Goal: Task Accomplishment & Management: Use online tool/utility

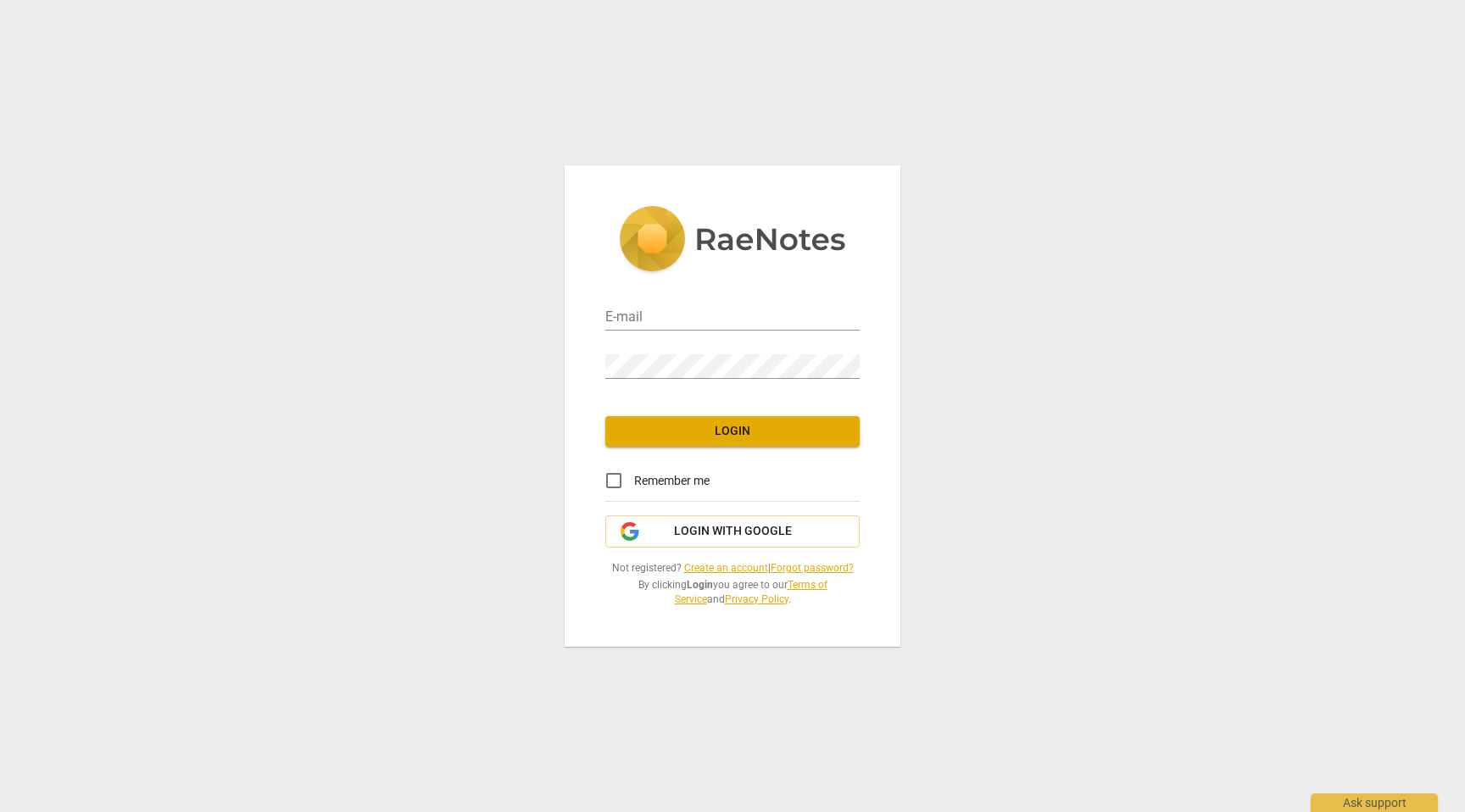
type input "[EMAIL_ADDRESS][DOMAIN_NAME]"
click at [673, 437] on span "Login" at bounding box center [733, 432] width 227 height 17
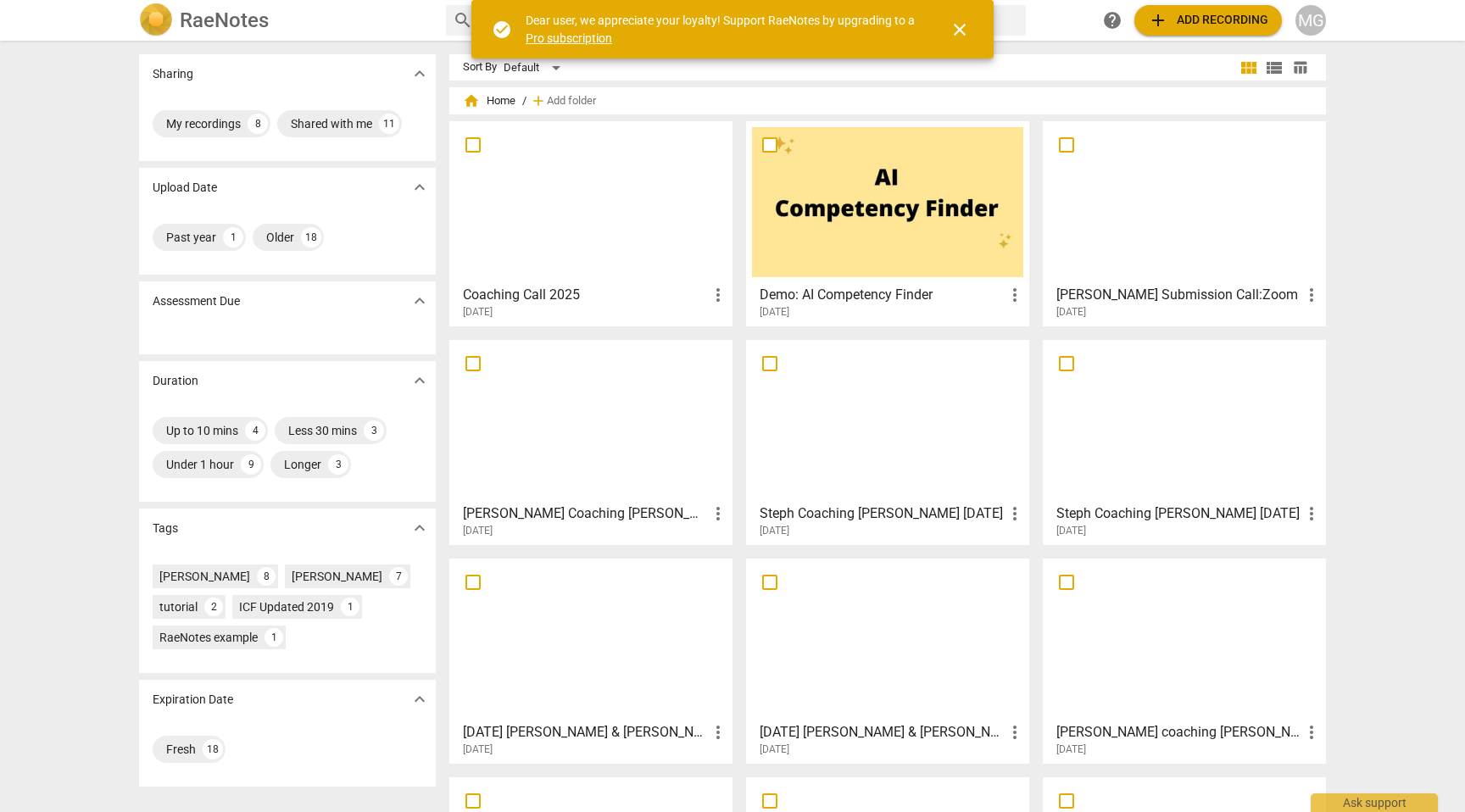
click at [1222, 22] on span "add Add recording" at bounding box center [1208, 20] width 120 height 20
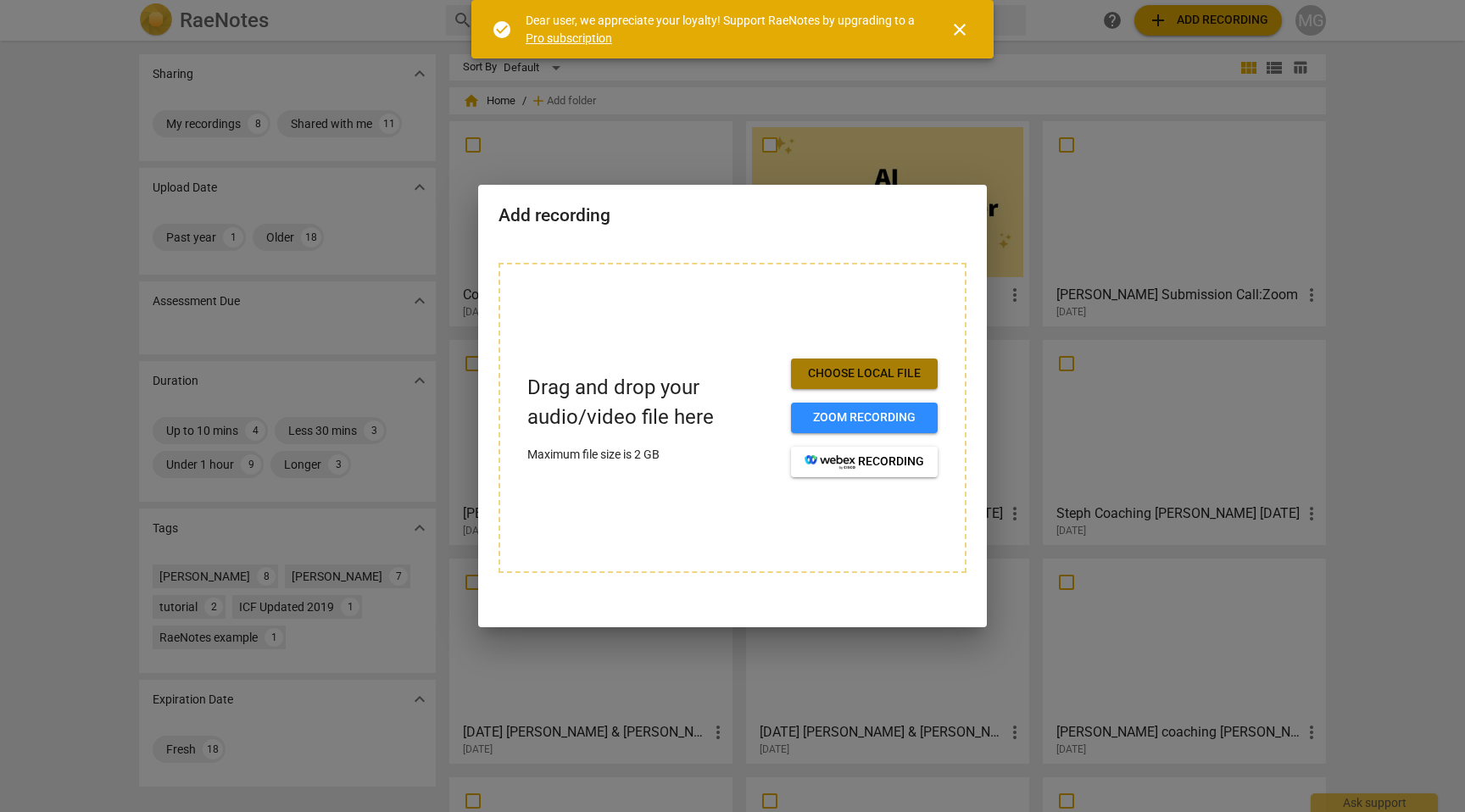
click at [872, 367] on span "Choose local file" at bounding box center [864, 374] width 119 height 17
click at [959, 27] on span "close" at bounding box center [959, 29] width 20 height 20
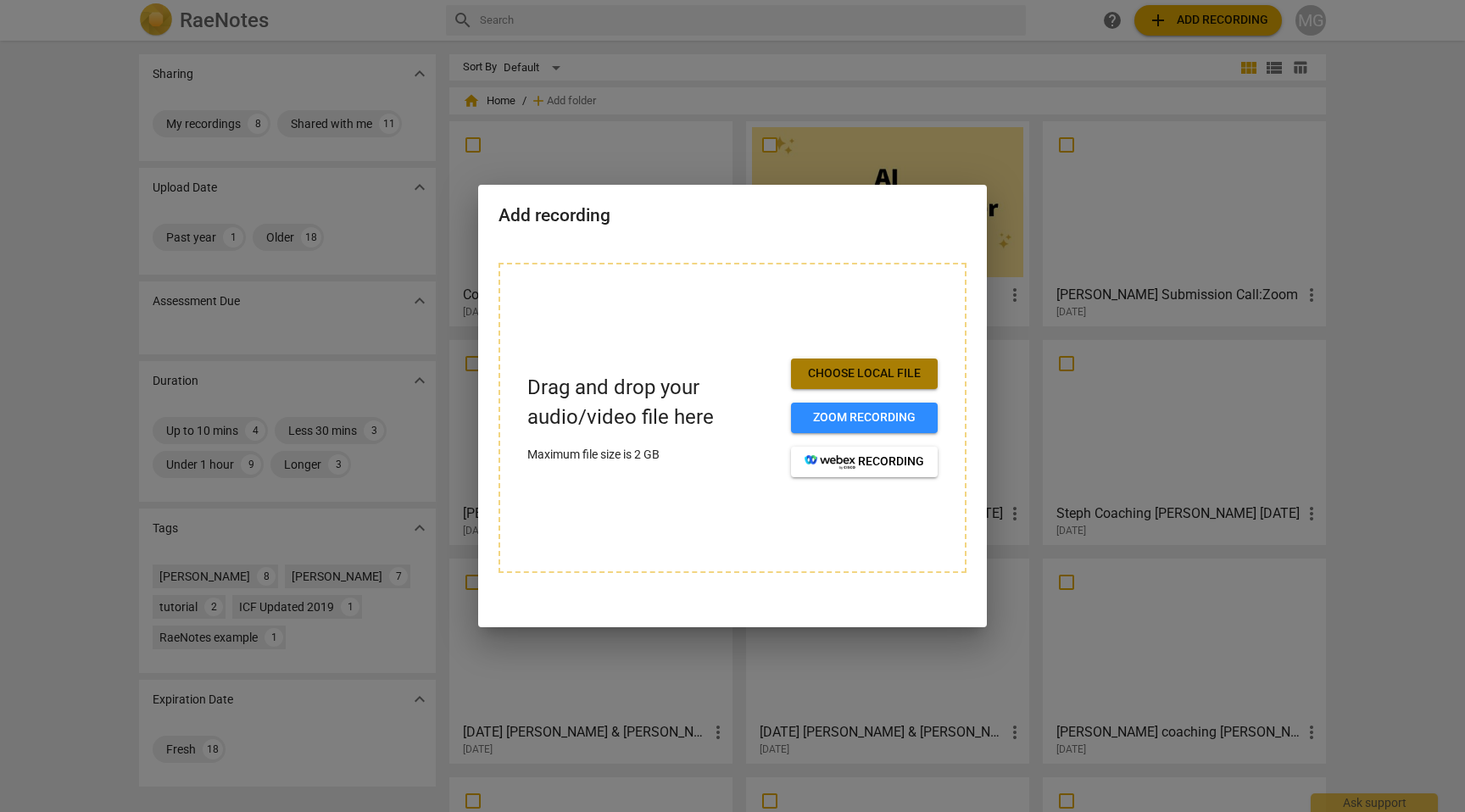
click at [872, 371] on span "Choose local file" at bounding box center [864, 374] width 119 height 17
click at [876, 375] on span "Choose local file" at bounding box center [864, 374] width 119 height 17
click at [1018, 60] on div at bounding box center [732, 406] width 1465 height 812
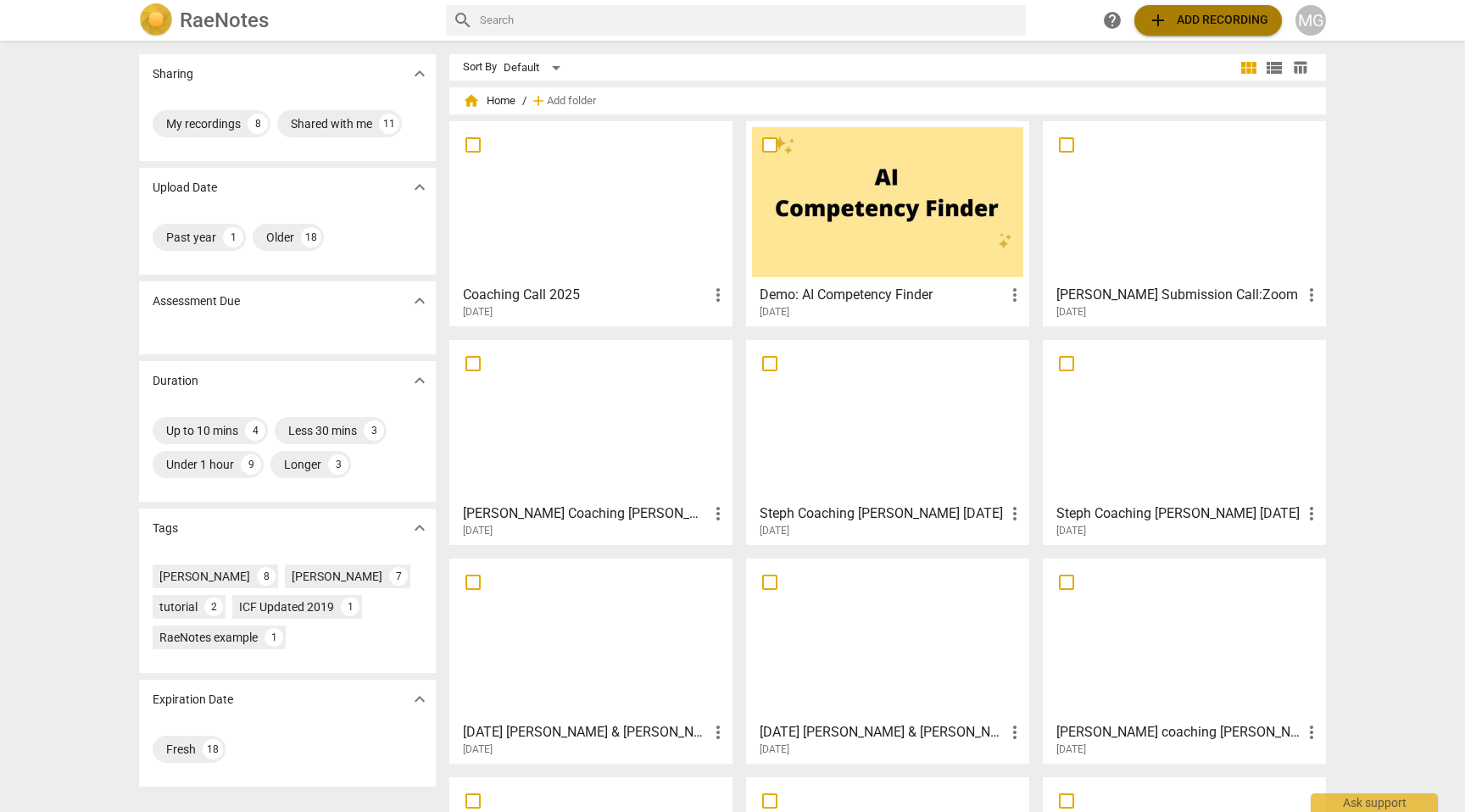
click at [1162, 22] on span "add" at bounding box center [1157, 20] width 20 height 20
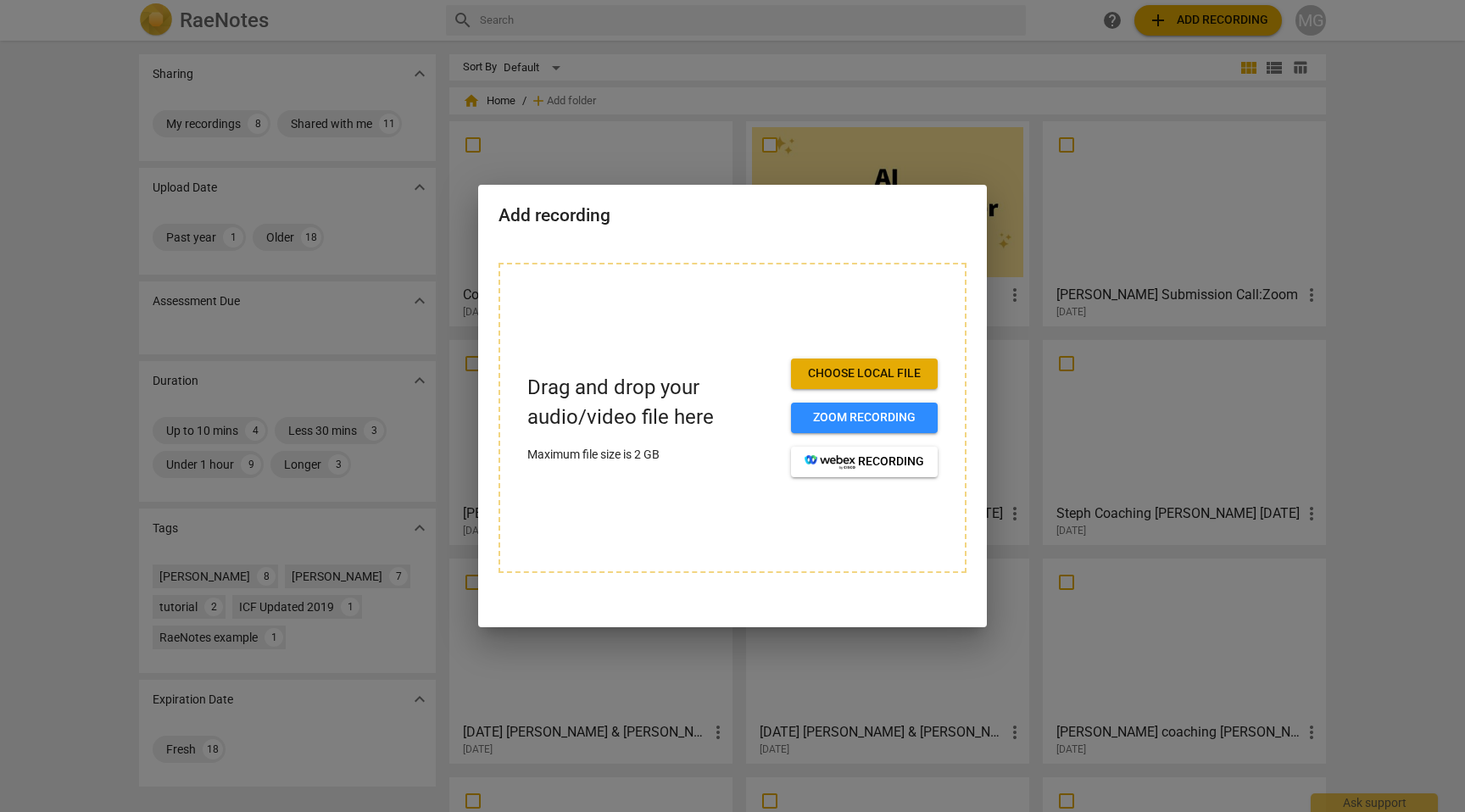
click at [850, 375] on span "Choose local file" at bounding box center [864, 374] width 119 height 17
click at [816, 377] on span "Choose local file" at bounding box center [864, 374] width 119 height 17
click at [898, 375] on span "Choose local file" at bounding box center [864, 374] width 119 height 17
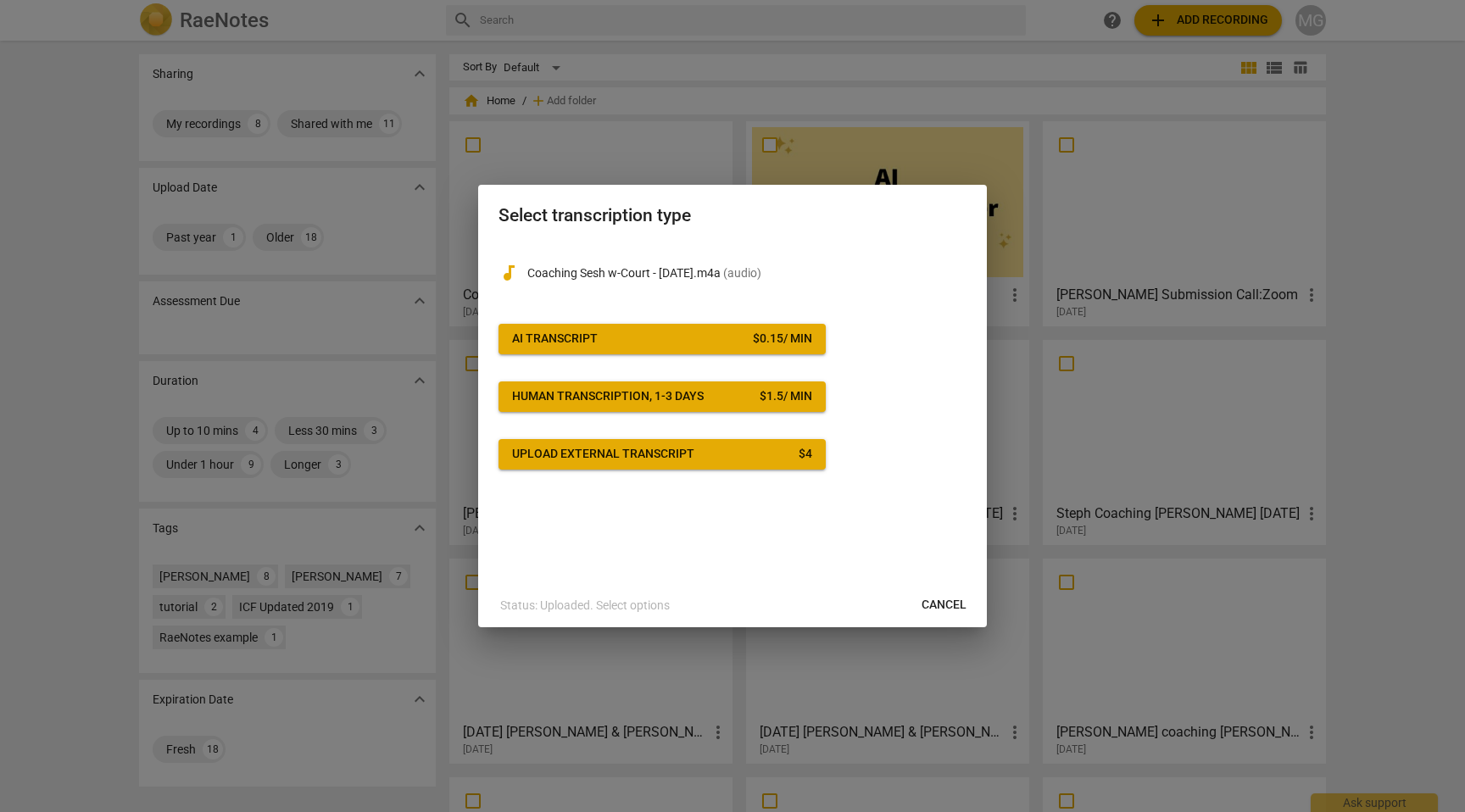
click at [800, 336] on div "$ 0.15 / min" at bounding box center [783, 339] width 59 height 17
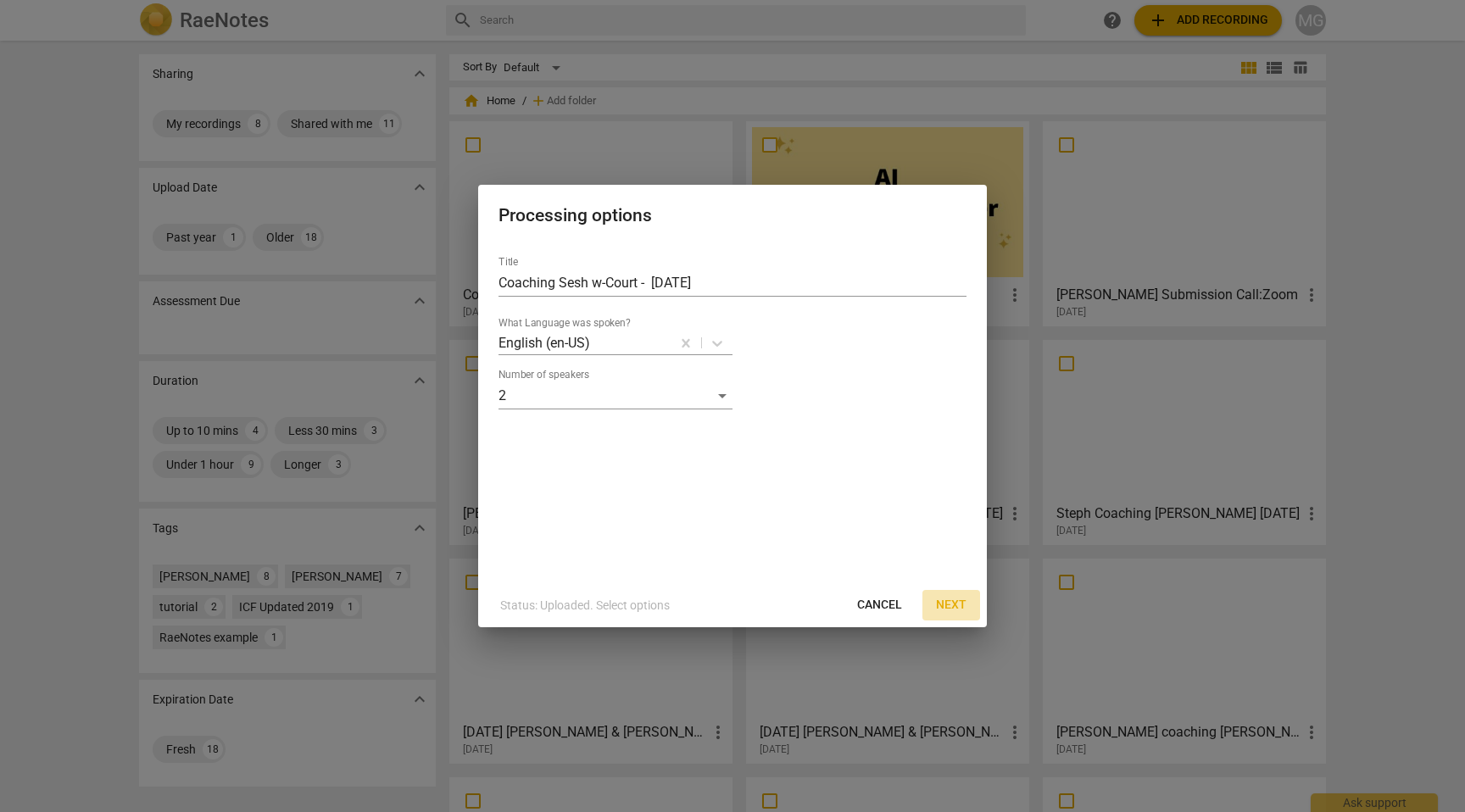
click at [954, 606] on span "Next" at bounding box center [952, 606] width 31 height 17
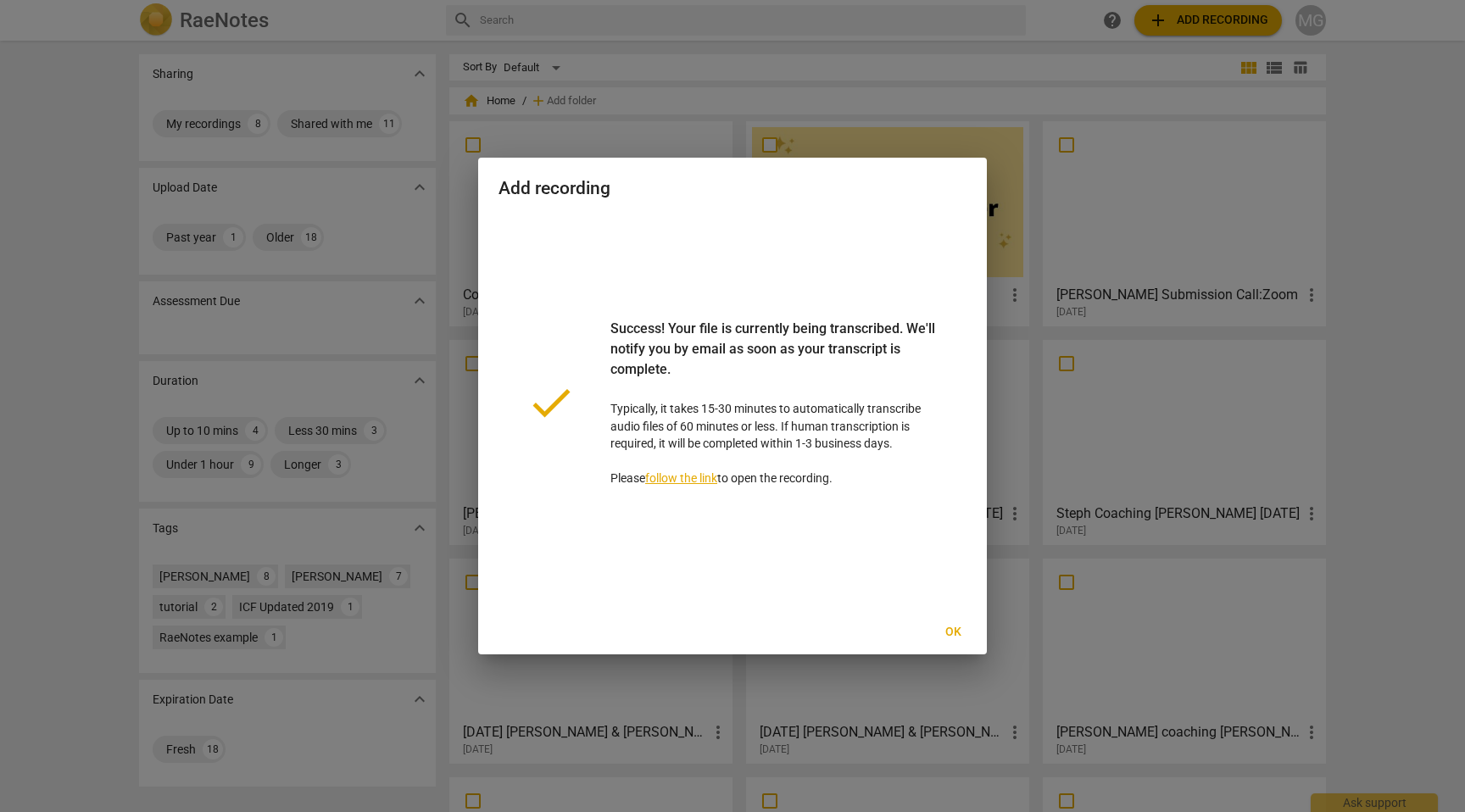
click at [954, 630] on span "Ok" at bounding box center [953, 632] width 27 height 17
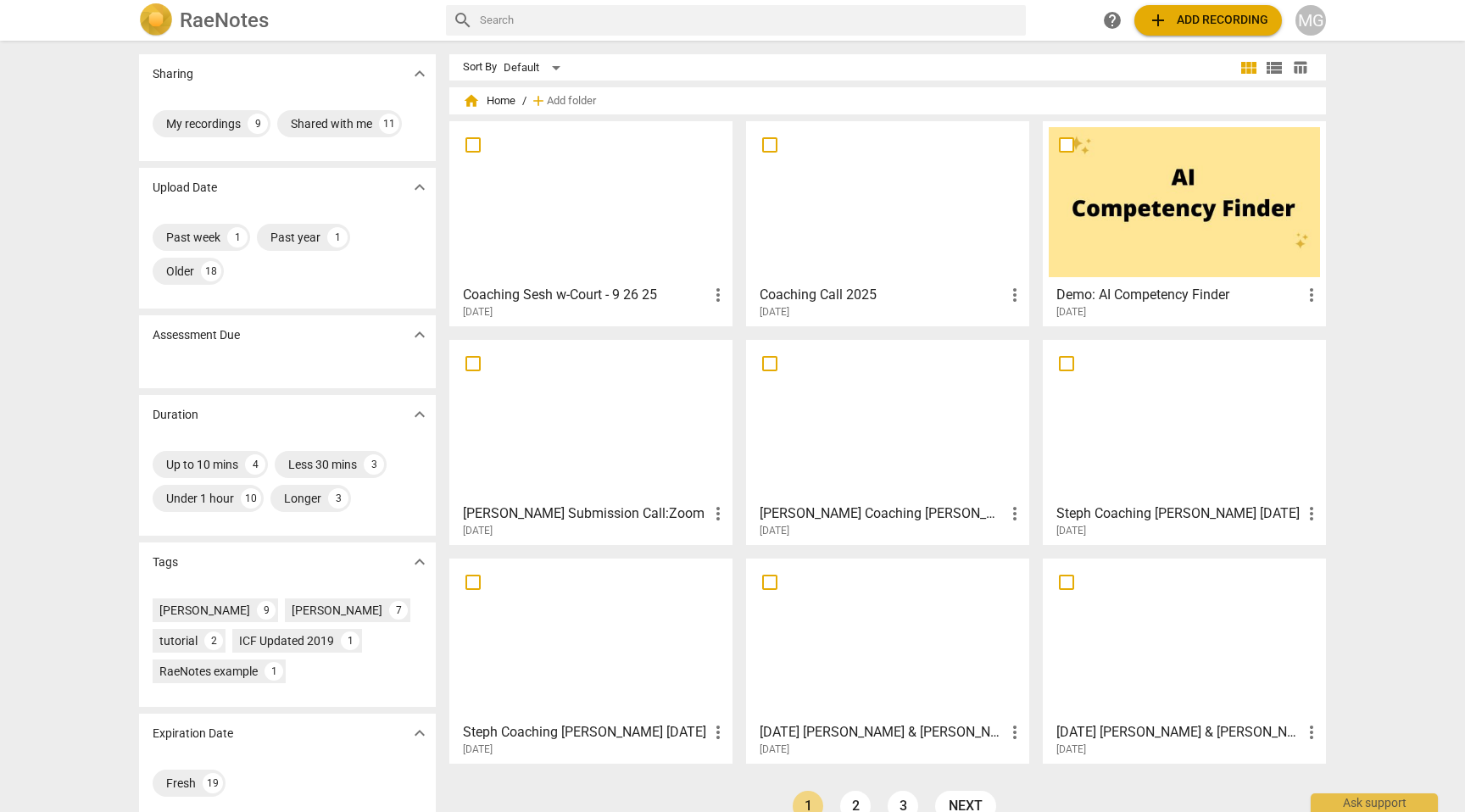
click at [516, 200] on div at bounding box center [591, 202] width 271 height 150
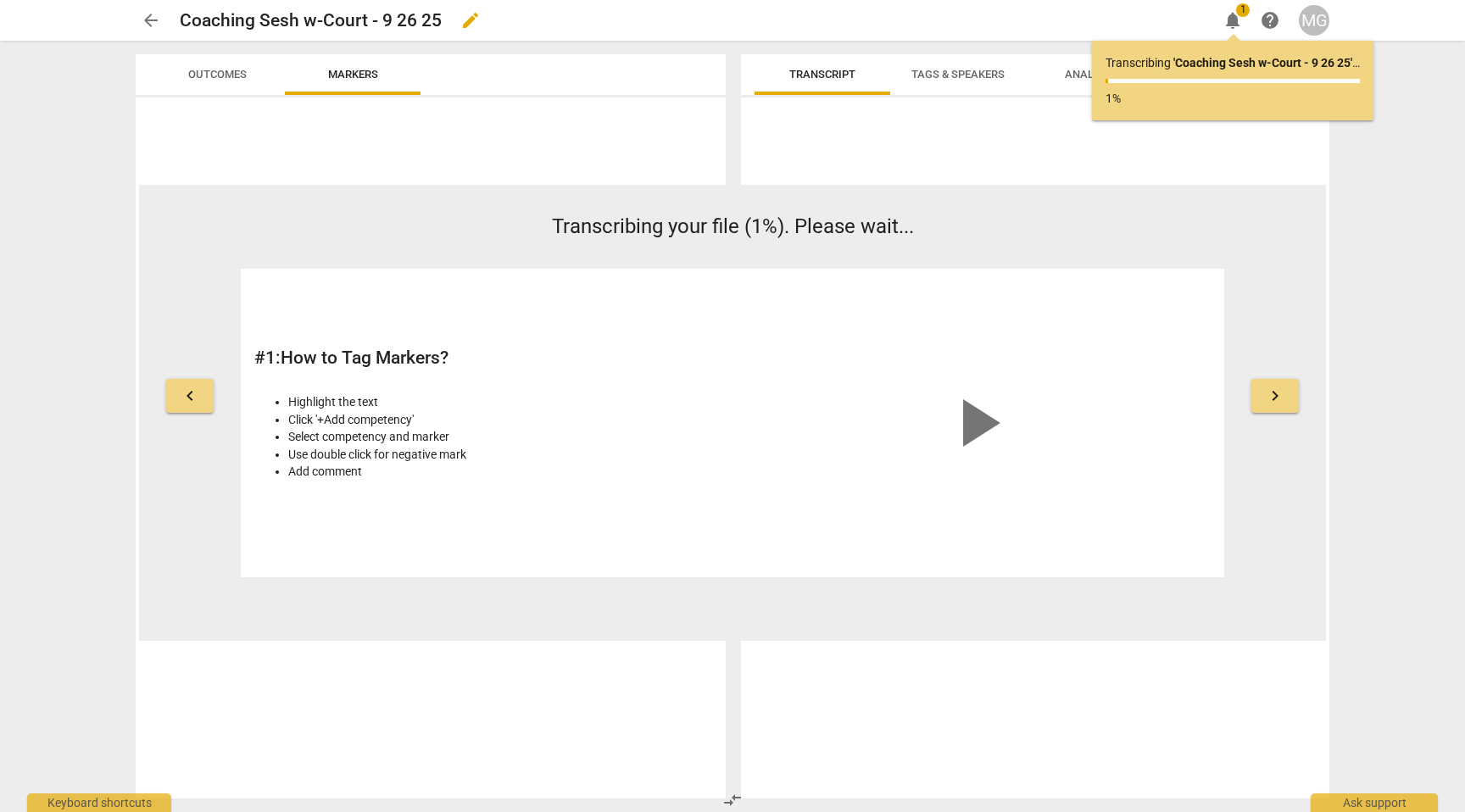
click at [312, 20] on h2 "Coaching Sesh w-Court - 9 26 25" at bounding box center [311, 21] width 262 height 21
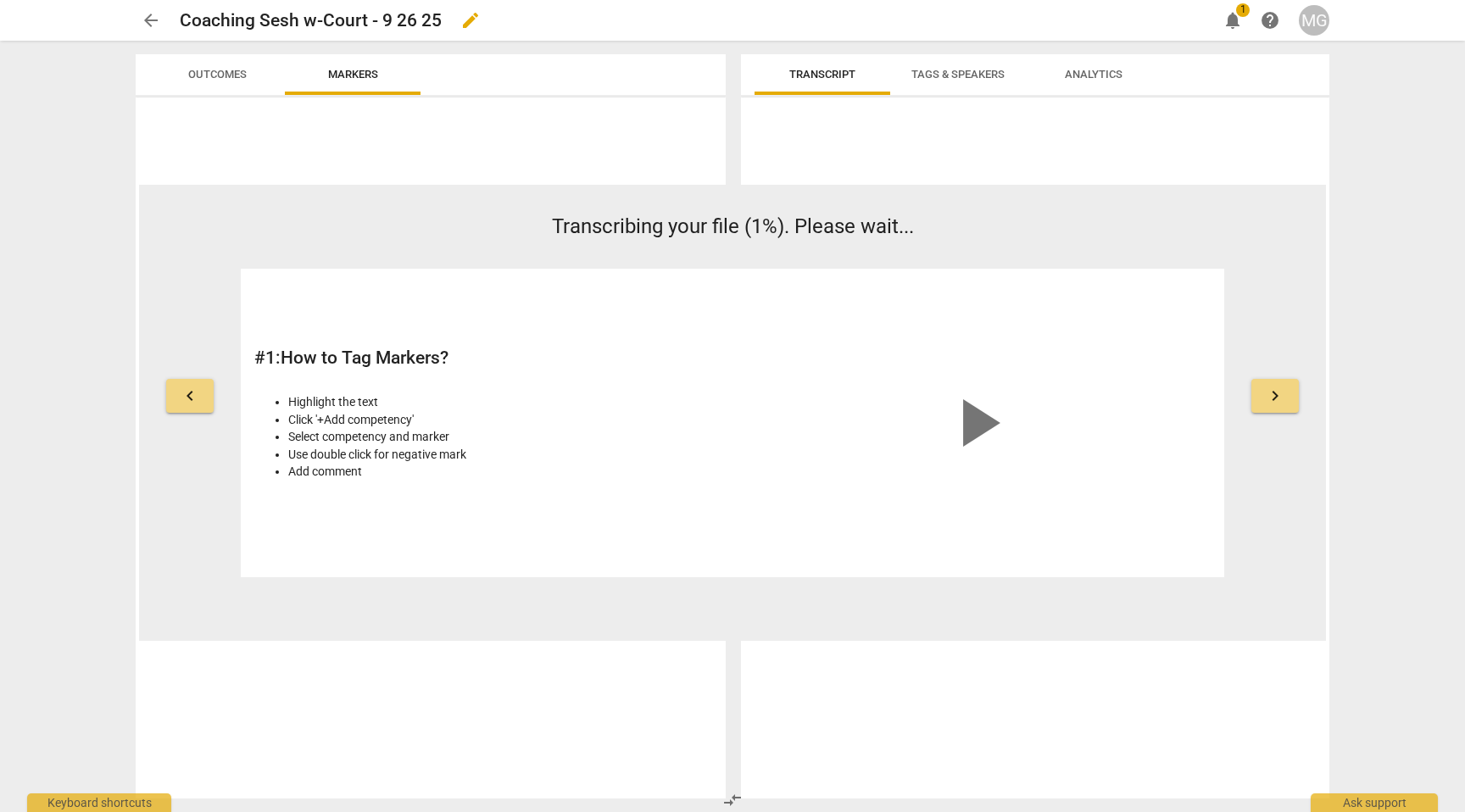
click at [302, 20] on h2 "Coaching Sesh w-Court - 9 26 25" at bounding box center [311, 21] width 262 height 21
click at [977, 413] on span "play_arrow" at bounding box center [977, 422] width 81 height 81
click at [970, 79] on span "Tags & Speakers" at bounding box center [959, 74] width 94 height 12
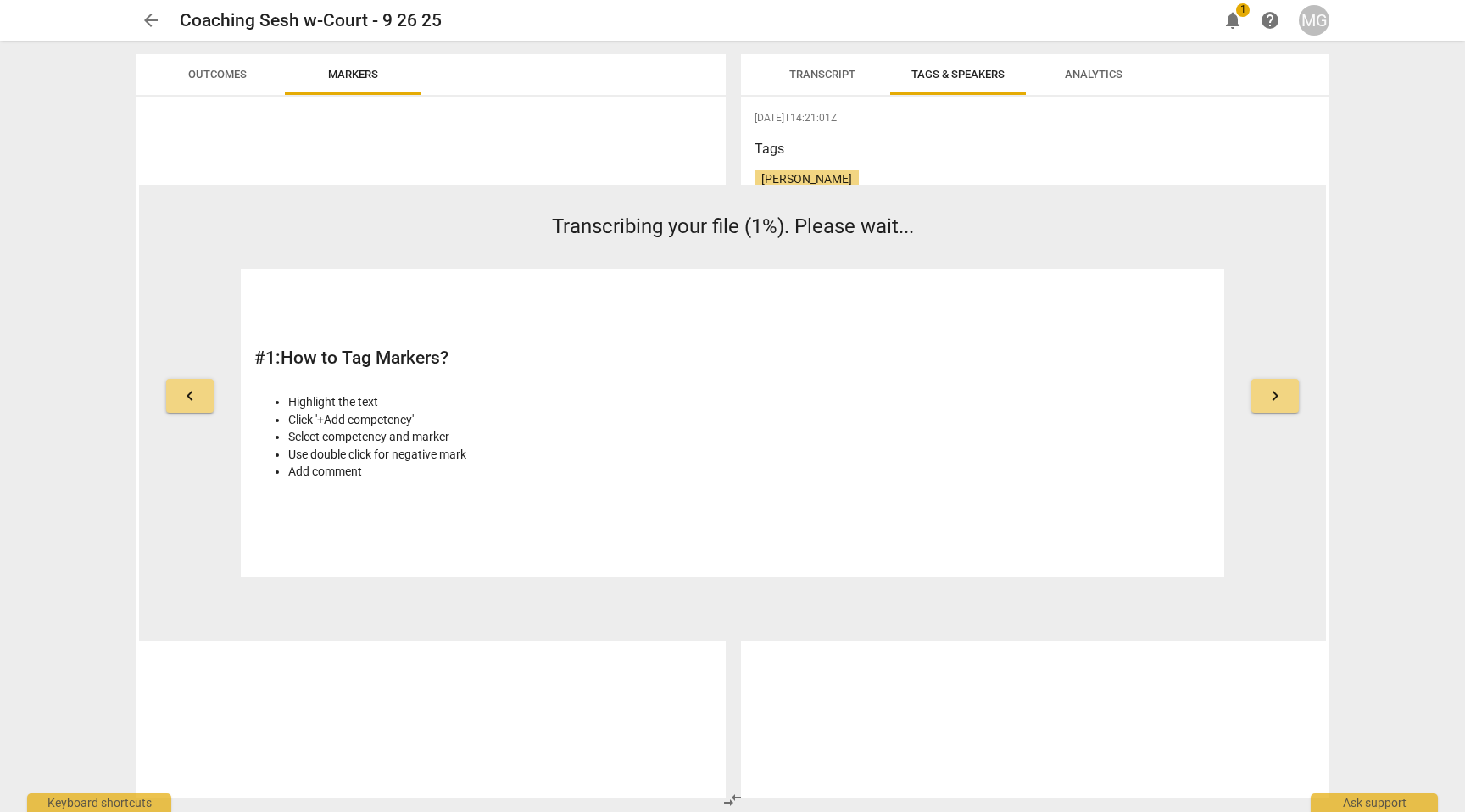
click at [816, 77] on span "Transcript" at bounding box center [822, 74] width 66 height 12
click at [267, 27] on h2 "Coaching Sesh w-Court - 9 26 25" at bounding box center [311, 21] width 262 height 21
click at [143, 19] on span "arrow_back" at bounding box center [150, 20] width 20 height 20
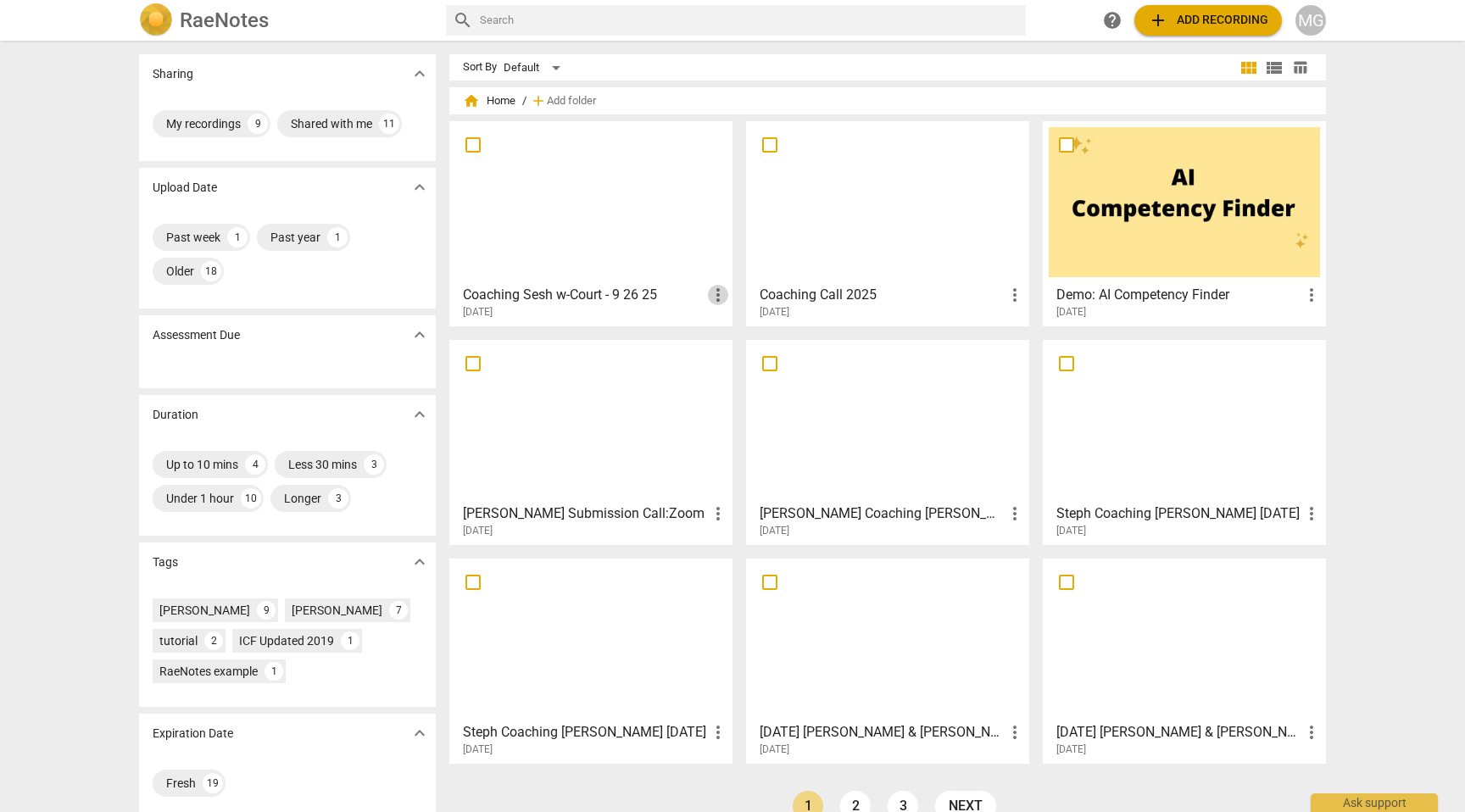
click at [718, 292] on span "more_vert" at bounding box center [718, 294] width 20 height 20
click at [669, 228] on div at bounding box center [732, 406] width 1465 height 812
click at [1174, 19] on span "add Add recording" at bounding box center [1208, 20] width 120 height 20
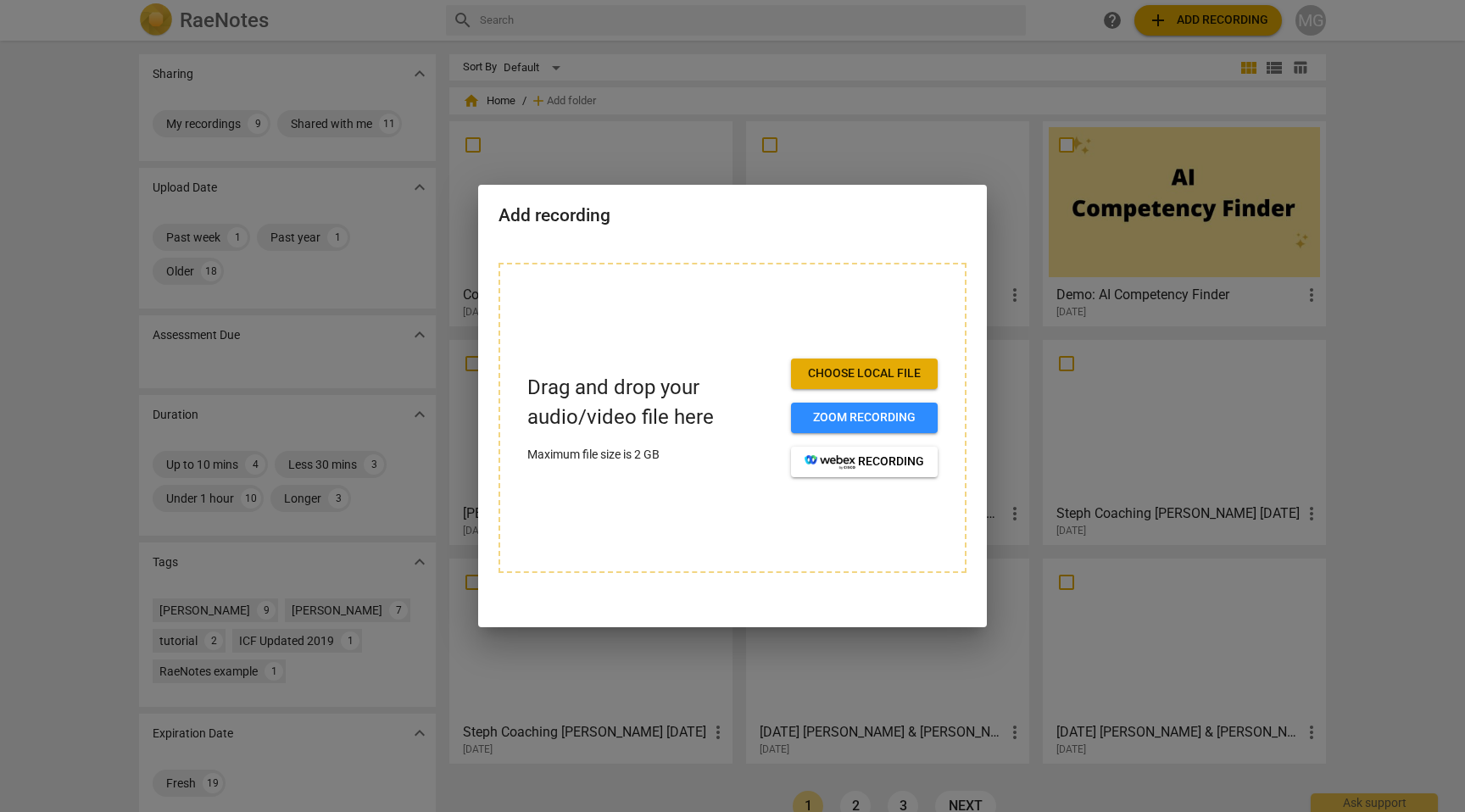
click at [906, 366] on span "Choose local file" at bounding box center [864, 374] width 119 height 17
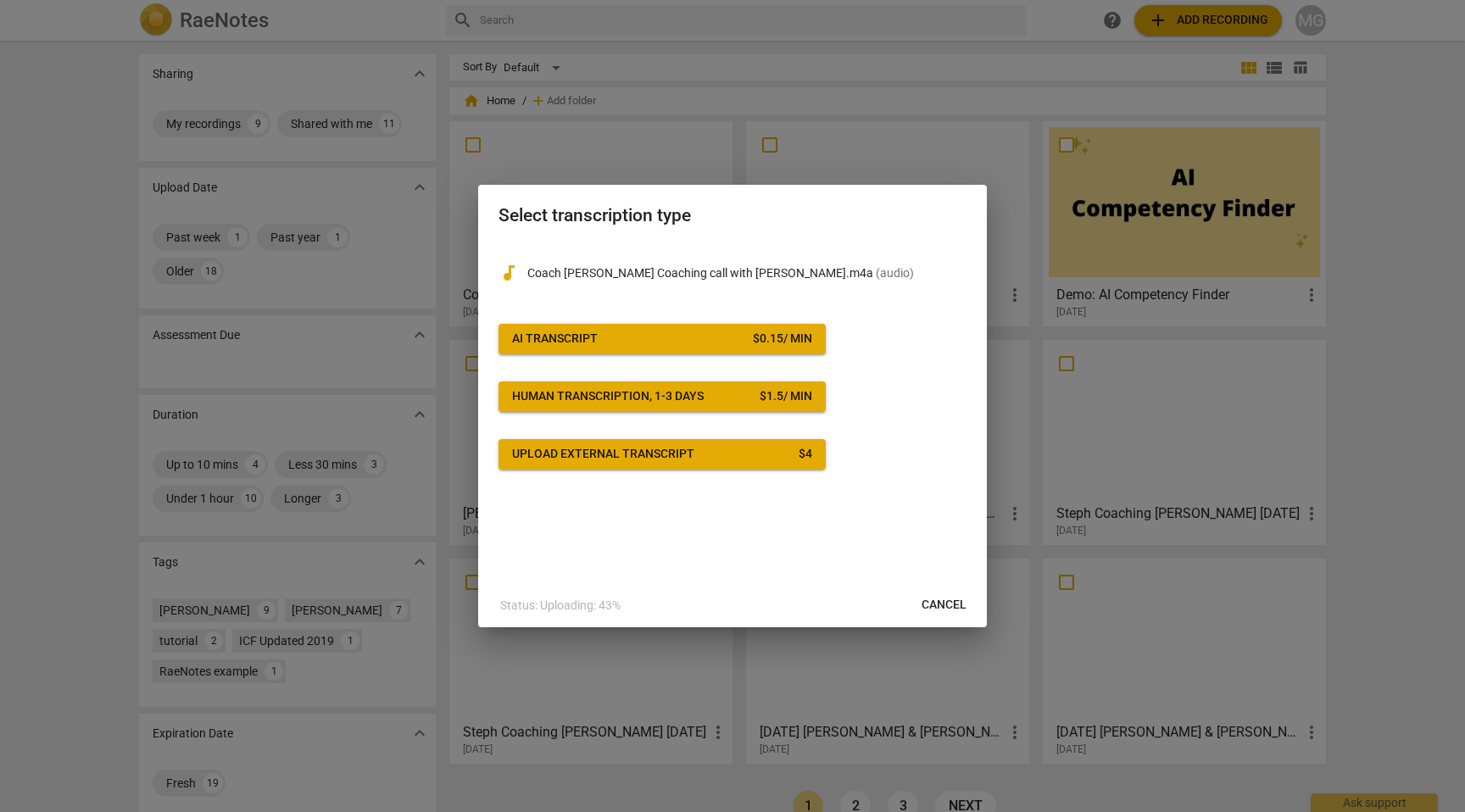
click at [757, 335] on div "$ 0.15 / min" at bounding box center [783, 339] width 59 height 17
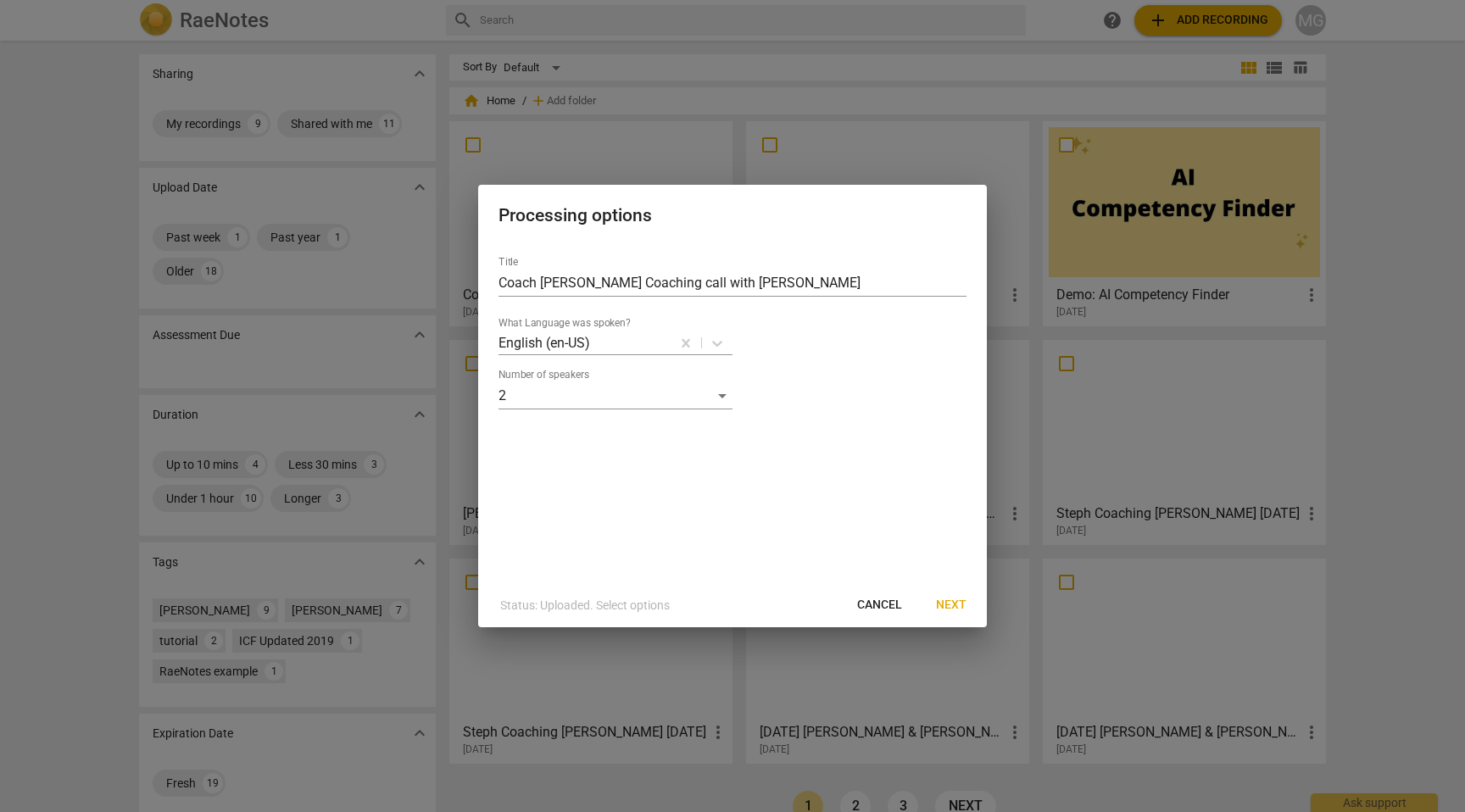
click at [955, 605] on span "Next" at bounding box center [952, 606] width 31 height 17
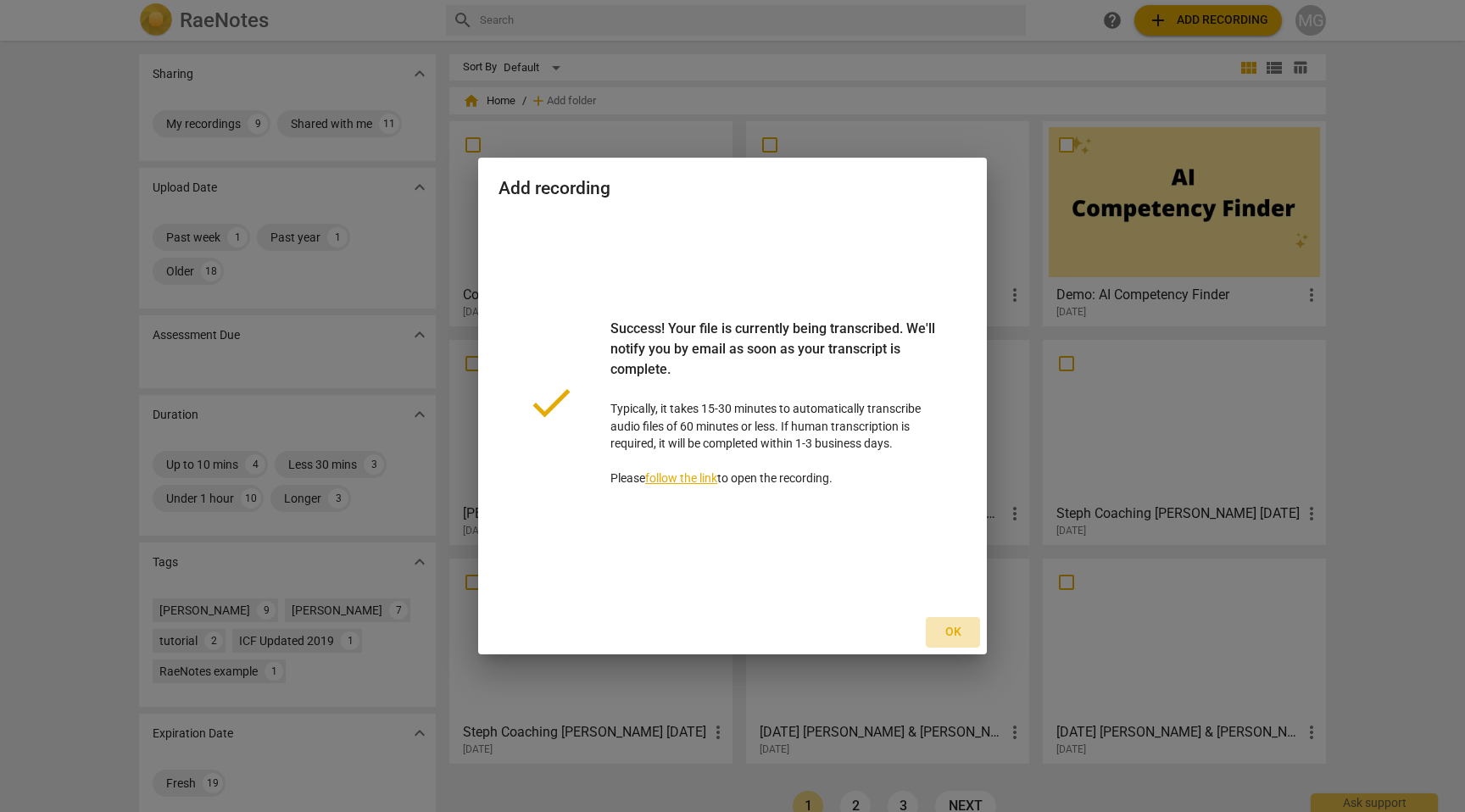
click at [953, 630] on span "Ok" at bounding box center [953, 632] width 27 height 17
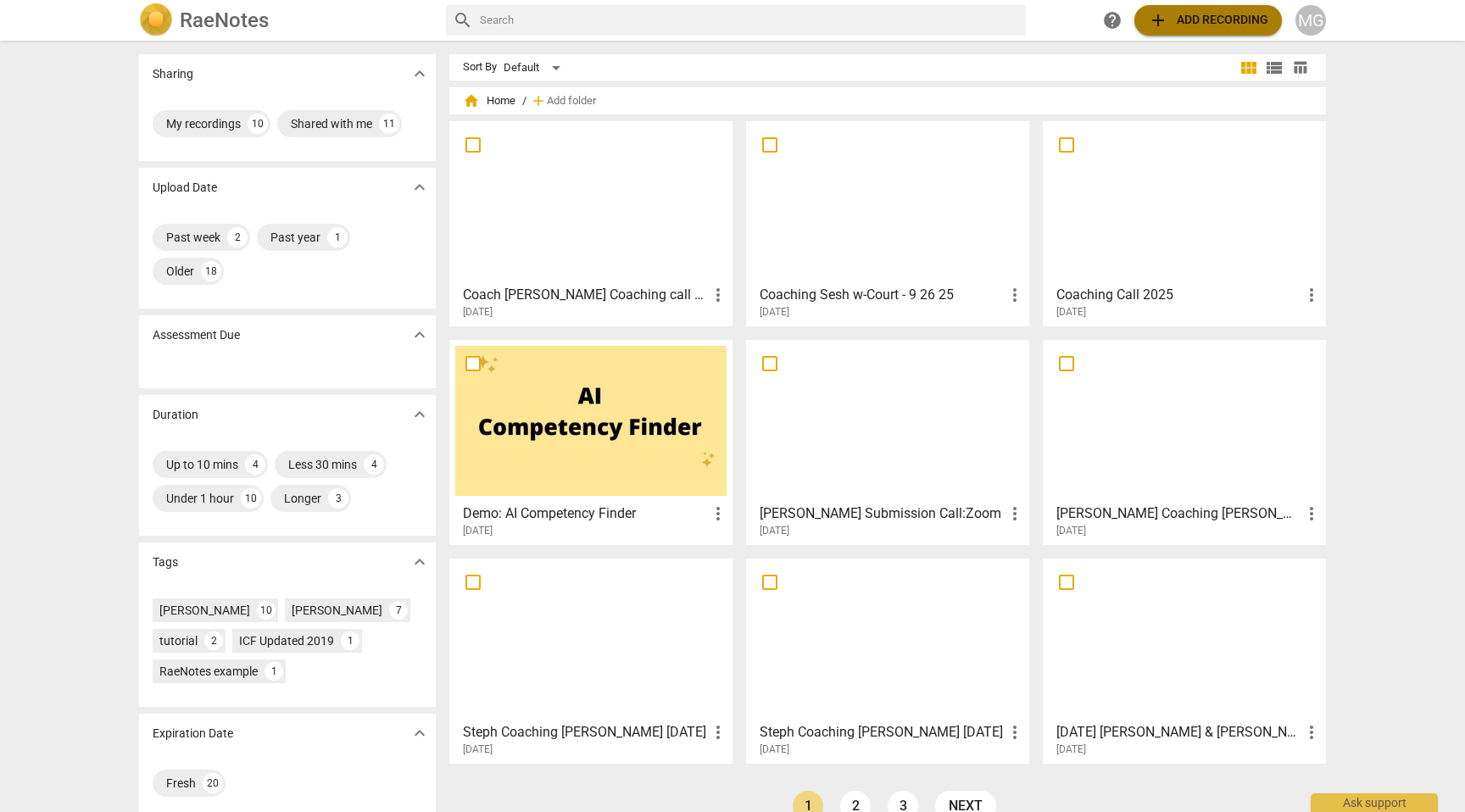
click at [1217, 21] on span "add Add recording" at bounding box center [1208, 20] width 120 height 20
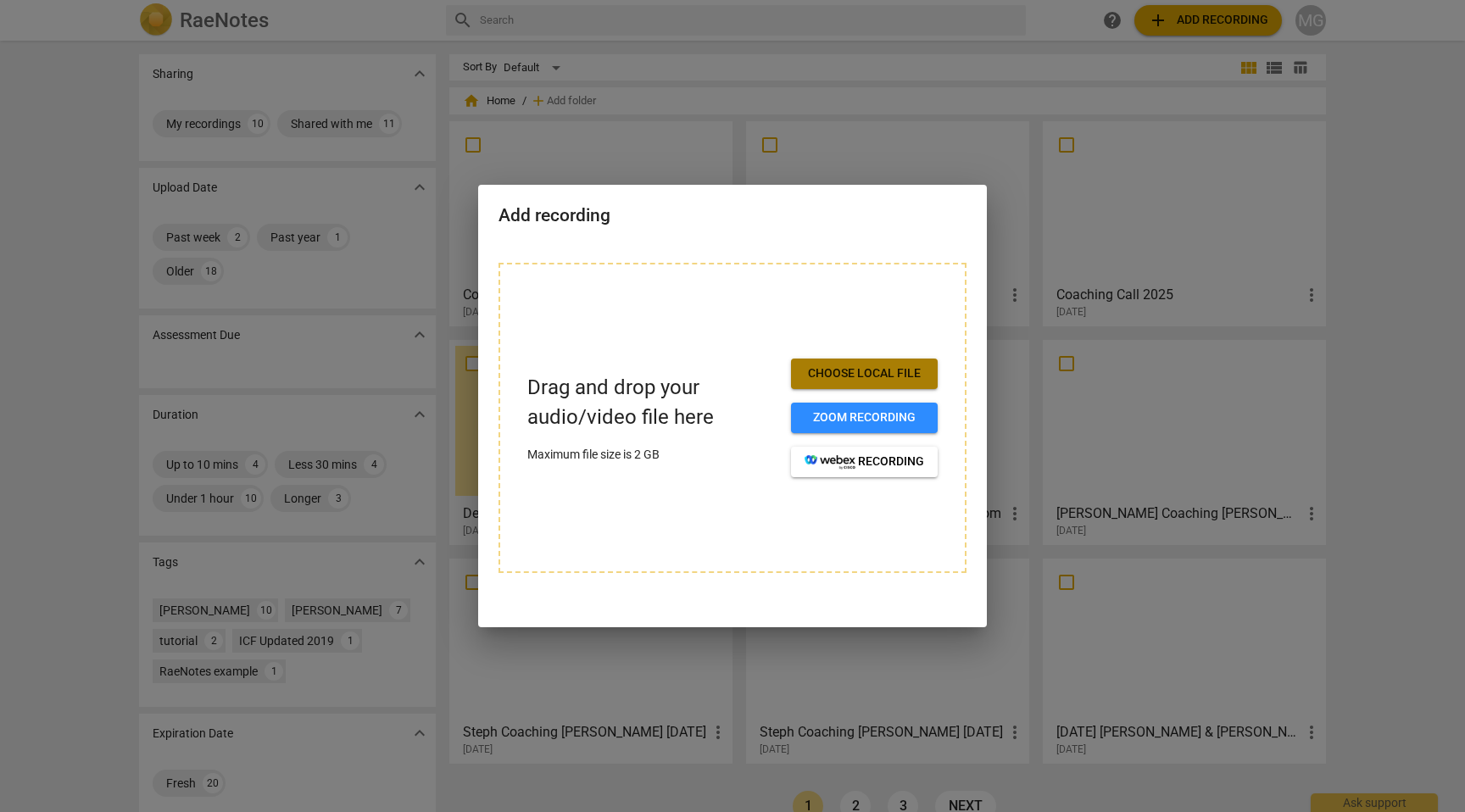
click at [858, 372] on span "Choose local file" at bounding box center [864, 374] width 119 height 17
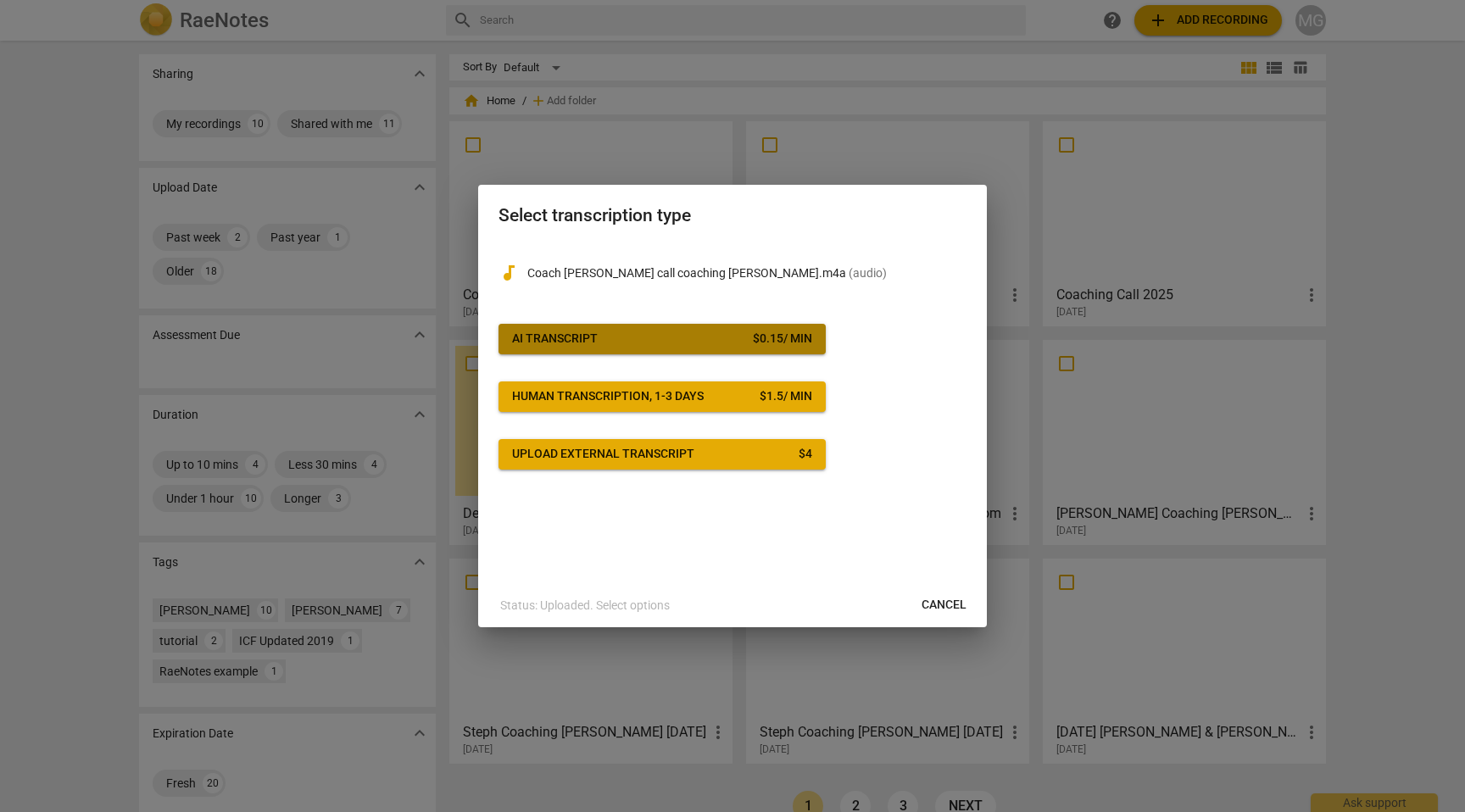
click at [803, 337] on div "$ 0.15 / min" at bounding box center [783, 339] width 59 height 17
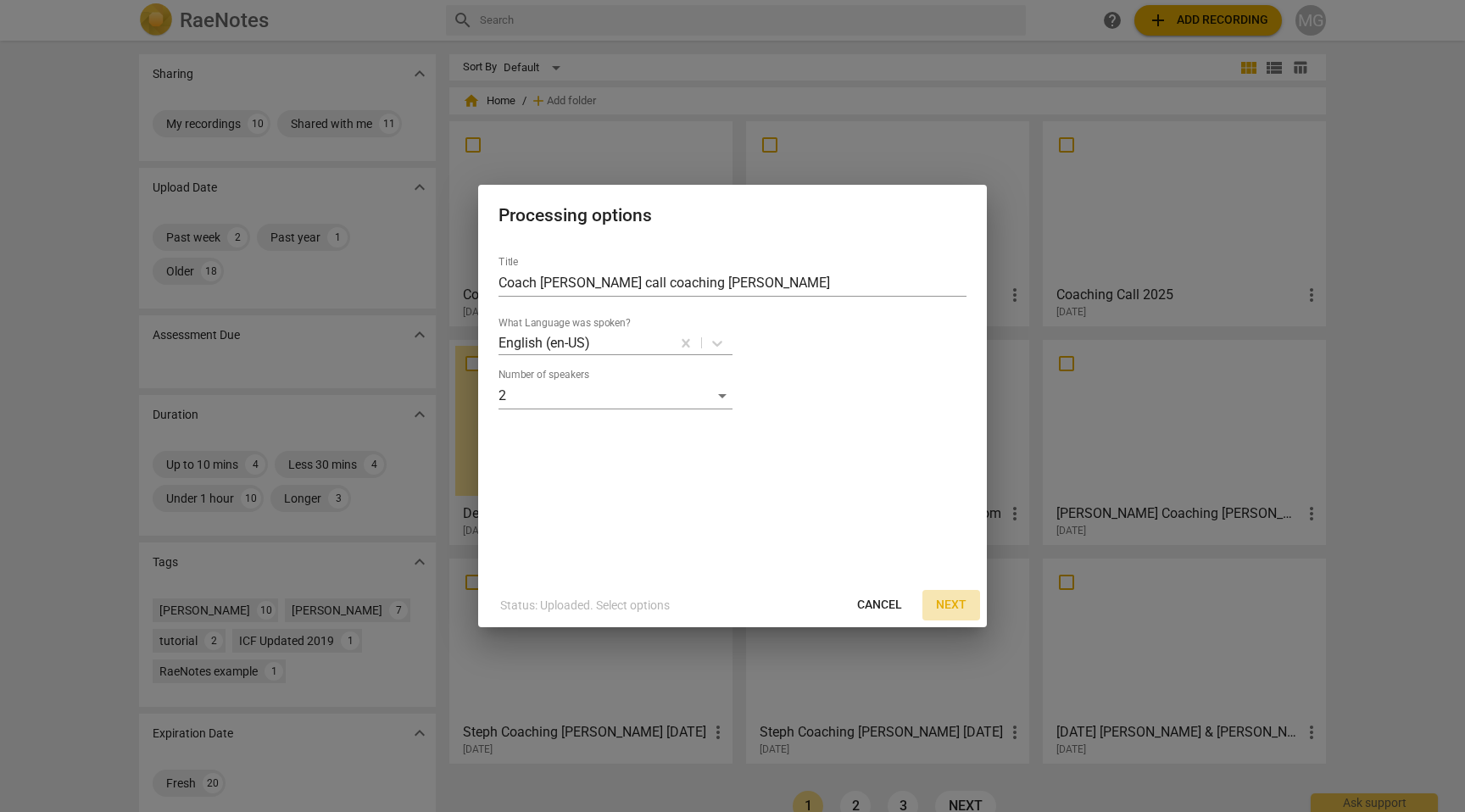
click at [950, 606] on span "Next" at bounding box center [952, 606] width 31 height 17
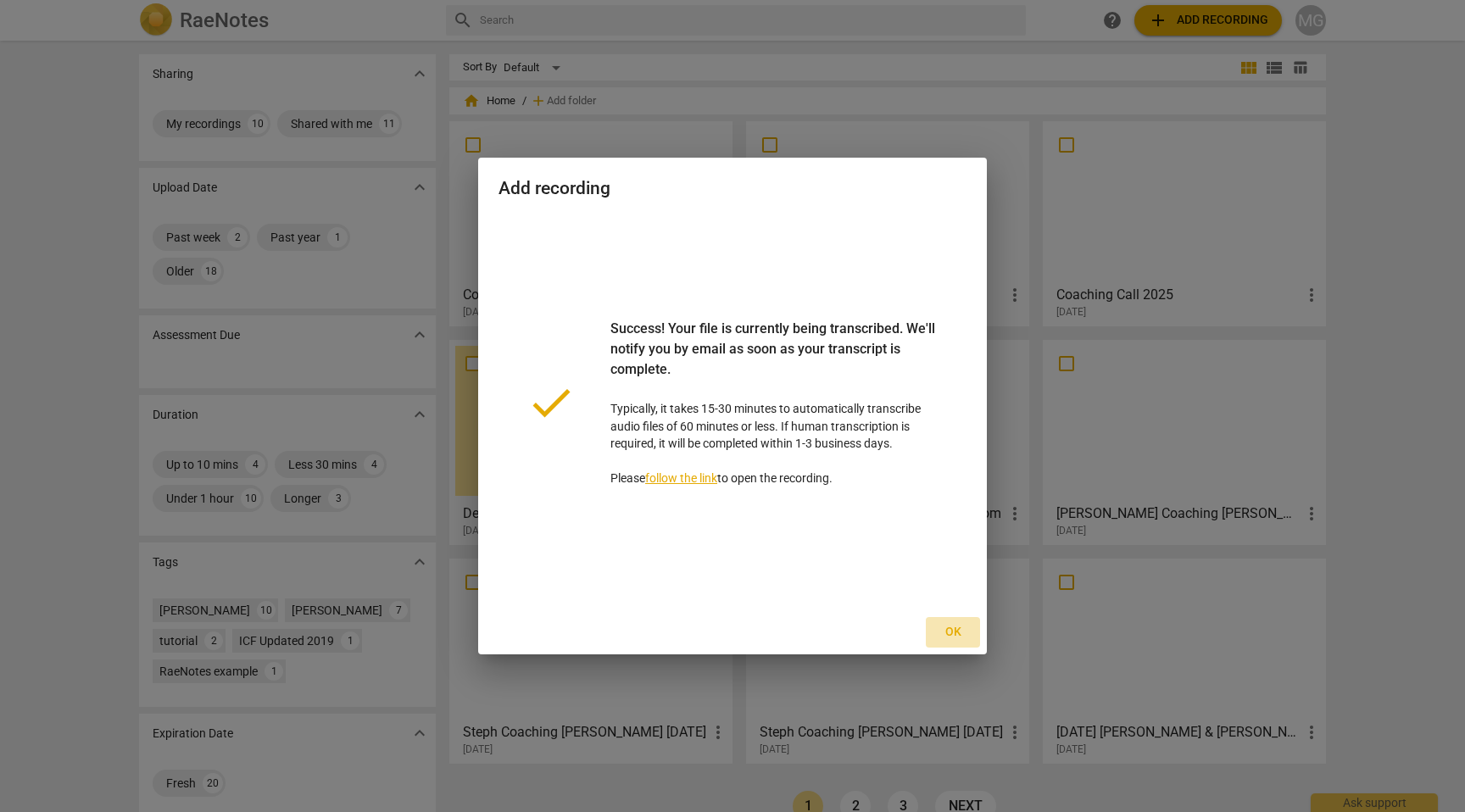
click at [955, 631] on span "Ok" at bounding box center [953, 632] width 27 height 17
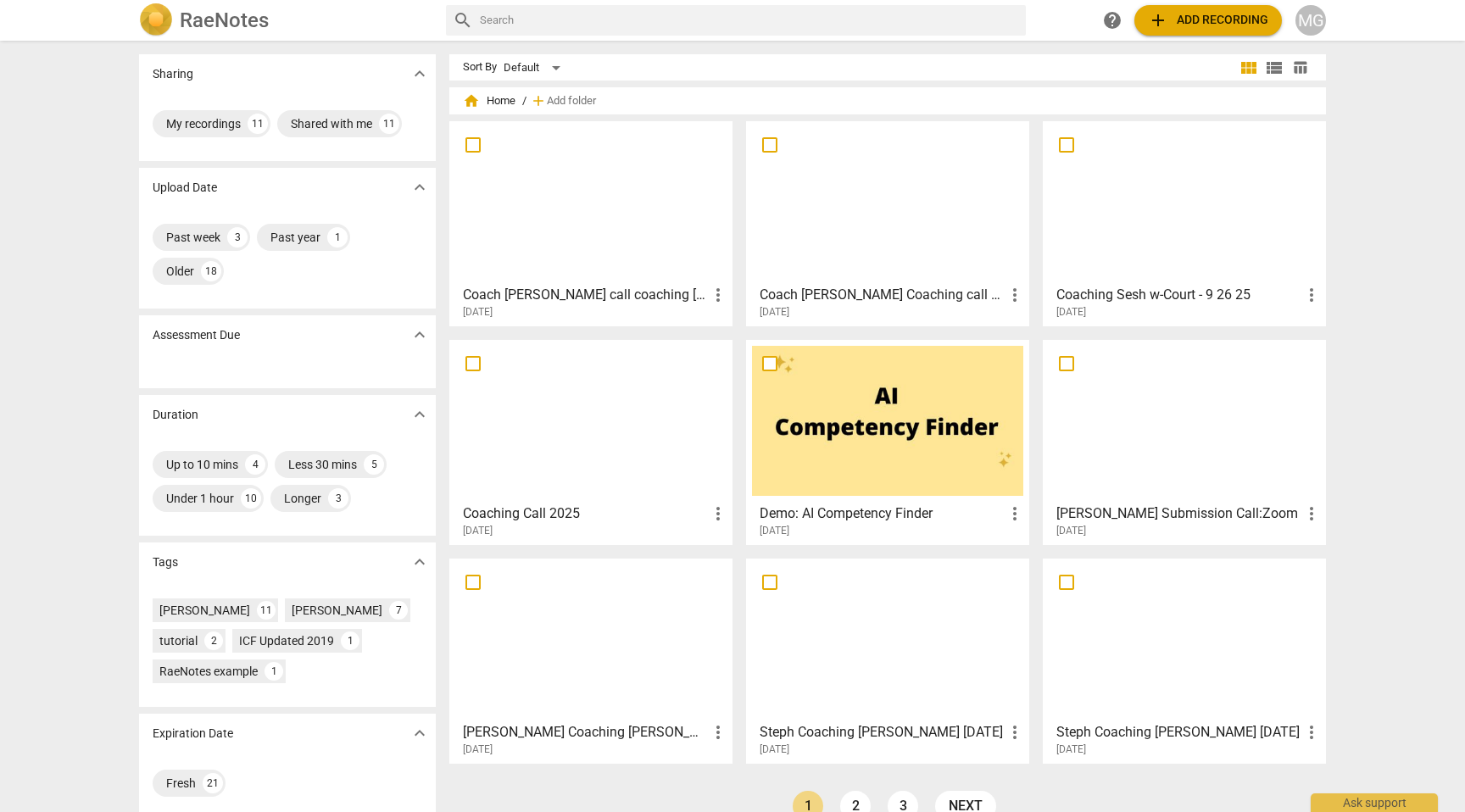
click at [1174, 184] on div at bounding box center [1185, 202] width 271 height 150
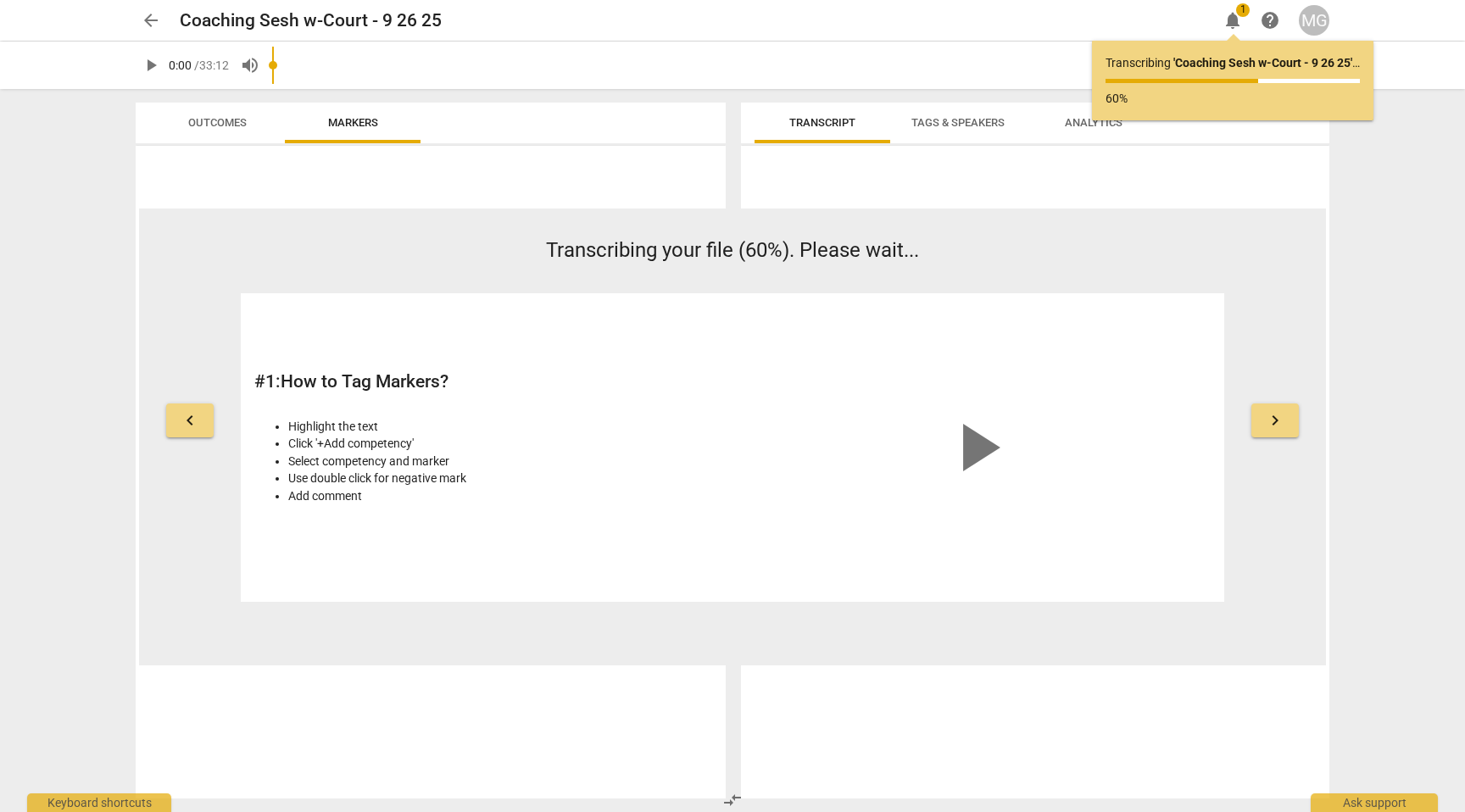
click at [153, 19] on span "arrow_back" at bounding box center [150, 20] width 20 height 20
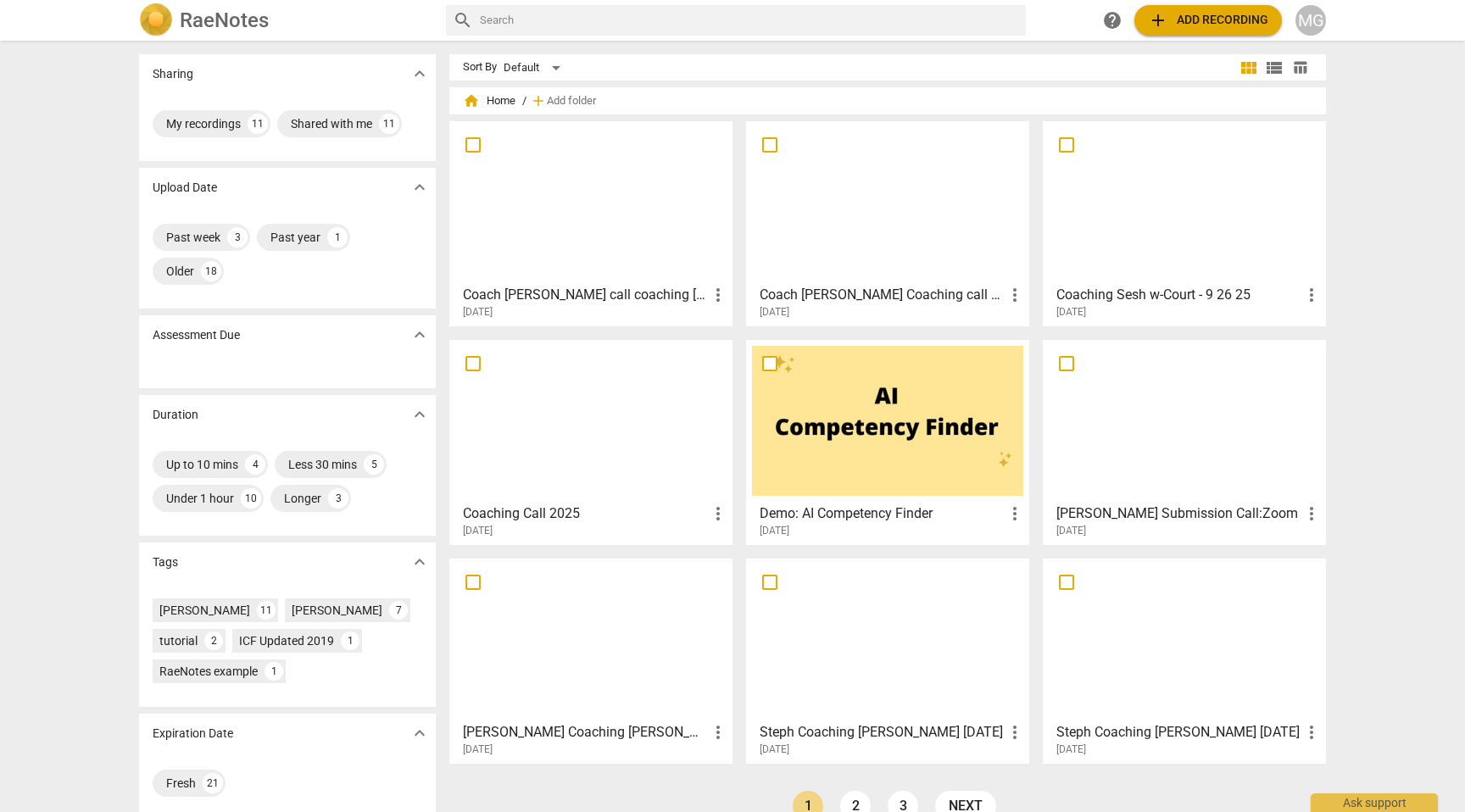
click at [1206, 204] on div at bounding box center [1185, 202] width 271 height 150
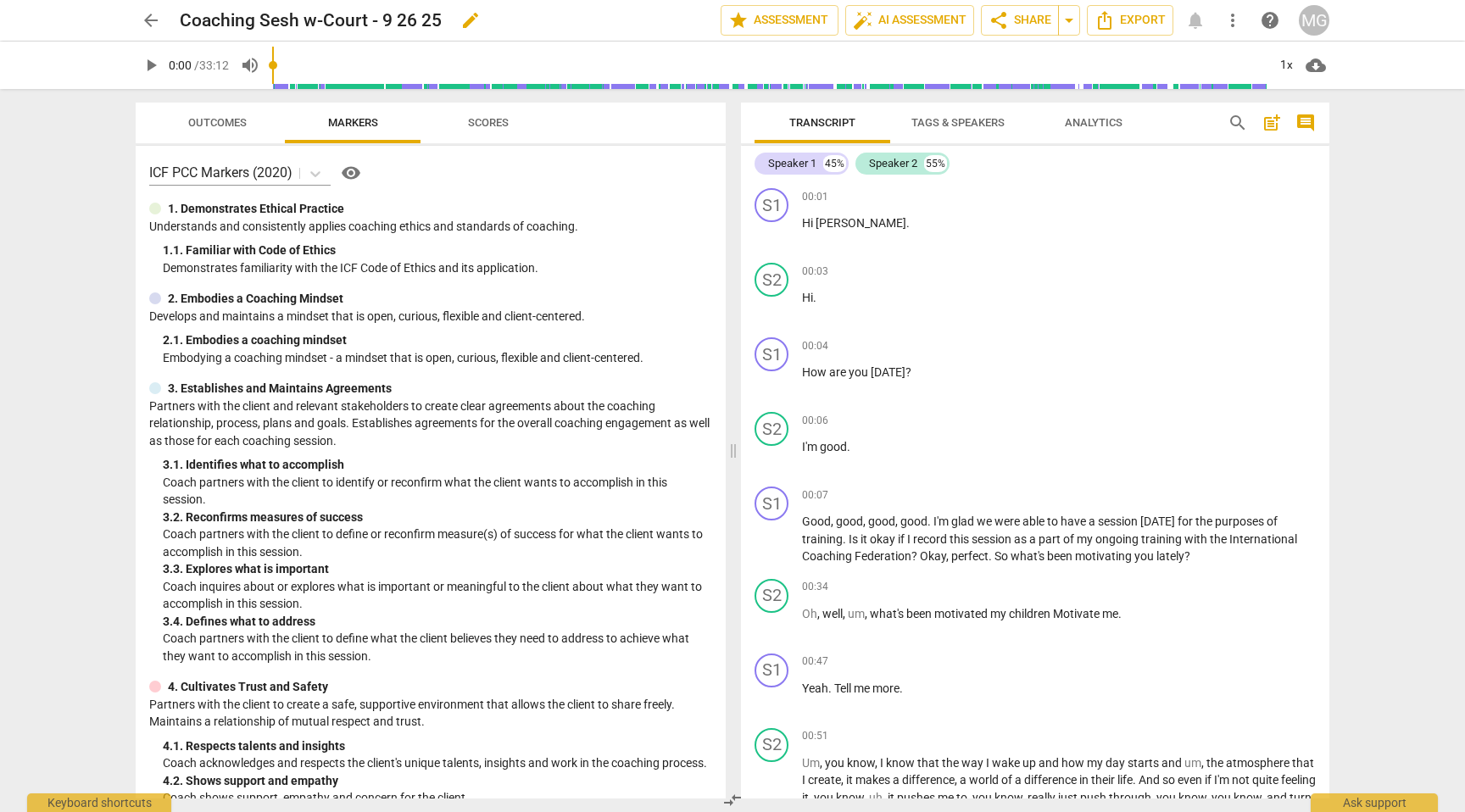
click at [467, 24] on span "edit" at bounding box center [470, 20] width 20 height 20
drag, startPoint x: 365, startPoint y: 23, endPoint x: 163, endPoint y: 17, distance: 202.1
click at [163, 17] on div "arrow_back Coaching Sesh w-Court - 9 26 25 done clear star Assessment auto_fix_…" at bounding box center [732, 20] width 1194 height 32
type input "[PERSON_NAME] Coaching [PERSON_NAME] #1 - 9 26 25"
click at [655, 19] on span "done" at bounding box center [660, 20] width 20 height 20
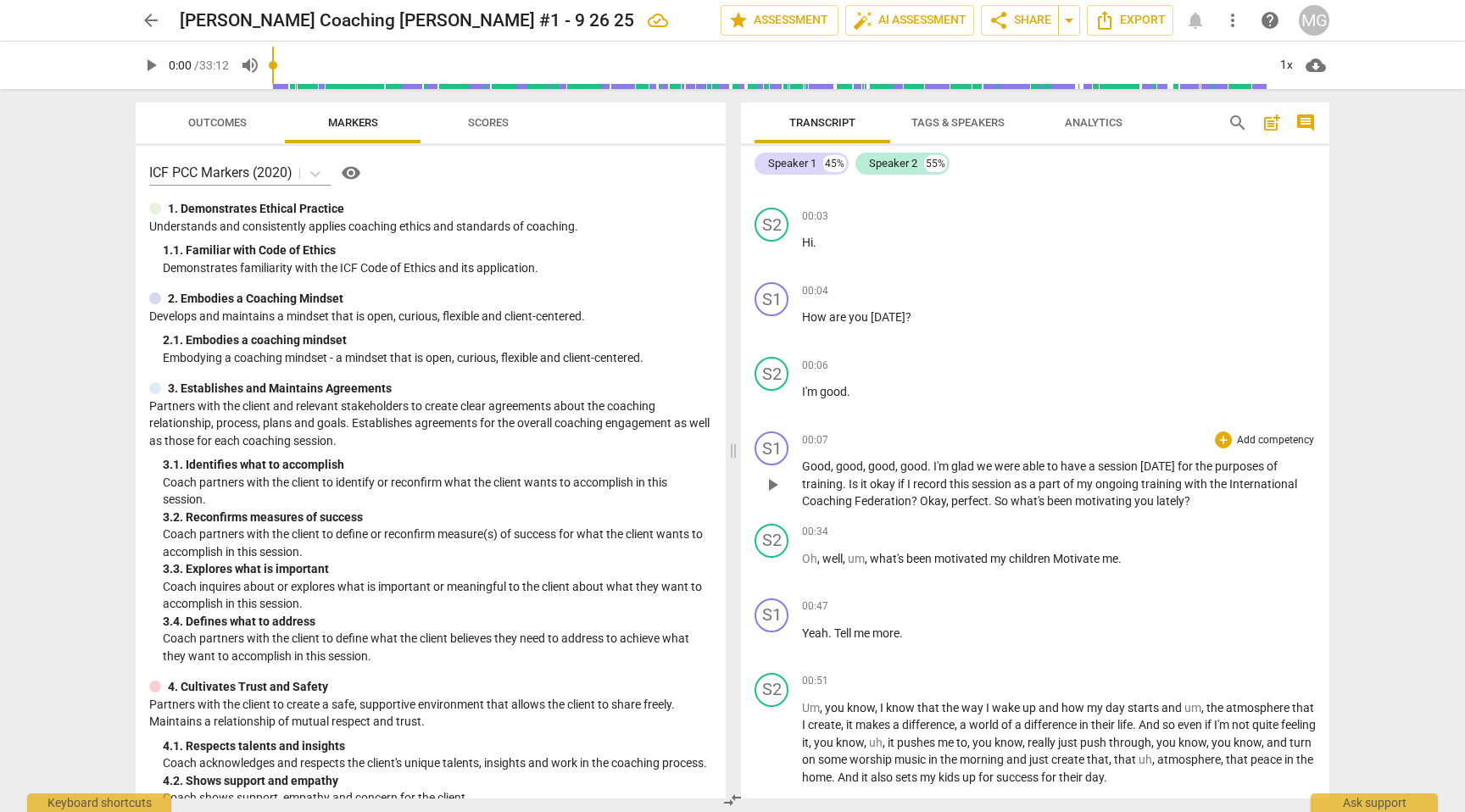
scroll to position [65, 0]
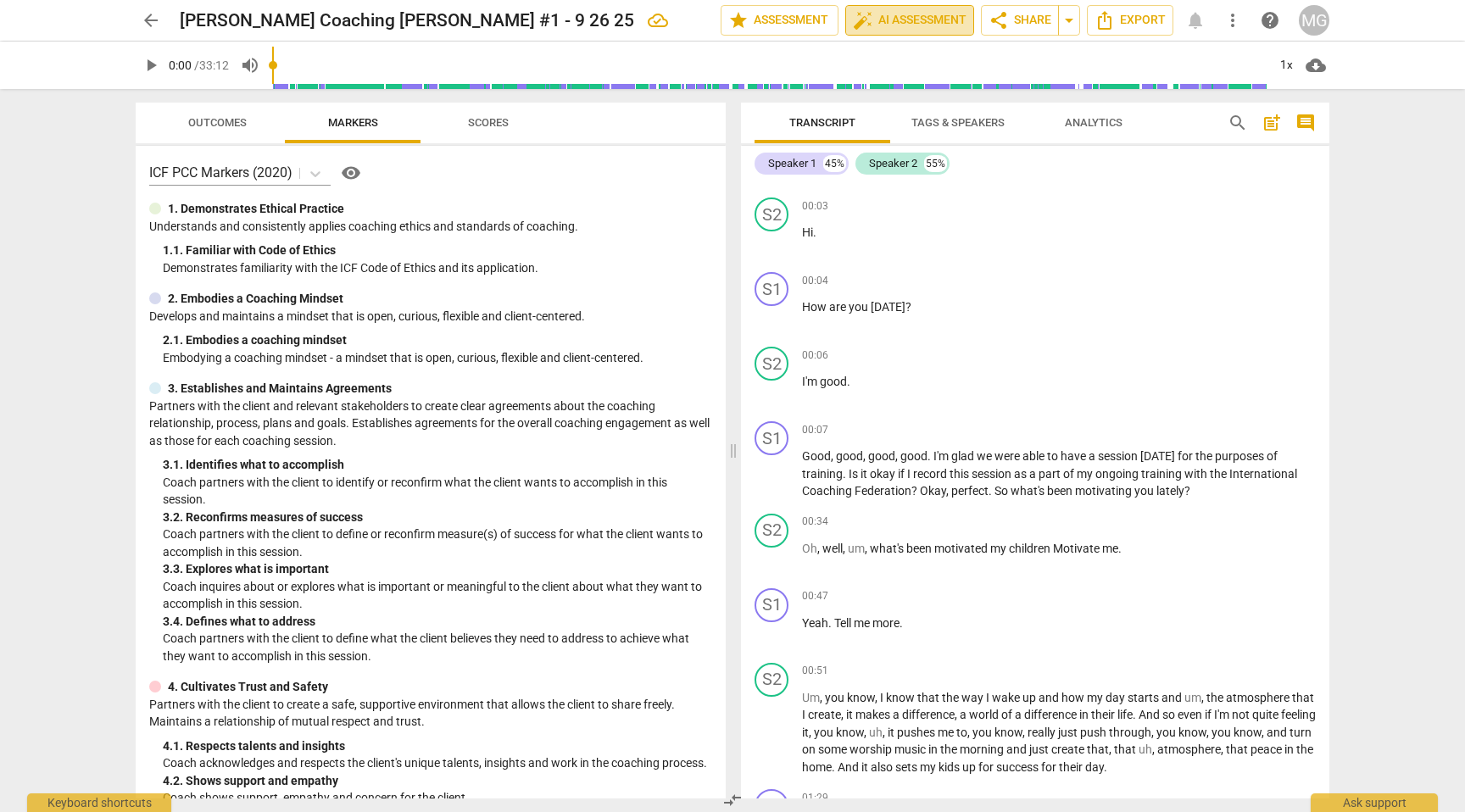
click at [933, 16] on span "auto_fix_high AI Assessment" at bounding box center [910, 20] width 114 height 20
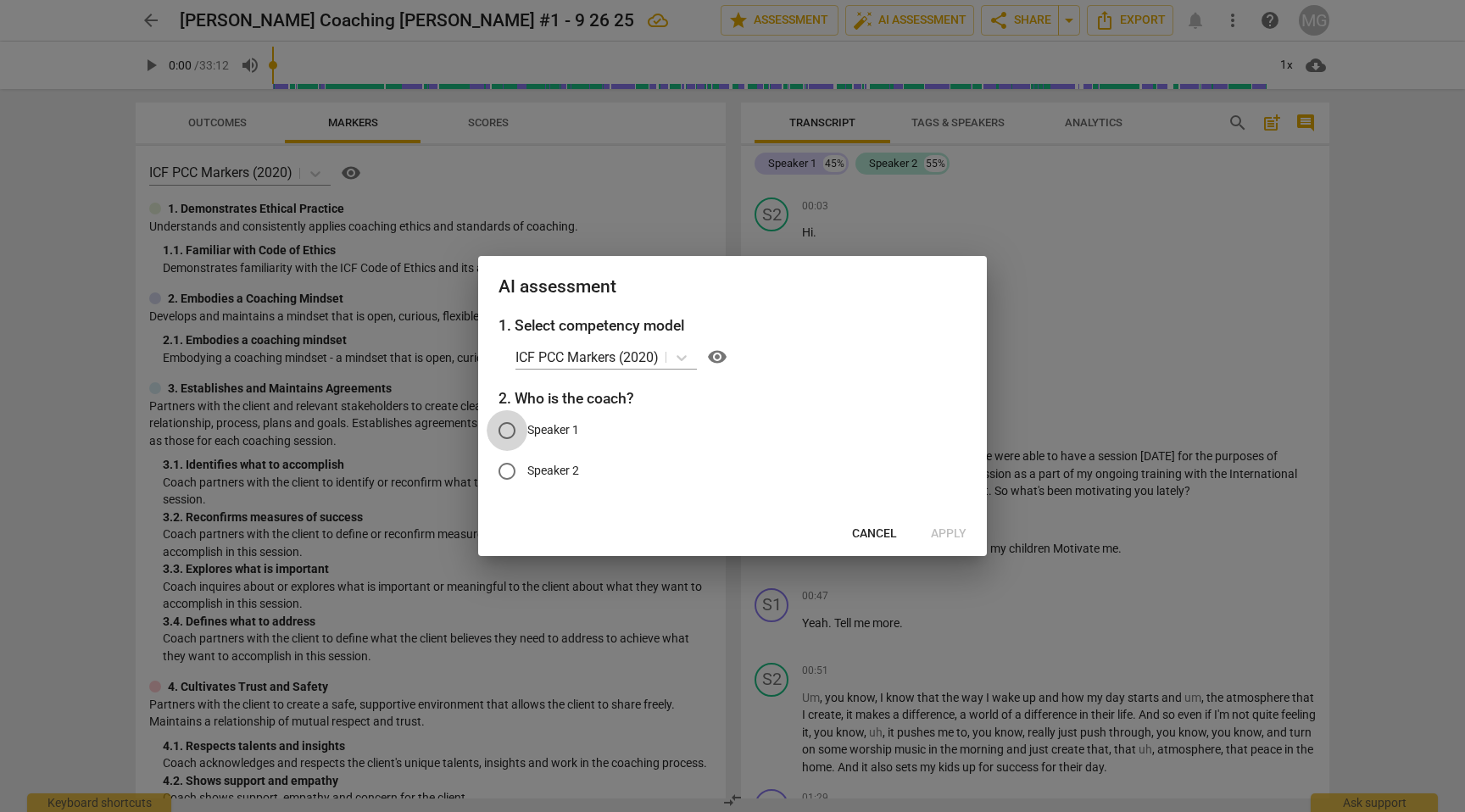
click at [507, 426] on input "Speaker 1" at bounding box center [506, 430] width 41 height 41
radio input "true"
click at [682, 360] on icon at bounding box center [681, 358] width 11 height 6
click at [840, 323] on h3 "1. Select competency model" at bounding box center [733, 325] width 468 height 22
click at [951, 532] on span "Apply" at bounding box center [948, 534] width 35 height 17
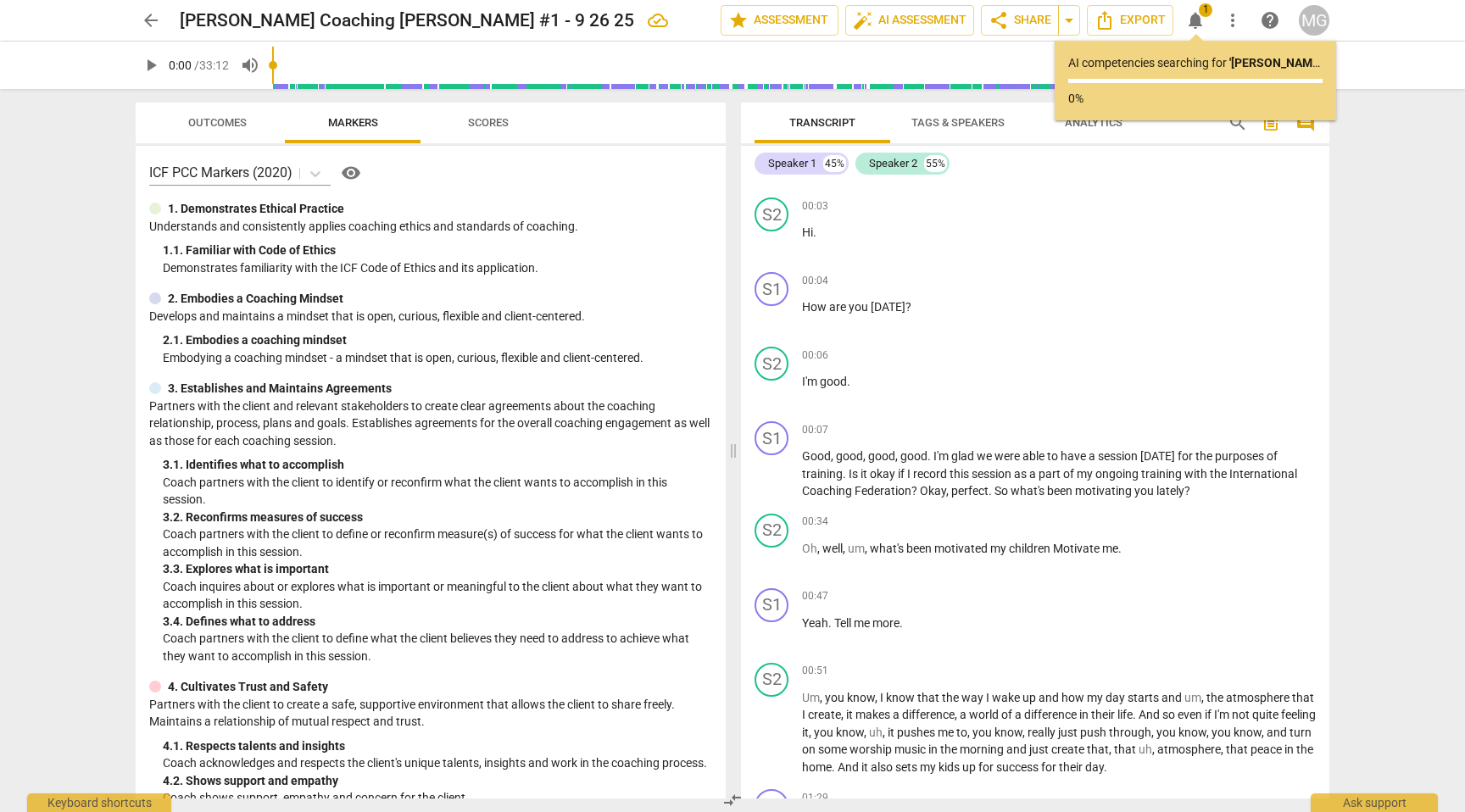
click at [148, 16] on span "arrow_back" at bounding box center [150, 20] width 20 height 20
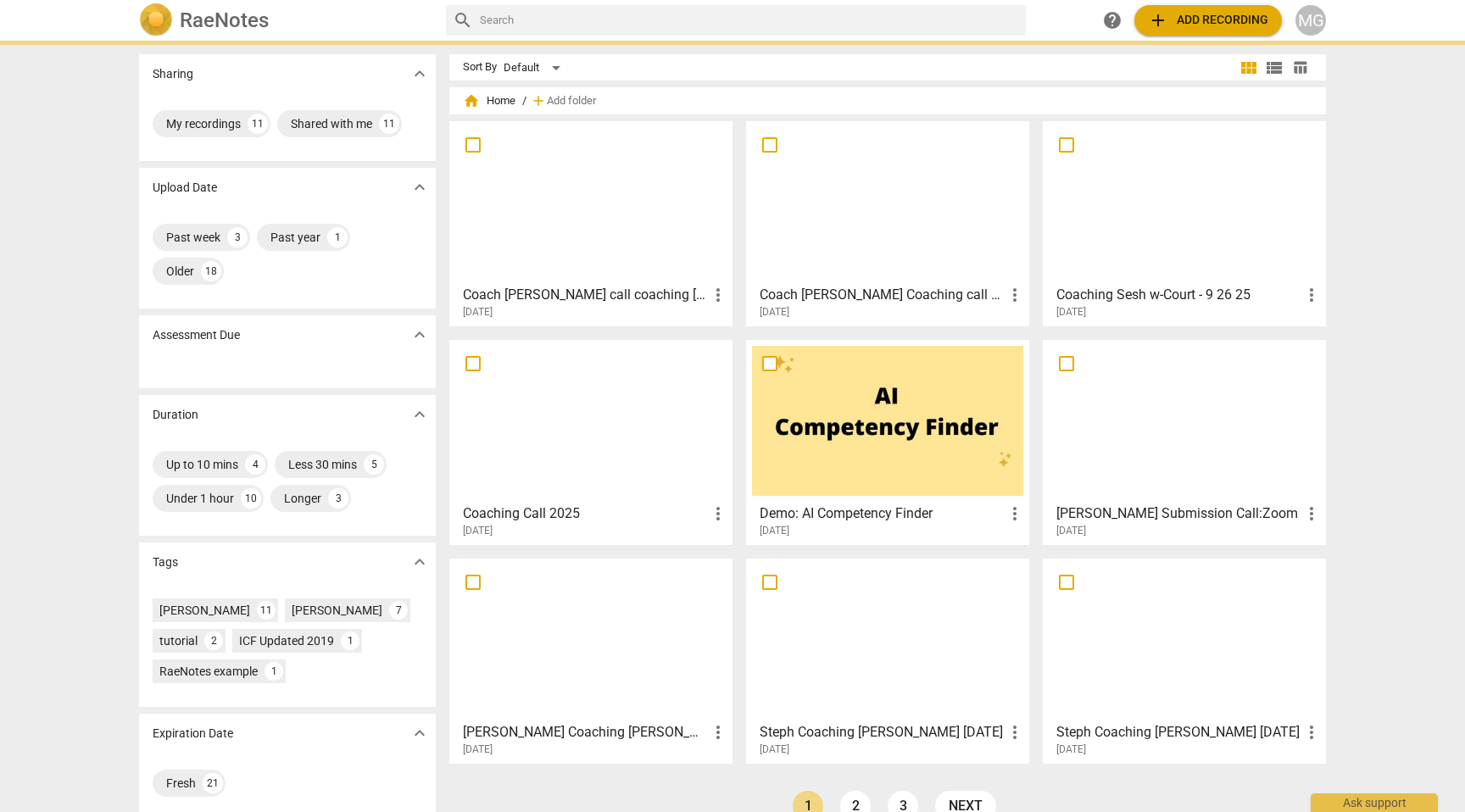
click at [893, 229] on div at bounding box center [888, 202] width 271 height 150
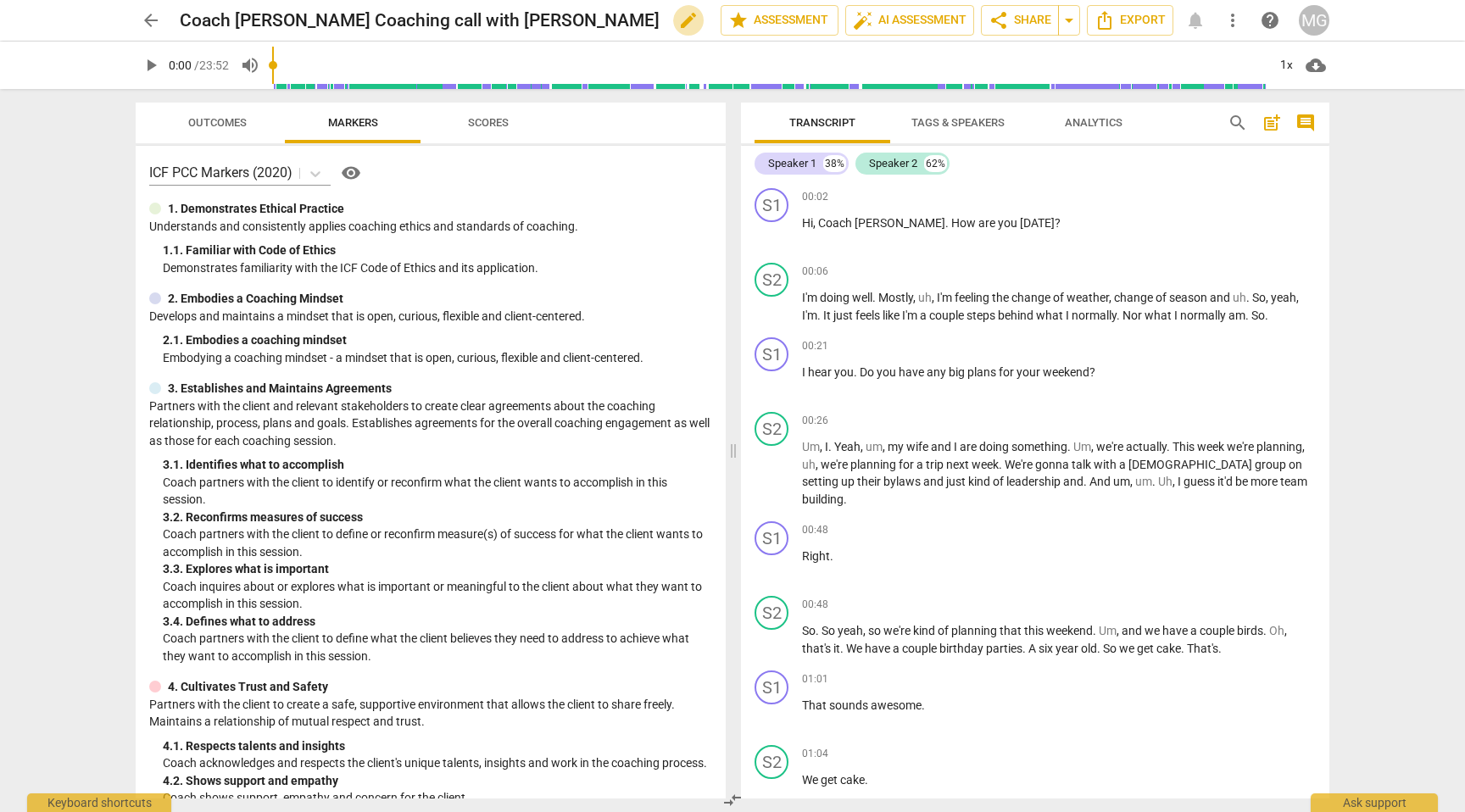
click at [679, 17] on span "edit" at bounding box center [688, 20] width 20 height 20
type input "Coach [PERSON_NAME] Coaching call with [PERSON_NAME] #1"
click at [657, 19] on span "done" at bounding box center [660, 20] width 20 height 20
click at [932, 14] on span "auto_fix_high AI Assessment" at bounding box center [910, 20] width 114 height 20
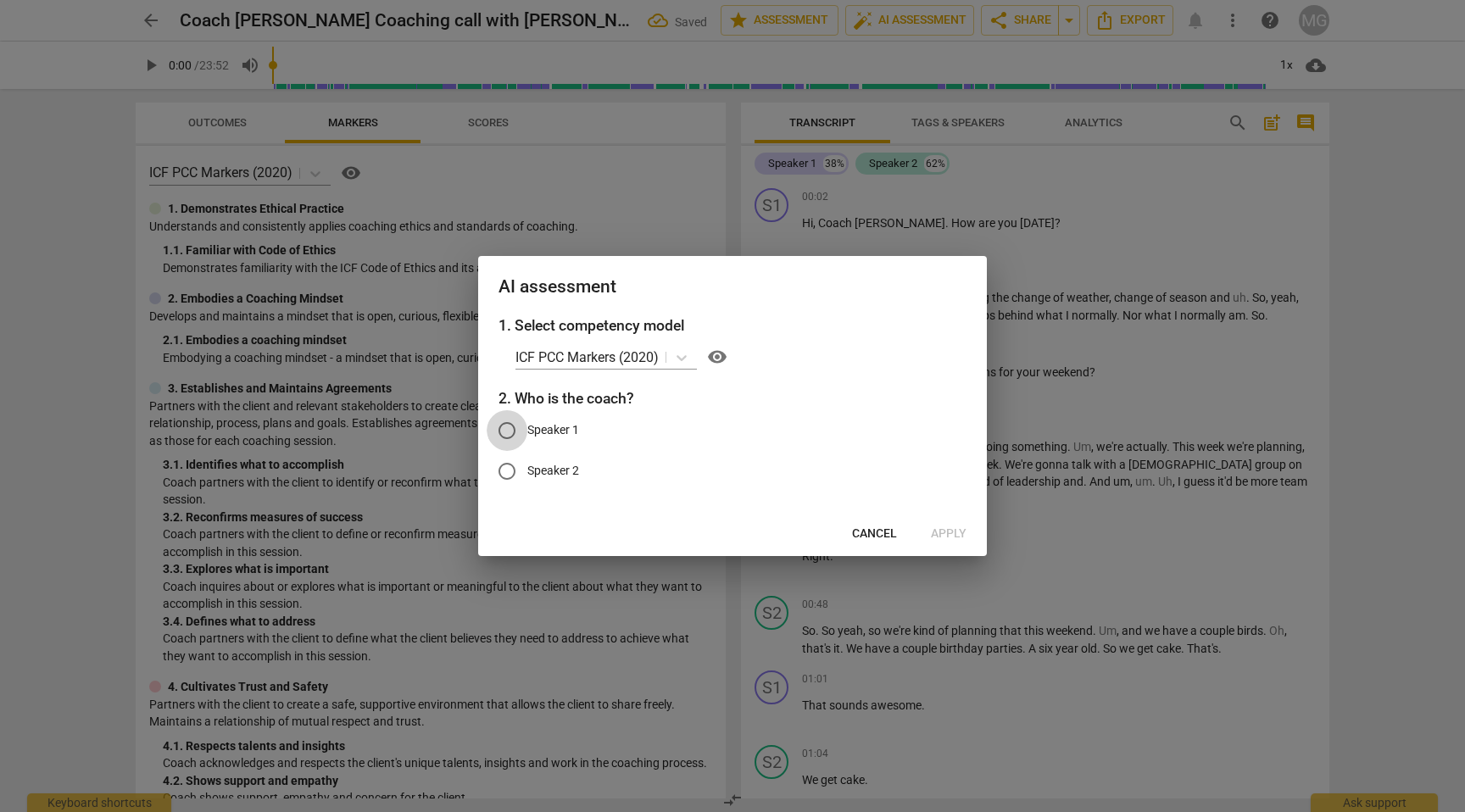
click at [508, 428] on input "Speaker 1" at bounding box center [506, 430] width 41 height 41
radio input "true"
click at [951, 529] on span "Apply" at bounding box center [948, 534] width 35 height 17
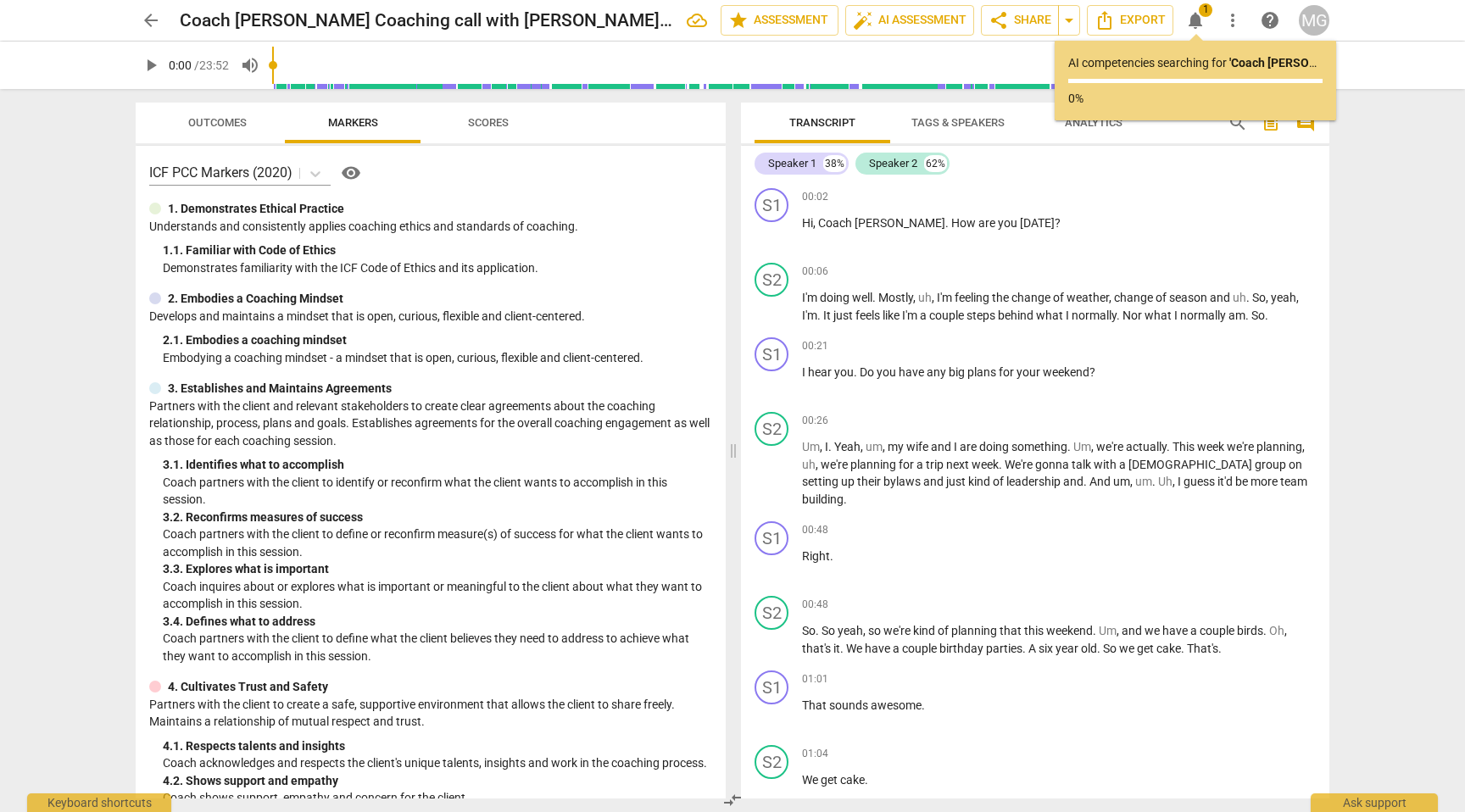
click at [151, 11] on span "arrow_back" at bounding box center [150, 20] width 20 height 20
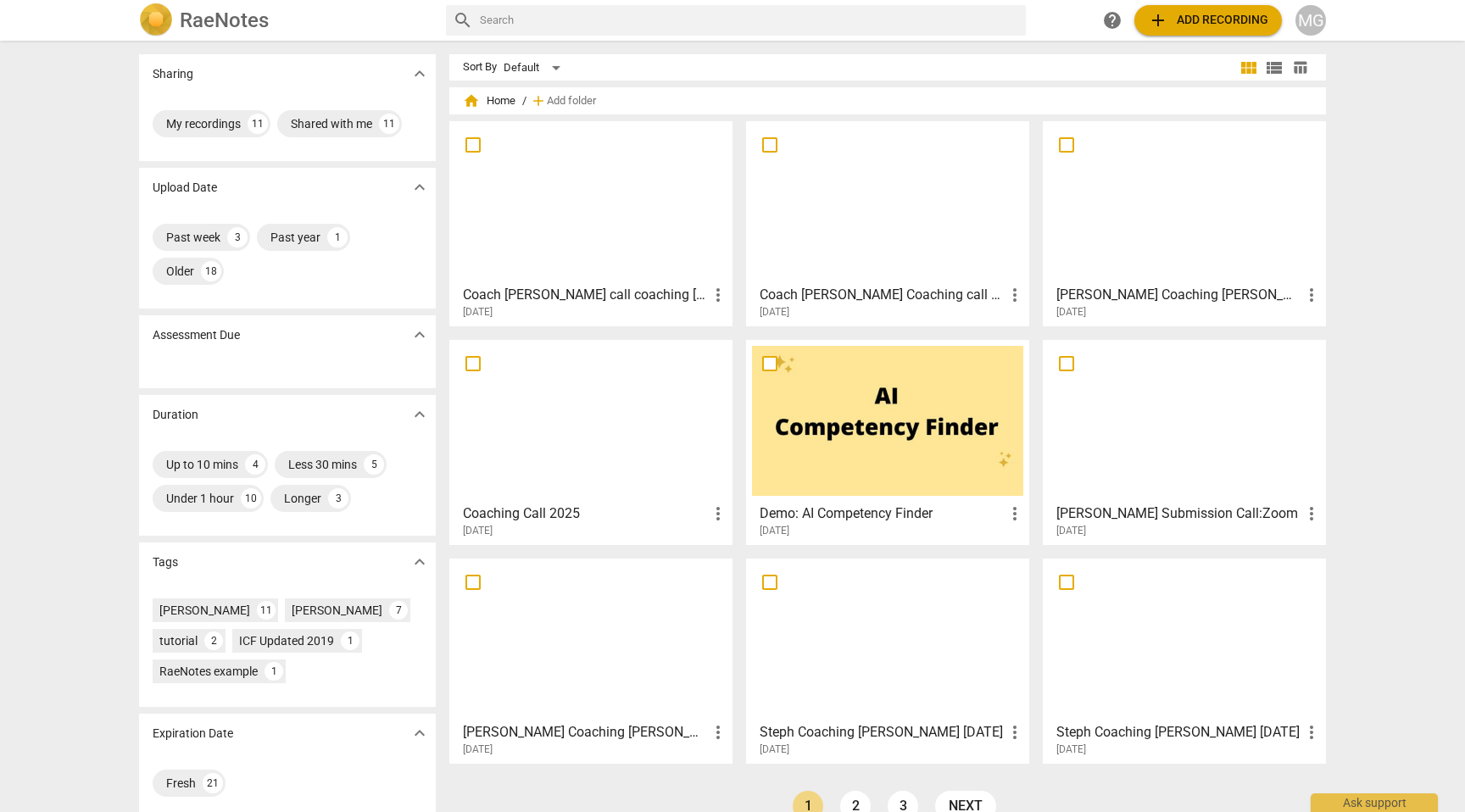
click at [570, 223] on div at bounding box center [591, 202] width 271 height 150
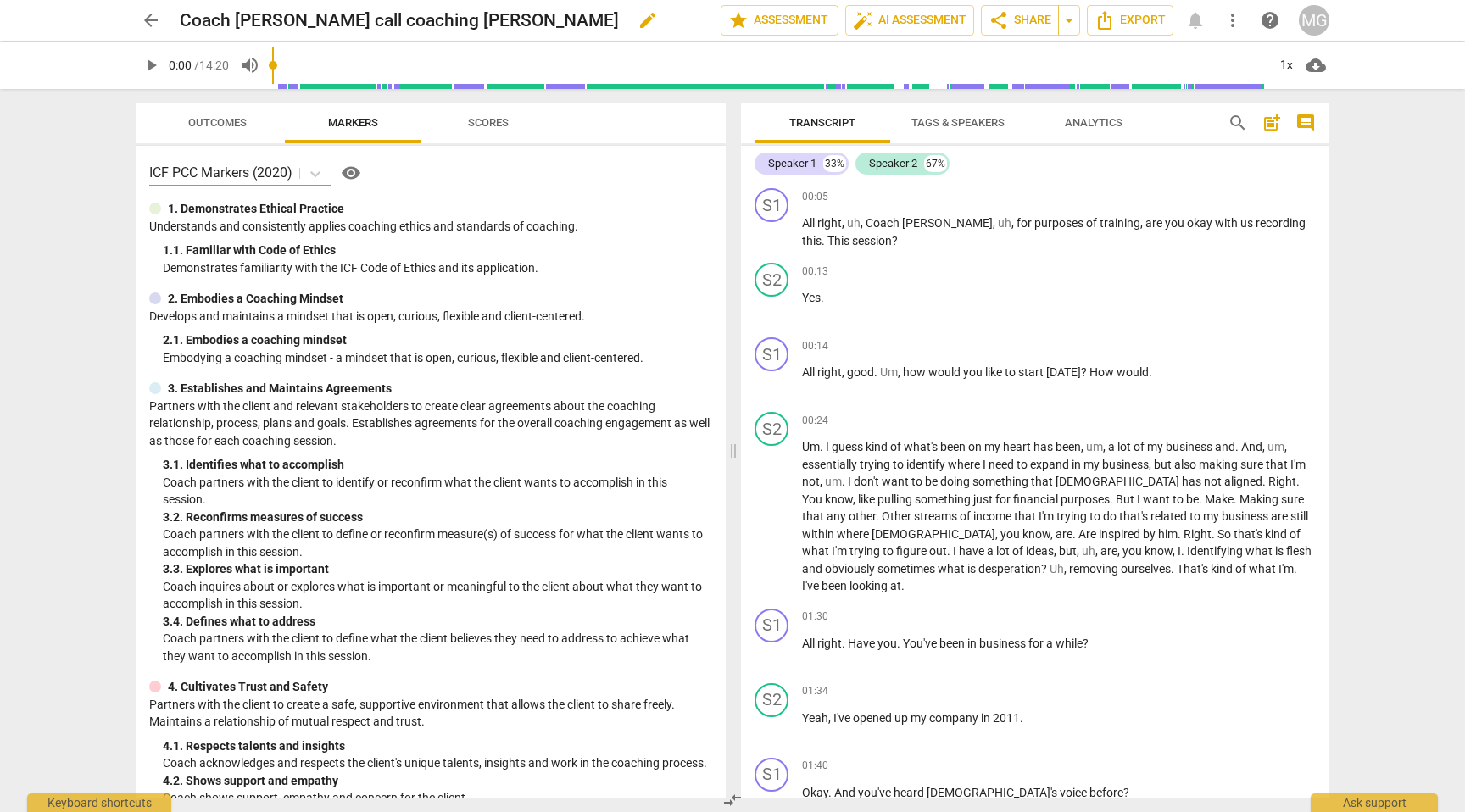
click at [319, 22] on h2 "Coach [PERSON_NAME] call coaching [PERSON_NAME]" at bounding box center [399, 21] width 440 height 21
click at [637, 21] on span "edit" at bounding box center [647, 20] width 20 height 20
drag, startPoint x: 327, startPoint y: 15, endPoint x: 288, endPoint y: 15, distance: 39.0
click at [288, 15] on input "Coach [PERSON_NAME] call coaching [PERSON_NAME]" at bounding box center [413, 20] width 466 height 32
click at [421, 18] on input "Coach [PERSON_NAME] Coaching [PERSON_NAME]" at bounding box center [413, 20] width 466 height 32
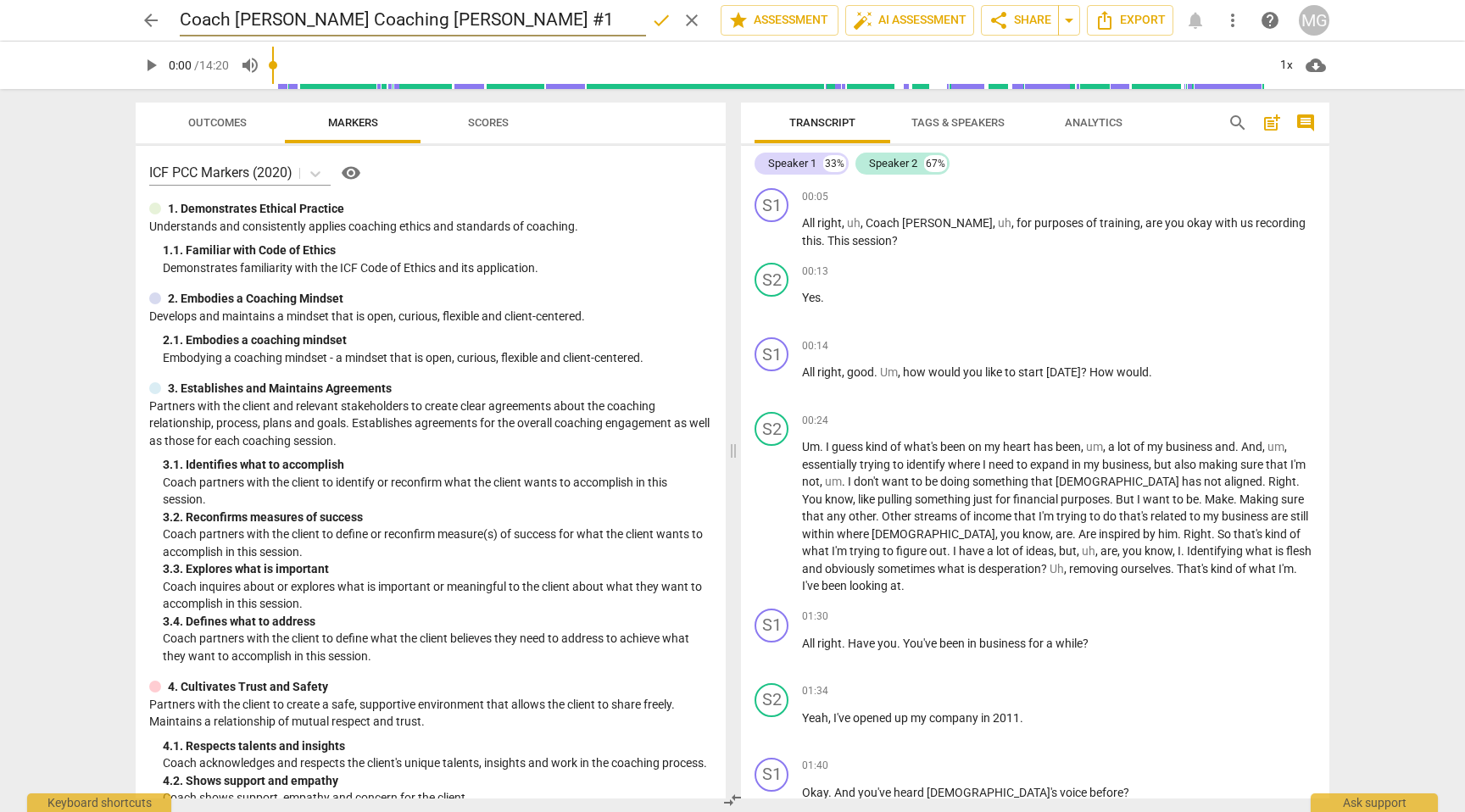
type input "Coach [PERSON_NAME] Coaching [PERSON_NAME] #1"
click at [653, 25] on span "done" at bounding box center [660, 20] width 20 height 20
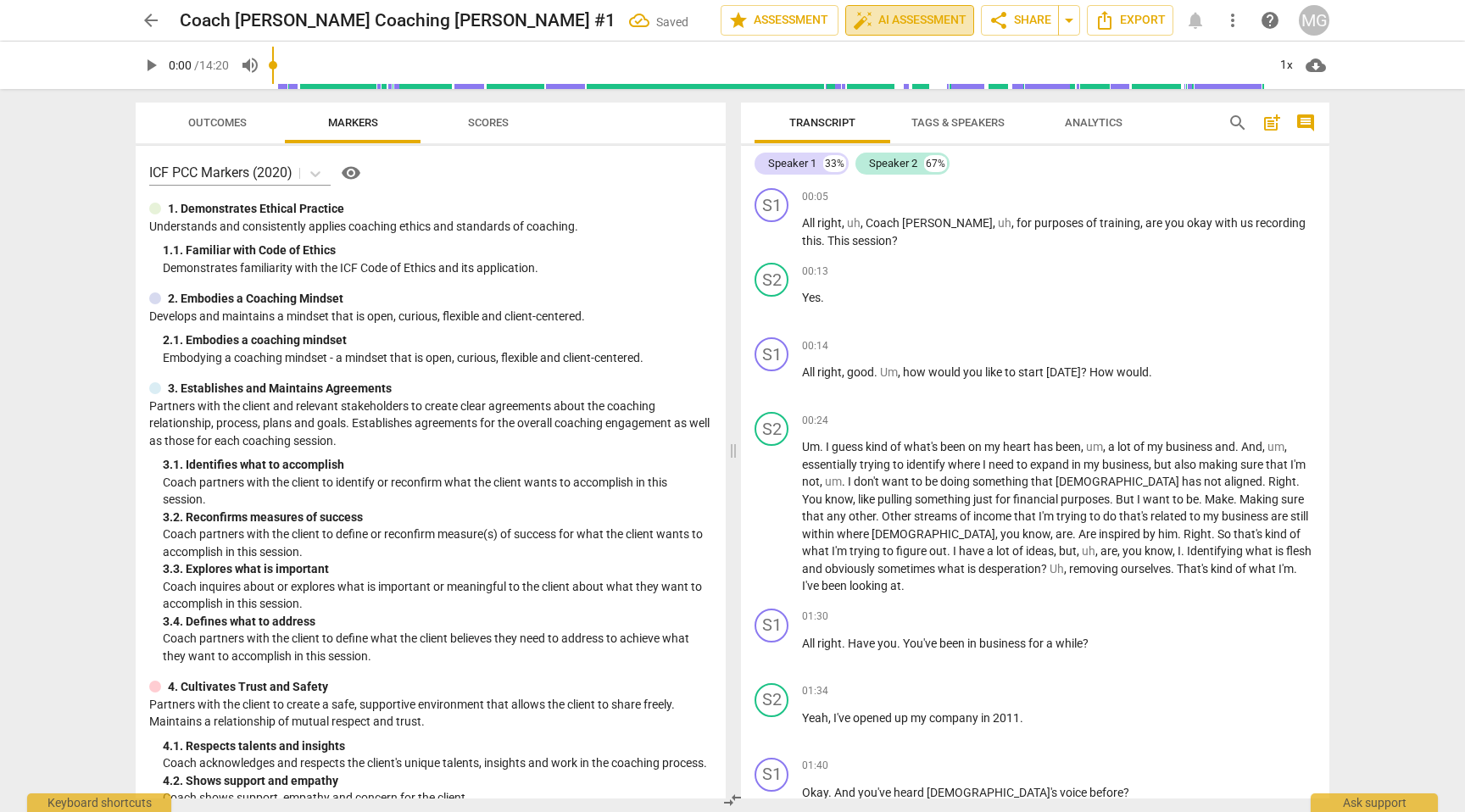
click at [941, 21] on span "auto_fix_high AI Assessment" at bounding box center [910, 20] width 114 height 20
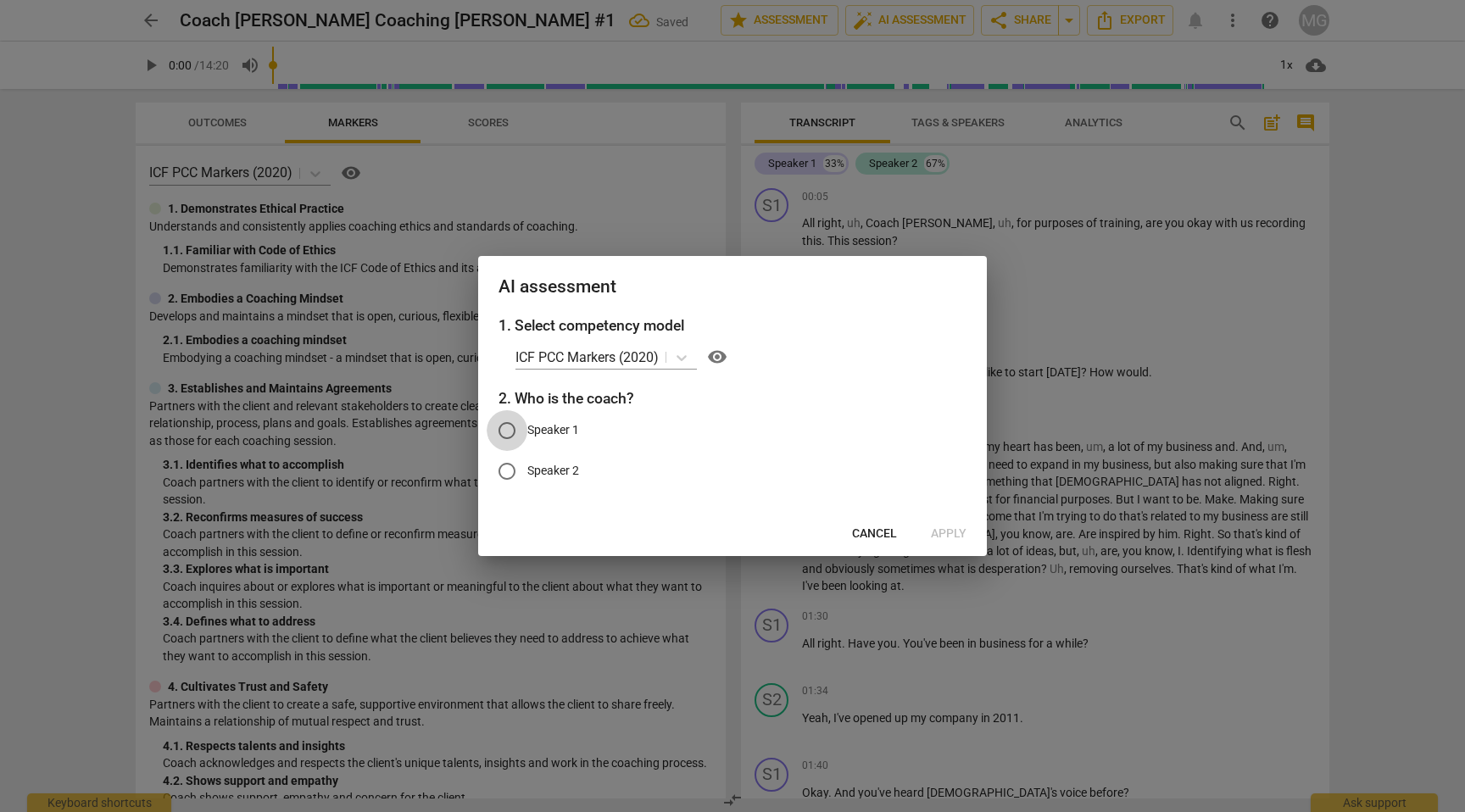
click at [508, 430] on input "Speaker 1" at bounding box center [506, 430] width 41 height 41
radio input "true"
click at [943, 534] on span "Apply" at bounding box center [948, 534] width 35 height 17
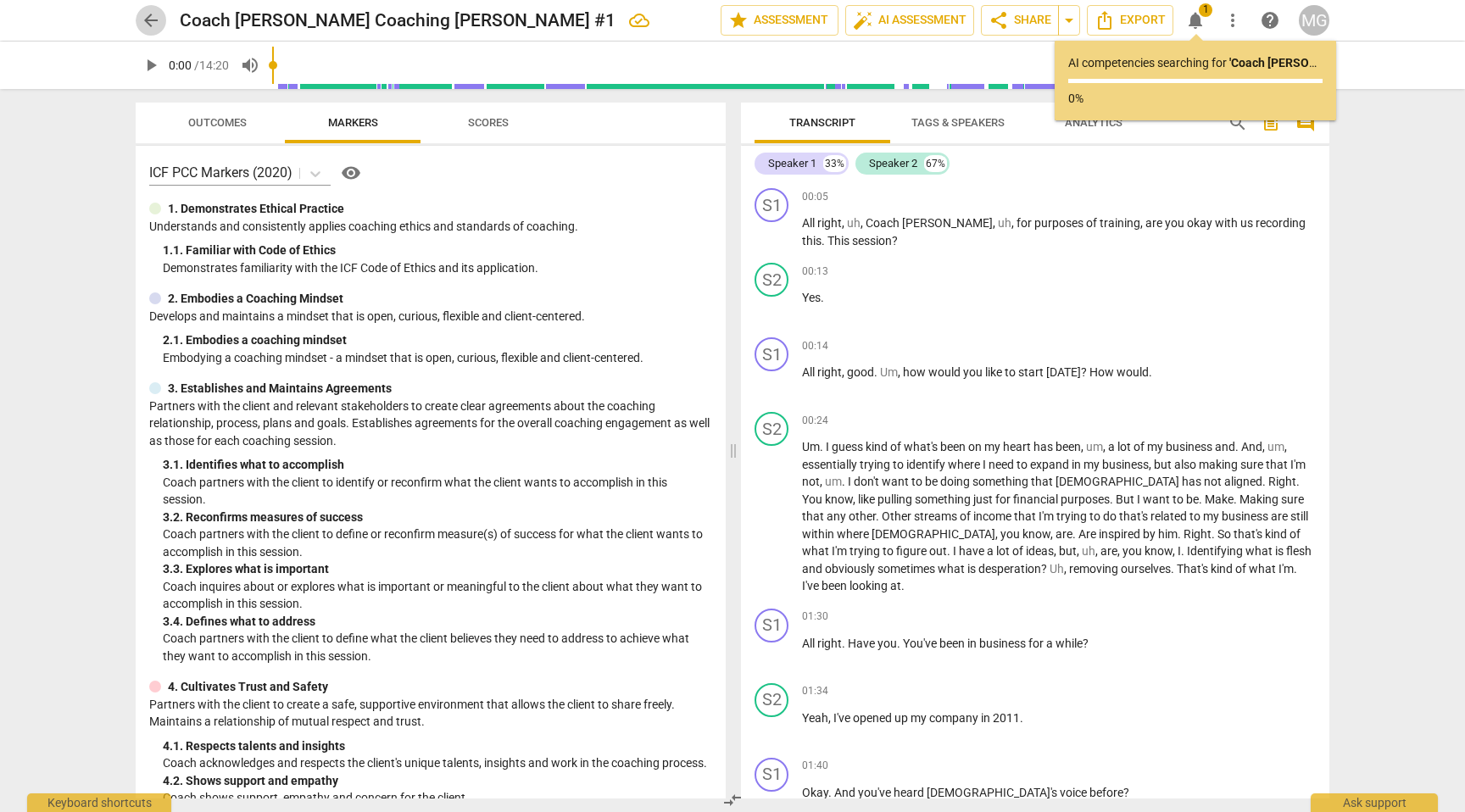
click at [154, 17] on span "arrow_back" at bounding box center [150, 20] width 20 height 20
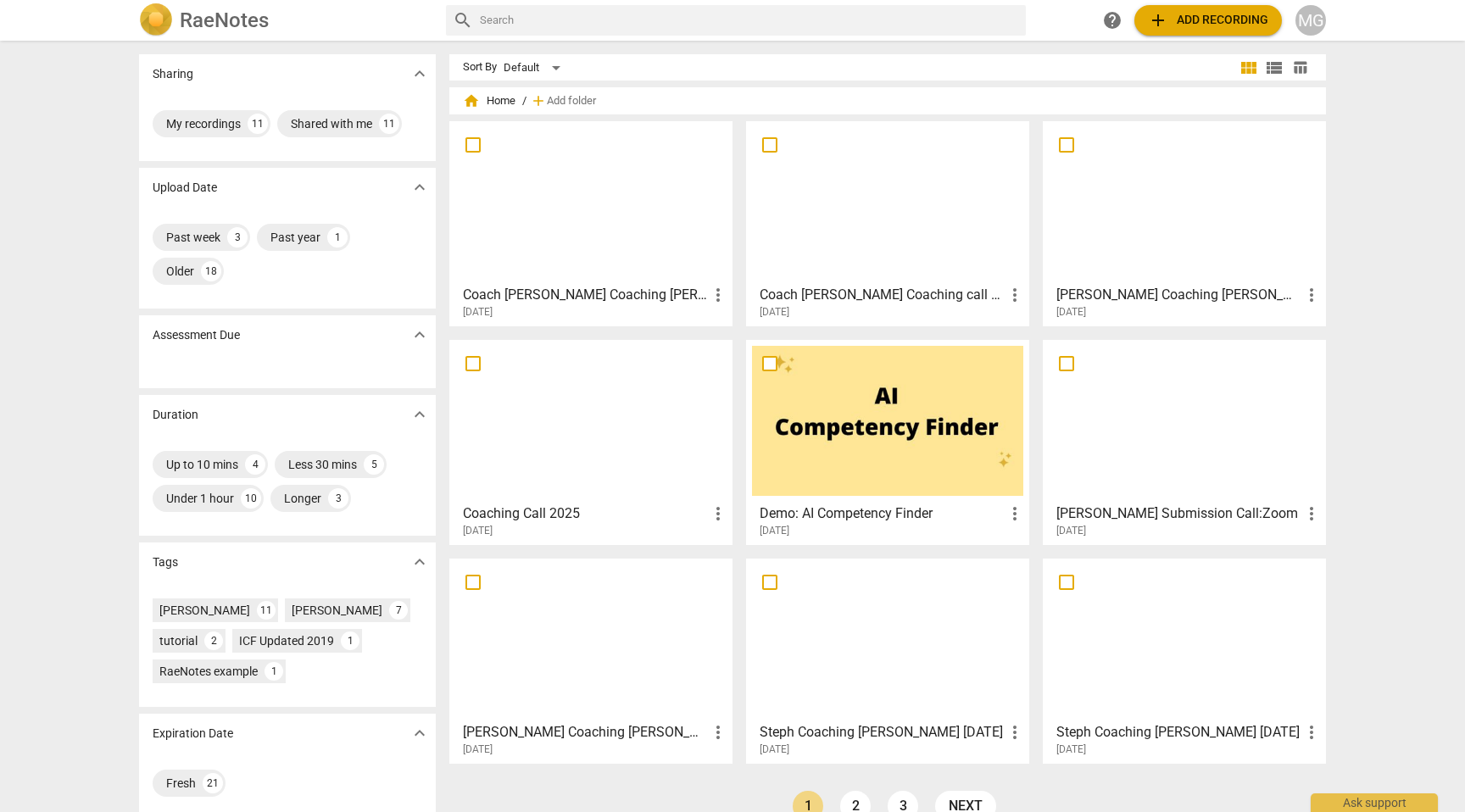
click at [1191, 25] on span "add Add recording" at bounding box center [1208, 20] width 120 height 20
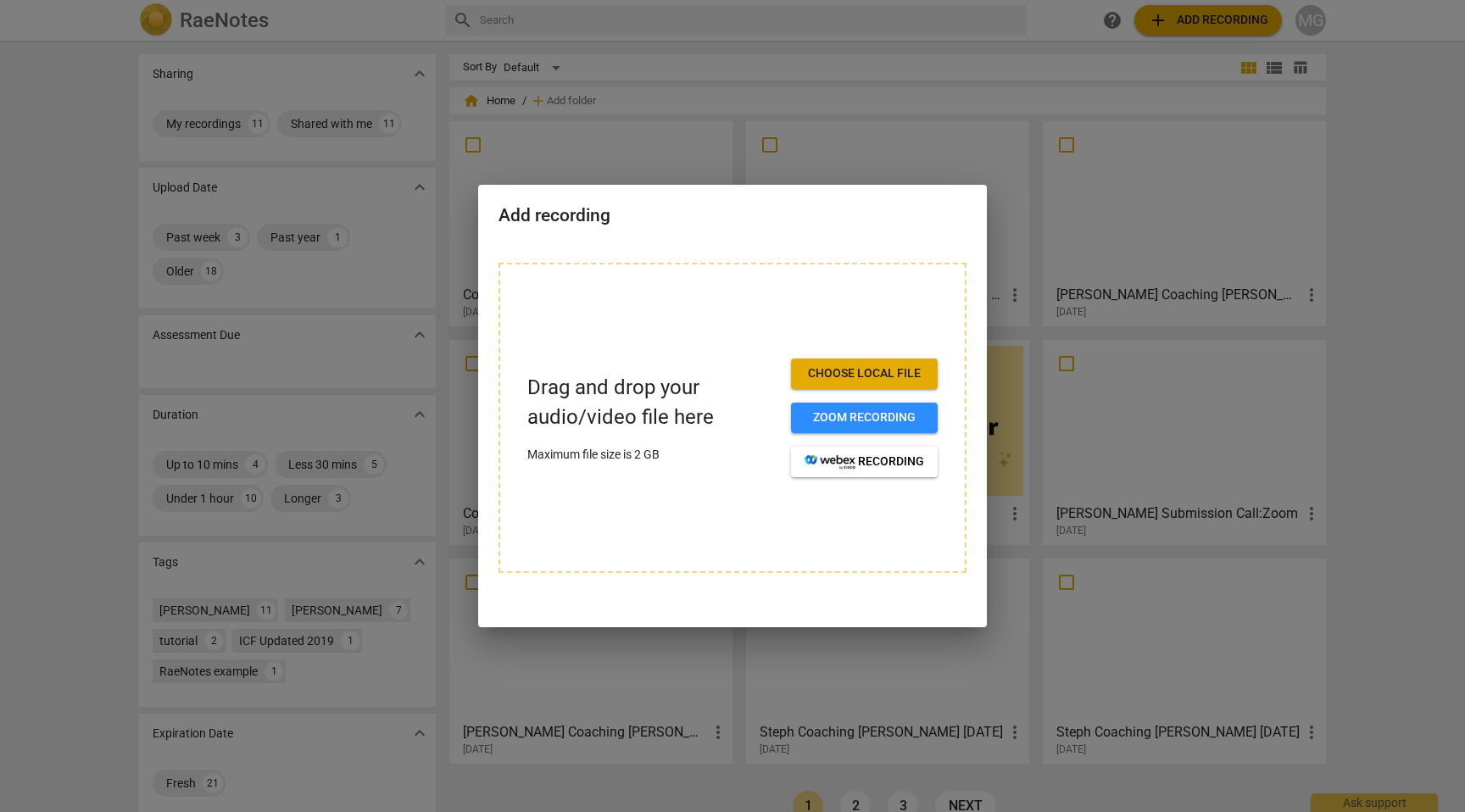
click at [829, 373] on span "Choose local file" at bounding box center [864, 374] width 119 height 17
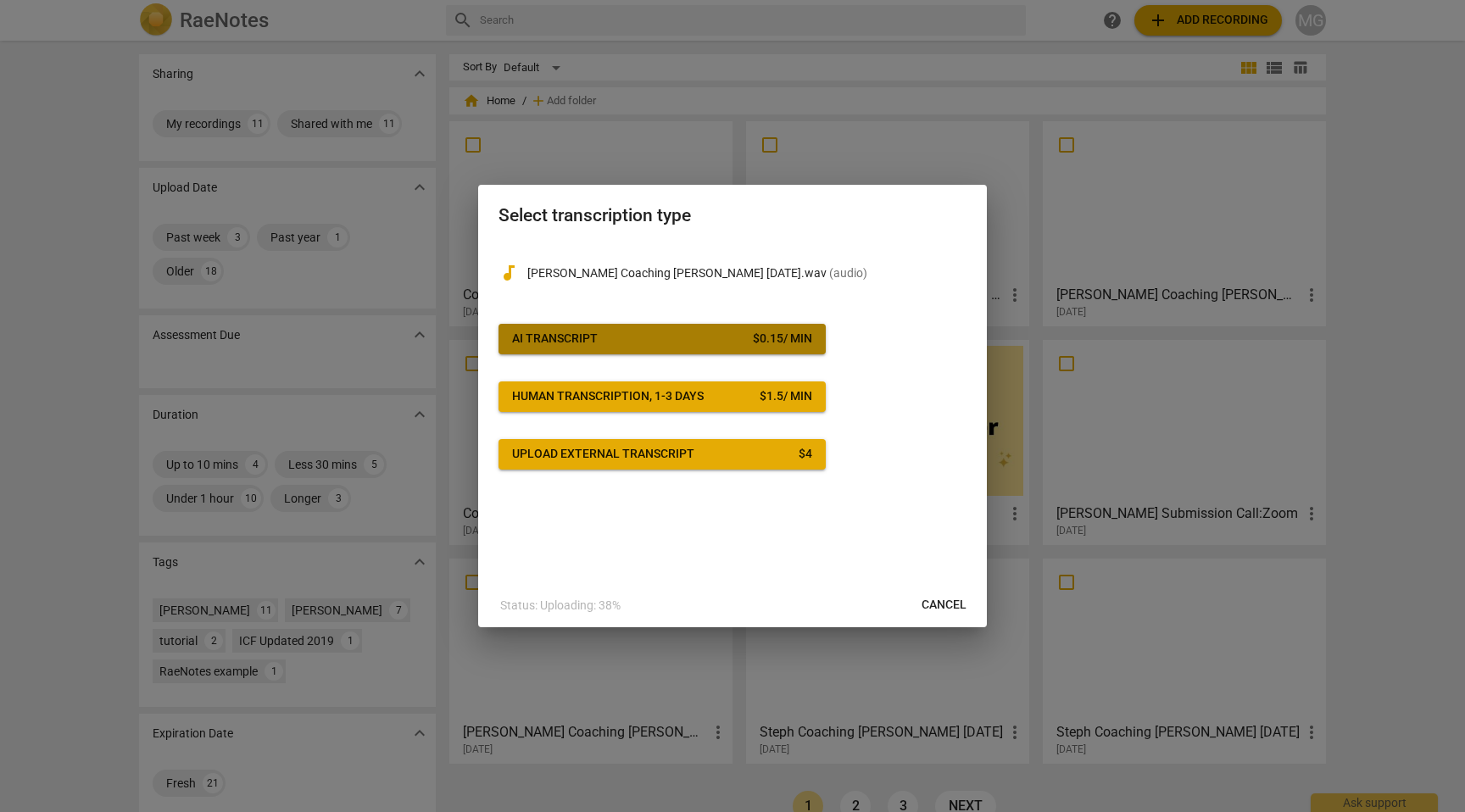
click at [793, 337] on div "$ 0.15 / min" at bounding box center [783, 339] width 59 height 17
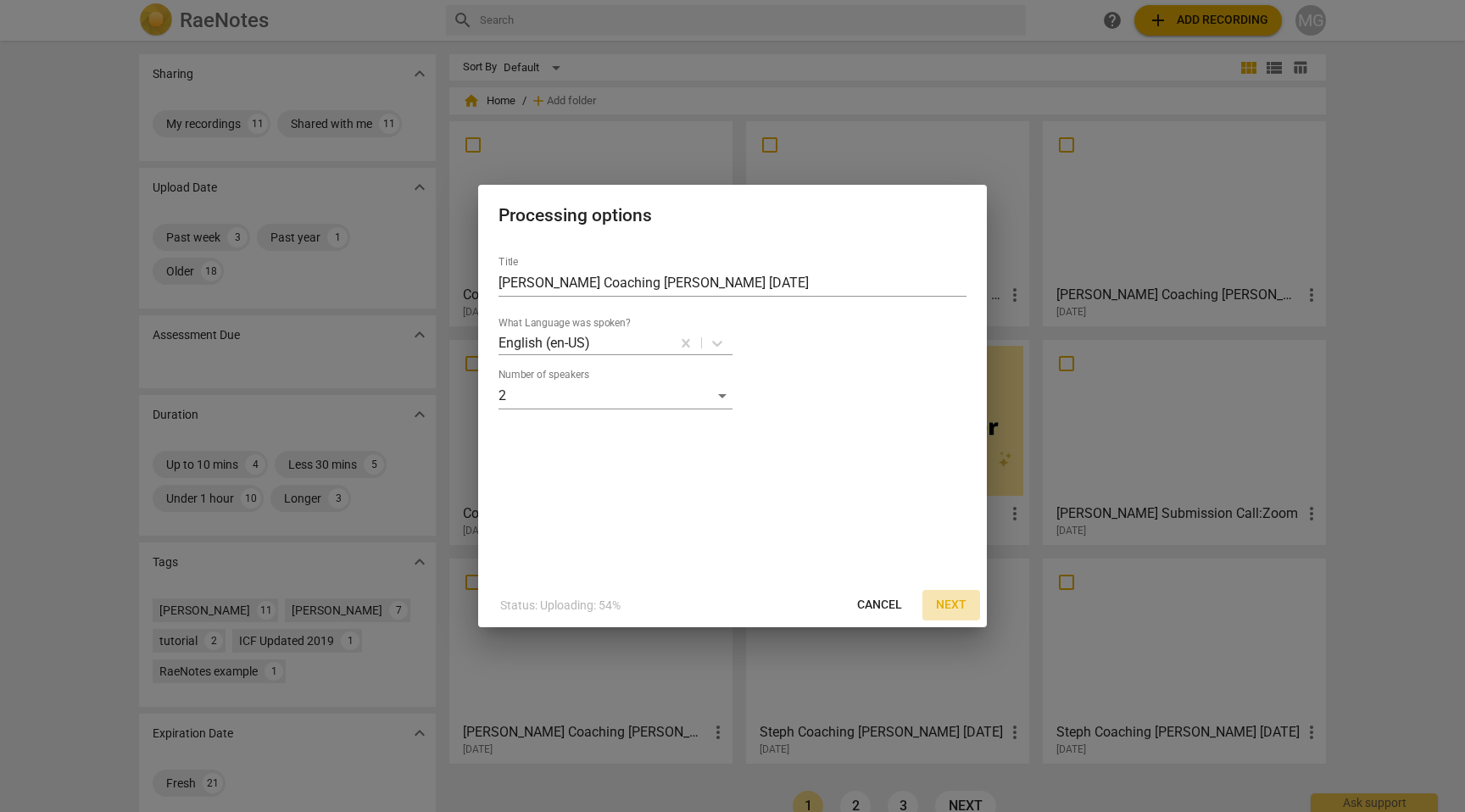
click at [951, 605] on span "Next" at bounding box center [952, 606] width 31 height 17
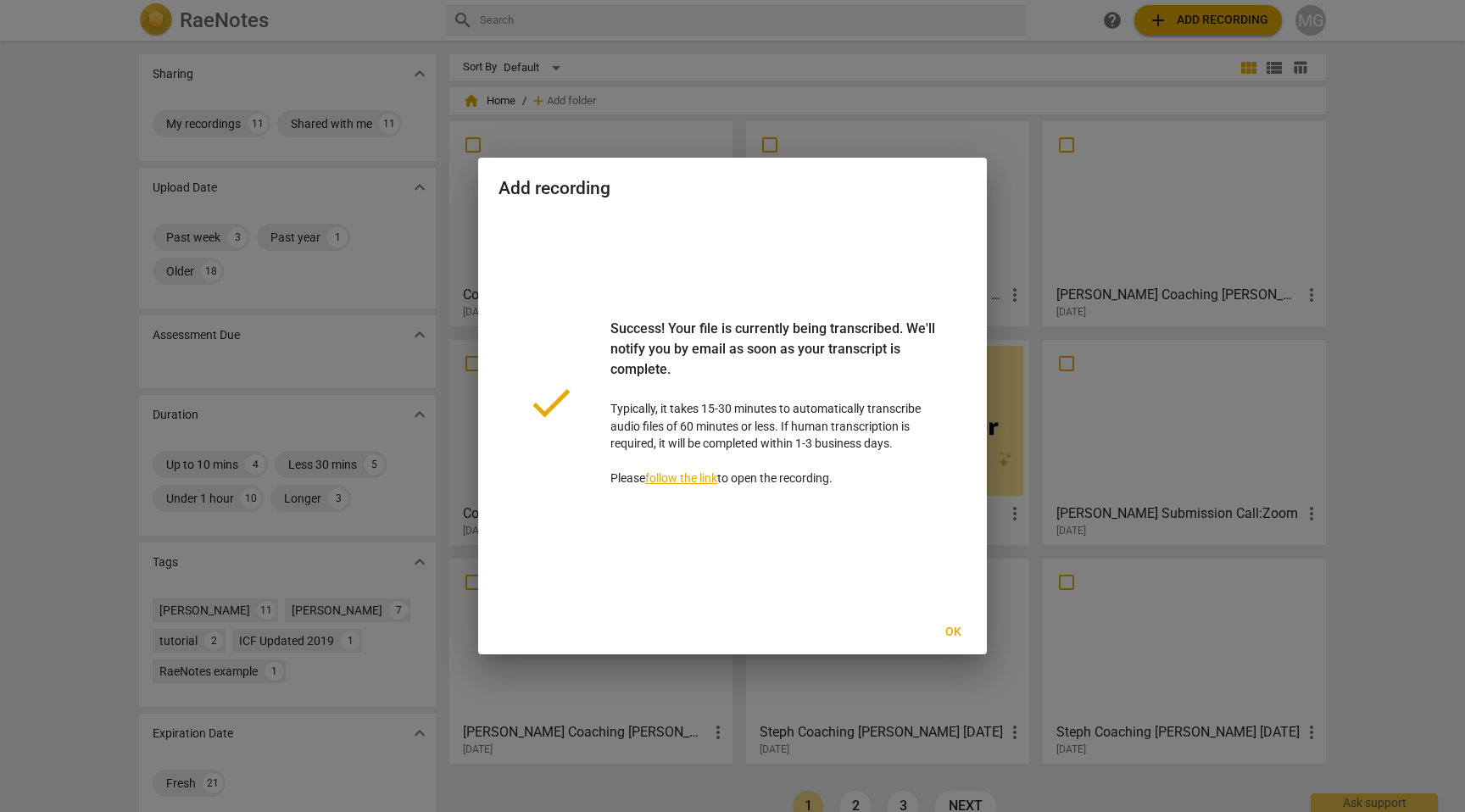
click at [955, 624] on span "Ok" at bounding box center [953, 632] width 27 height 17
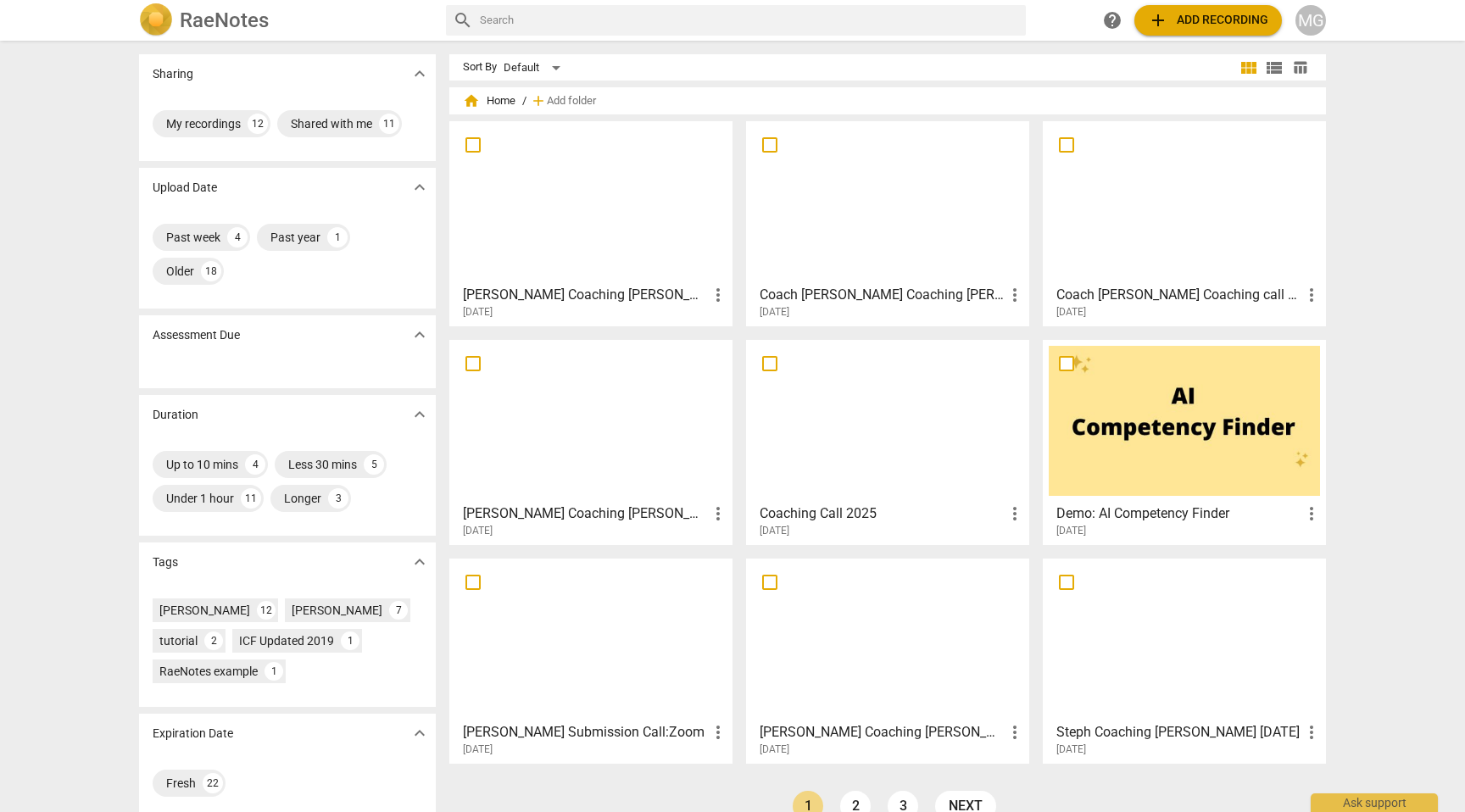
click at [649, 207] on div at bounding box center [591, 202] width 271 height 150
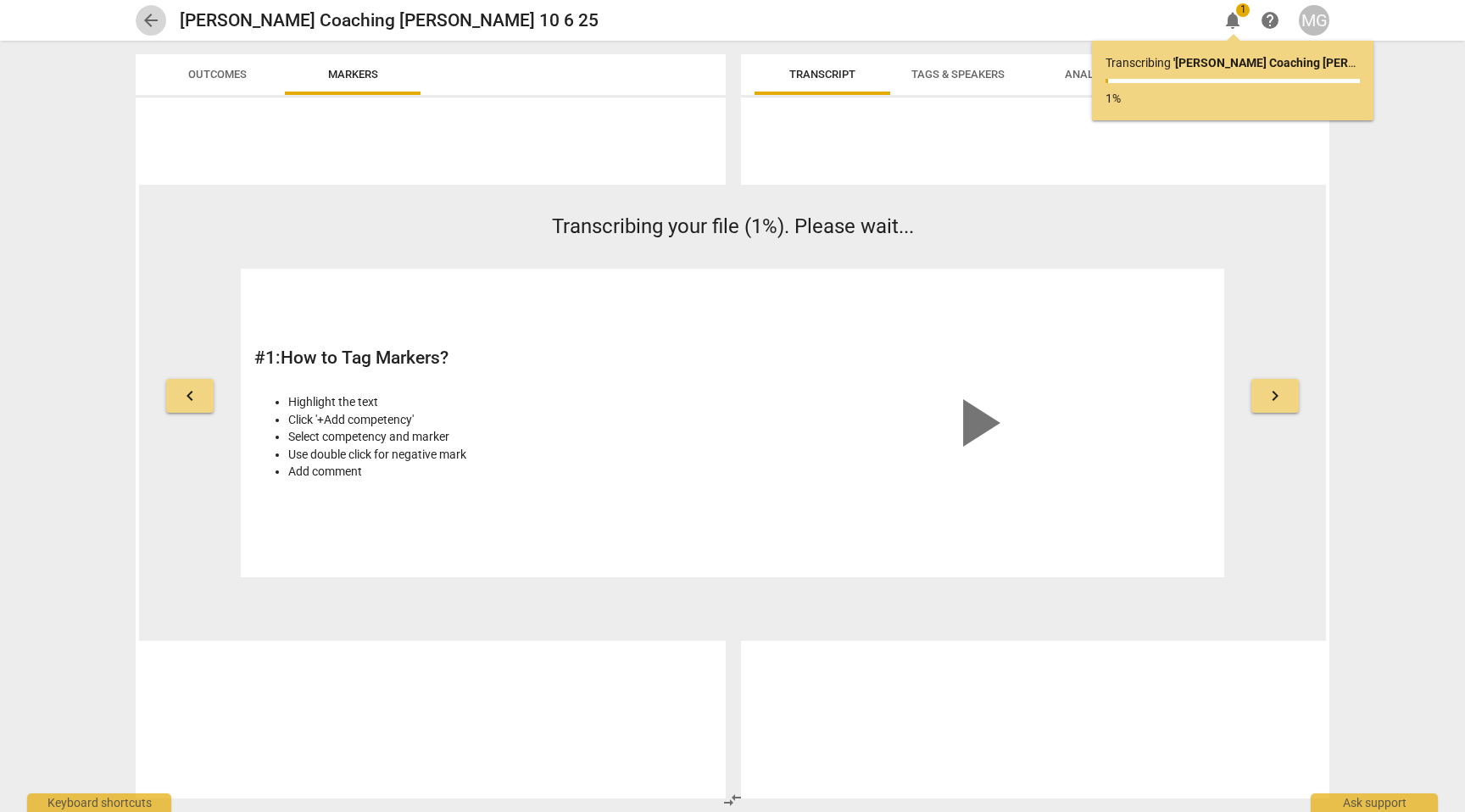
click at [146, 19] on span "arrow_back" at bounding box center [150, 20] width 20 height 20
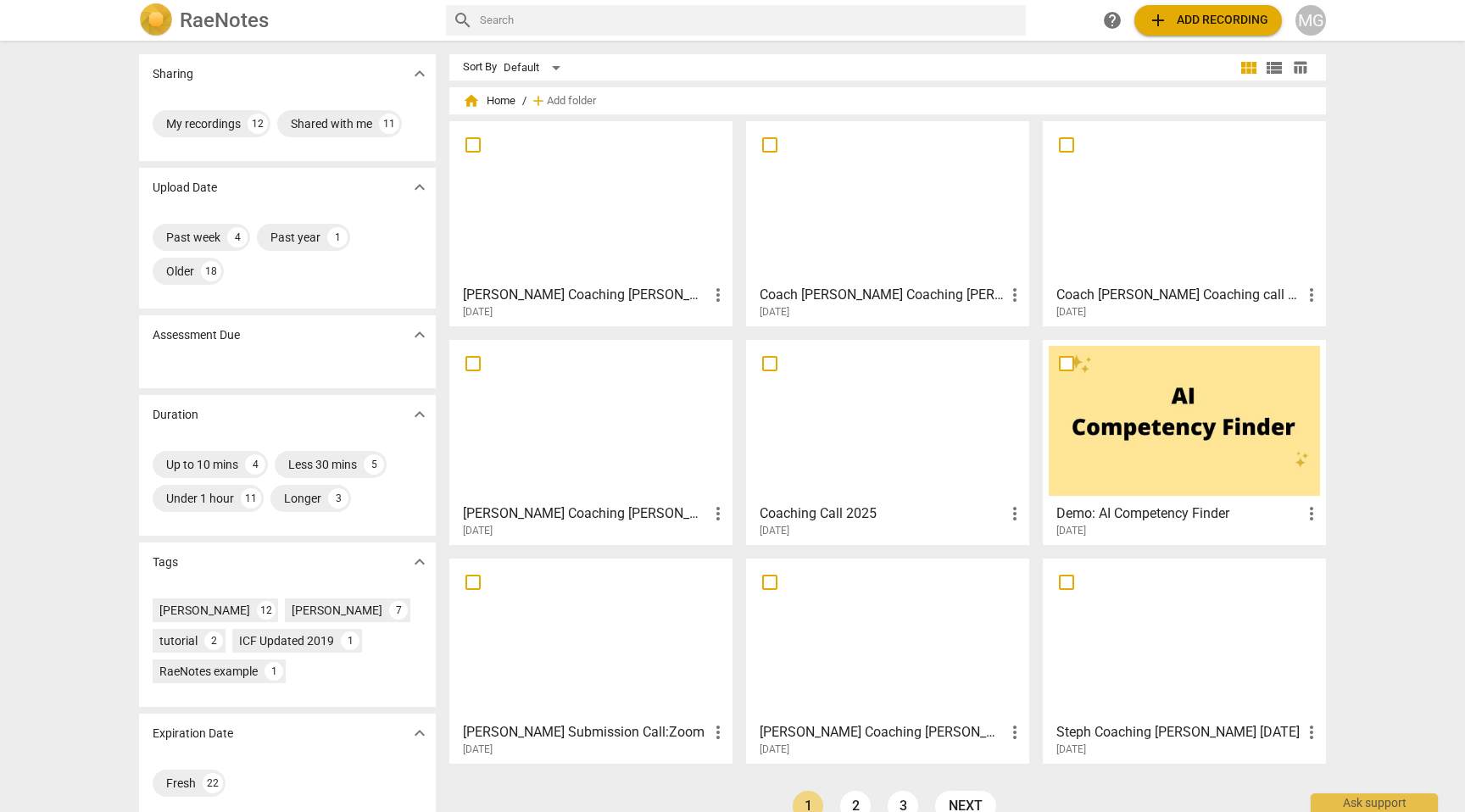
click at [1206, 213] on div at bounding box center [1185, 202] width 271 height 150
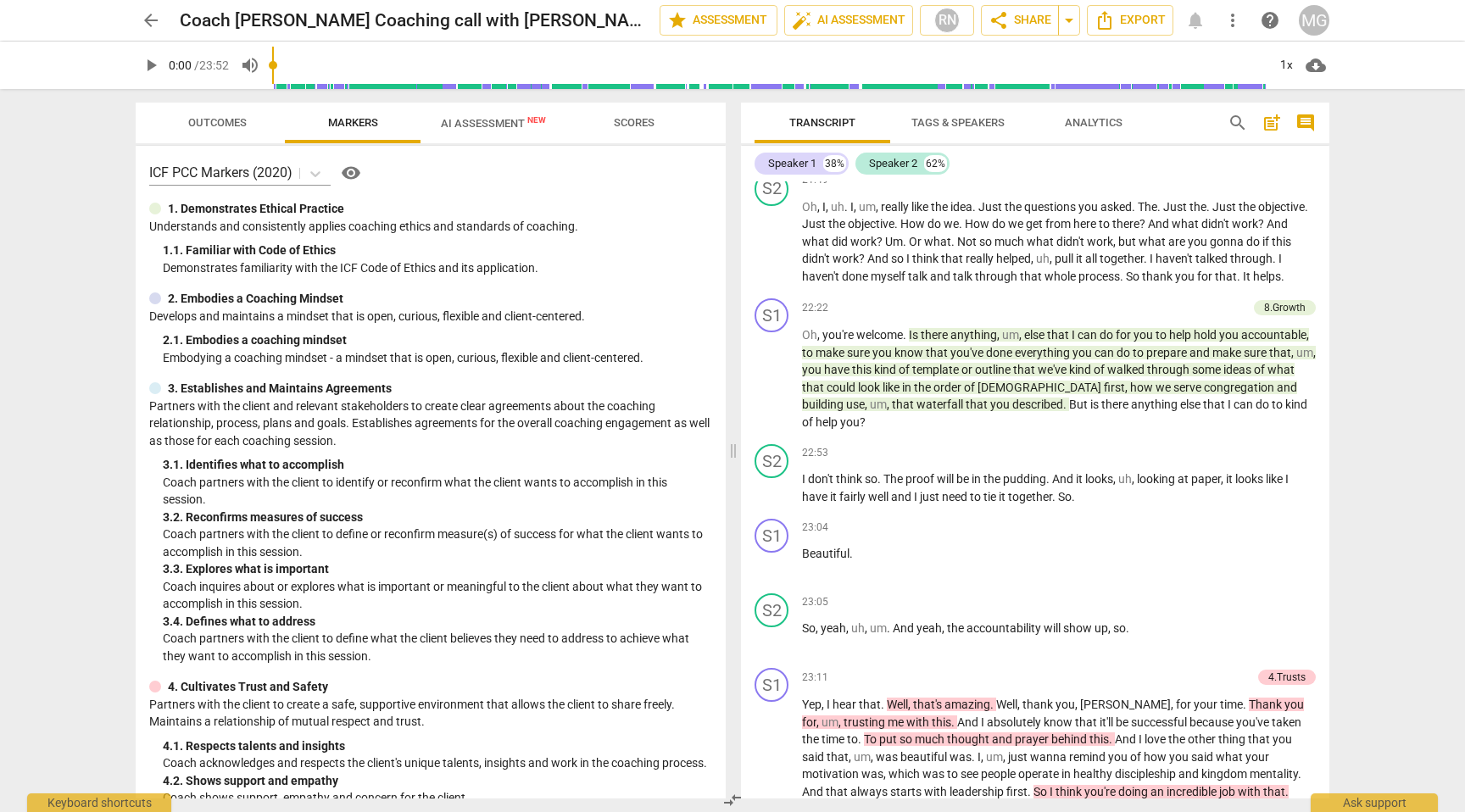
scroll to position [7342, 0]
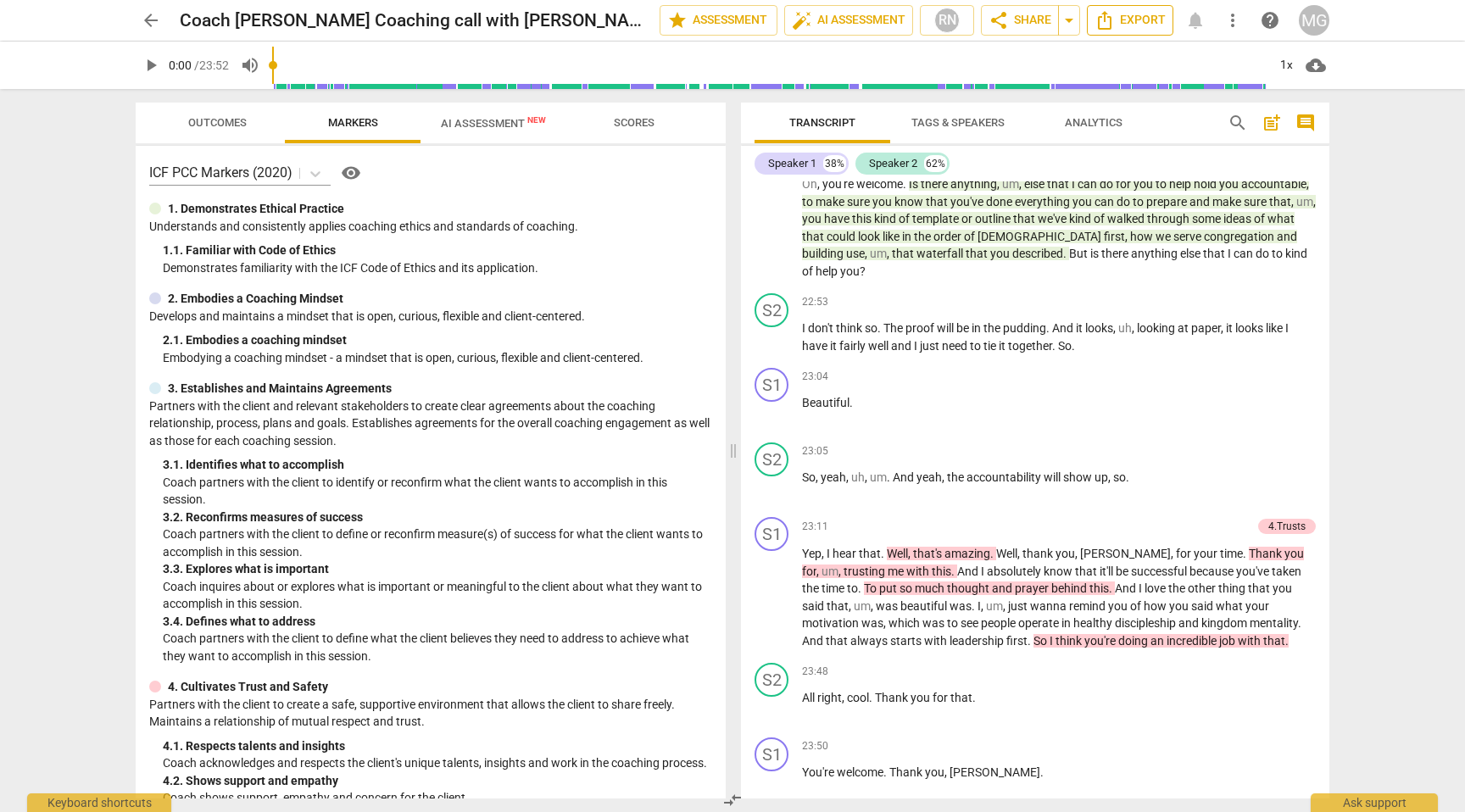
click at [1122, 20] on span "Export" at bounding box center [1130, 20] width 72 height 20
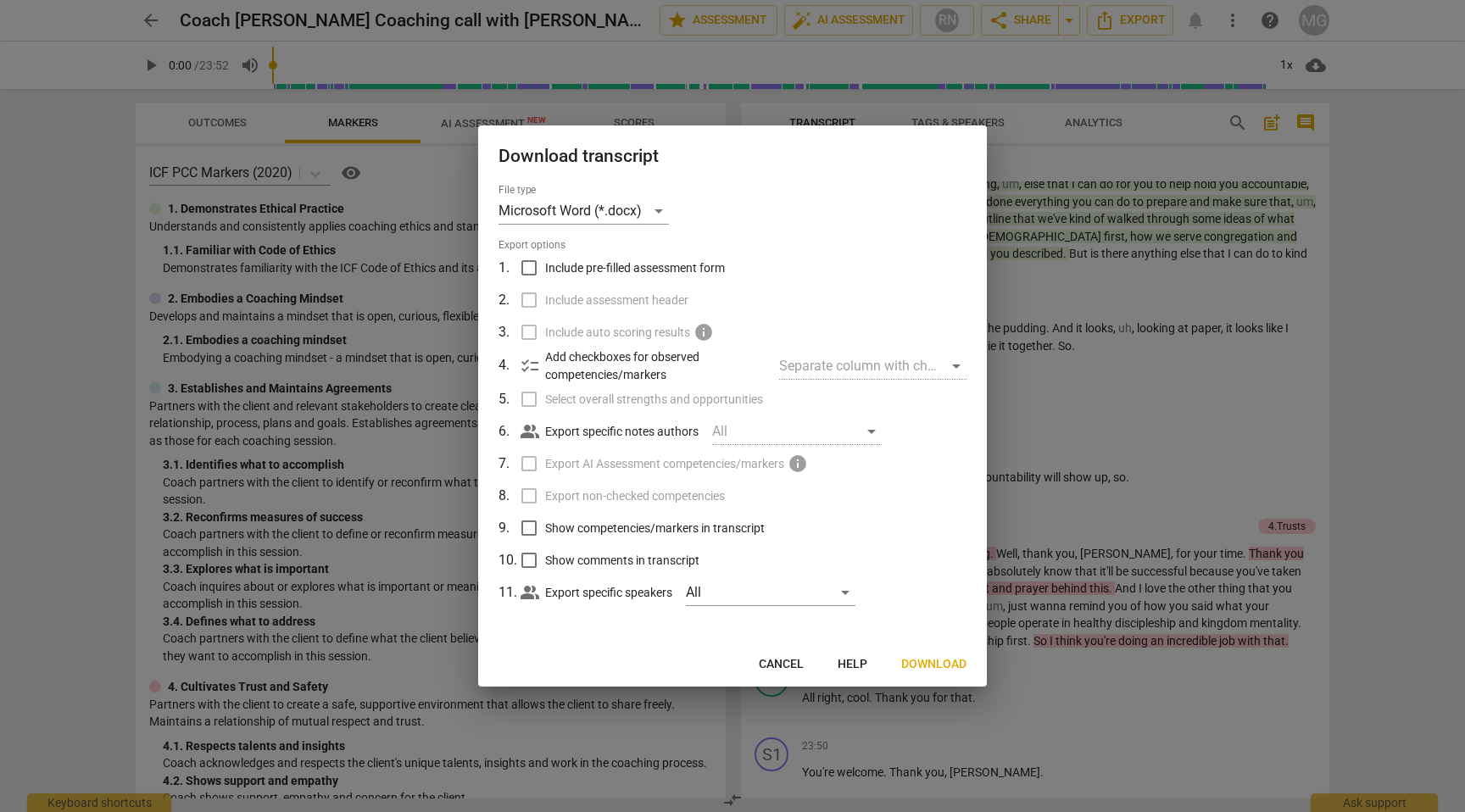
click at [939, 662] on span "Download" at bounding box center [934, 665] width 65 height 17
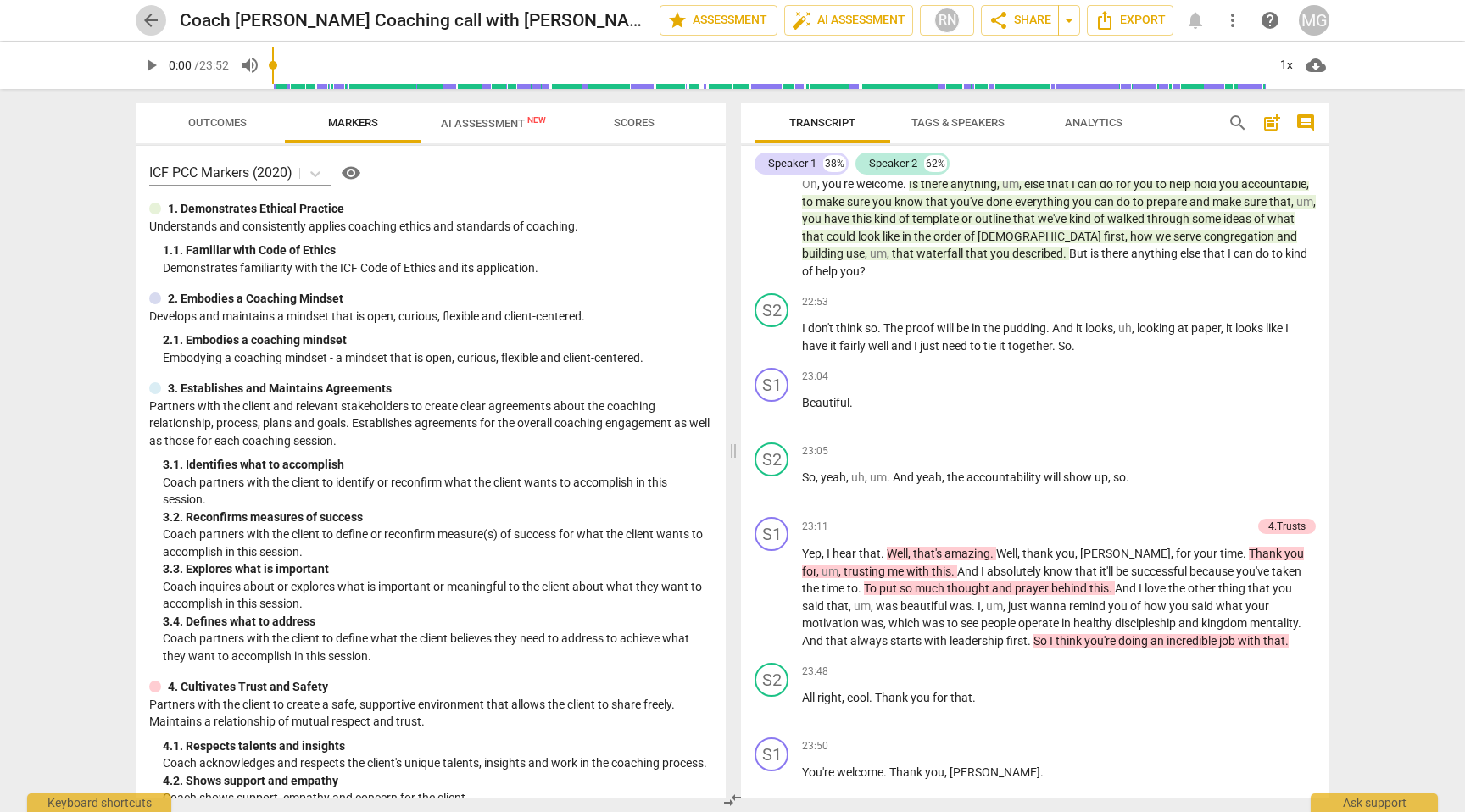
click at [154, 20] on span "arrow_back" at bounding box center [150, 20] width 20 height 20
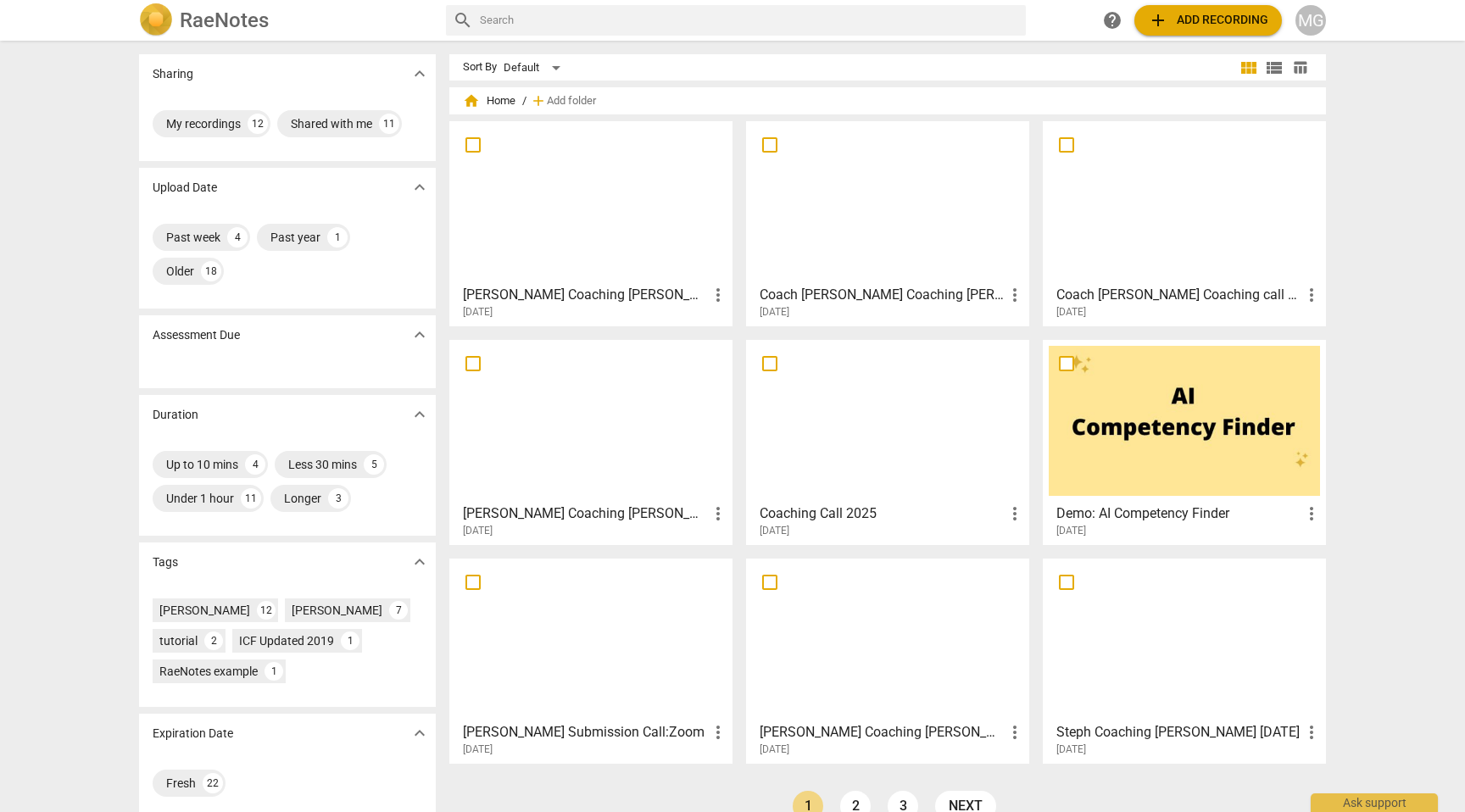
click at [635, 440] on div at bounding box center [591, 420] width 271 height 150
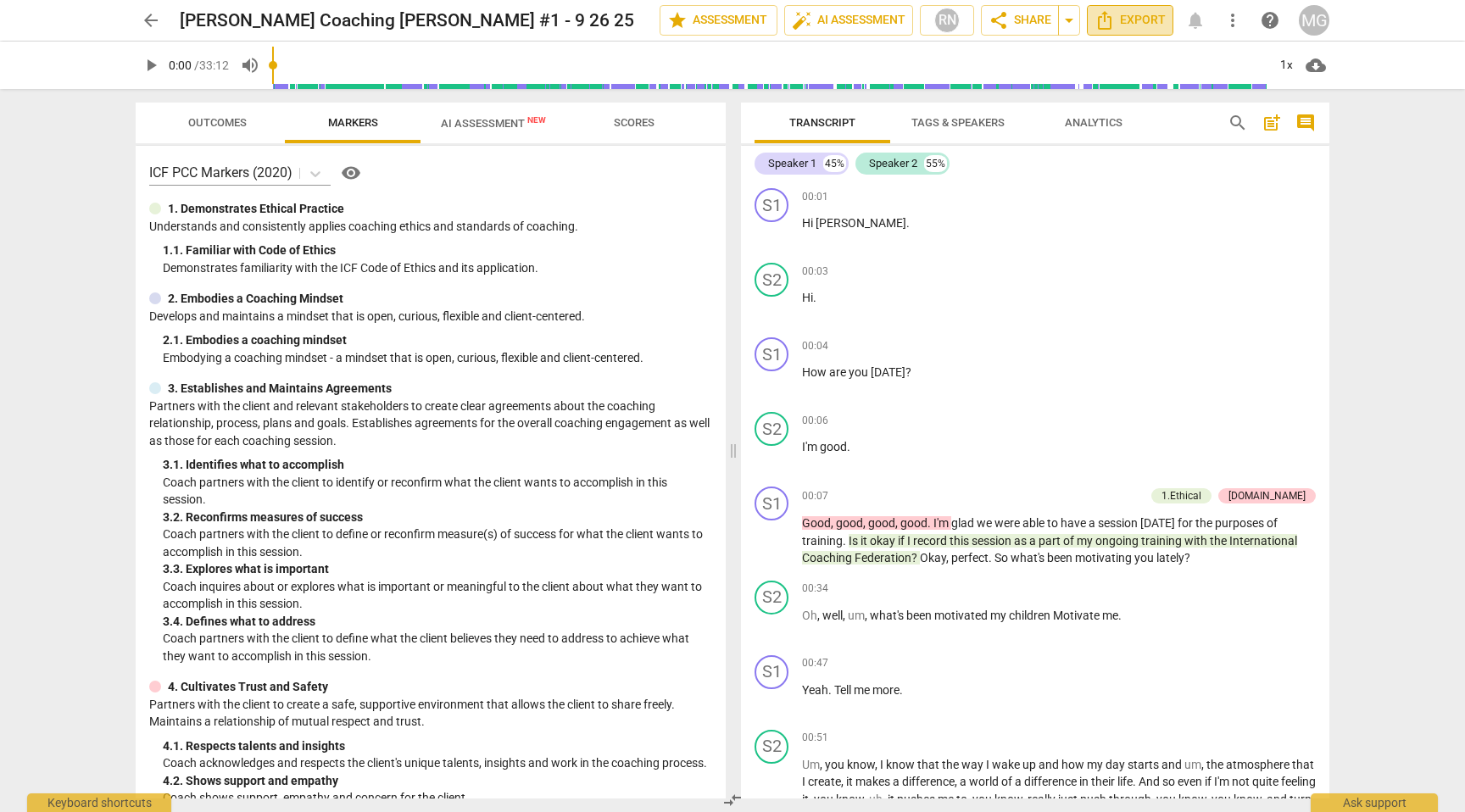
click at [1141, 17] on span "Export" at bounding box center [1130, 20] width 72 height 20
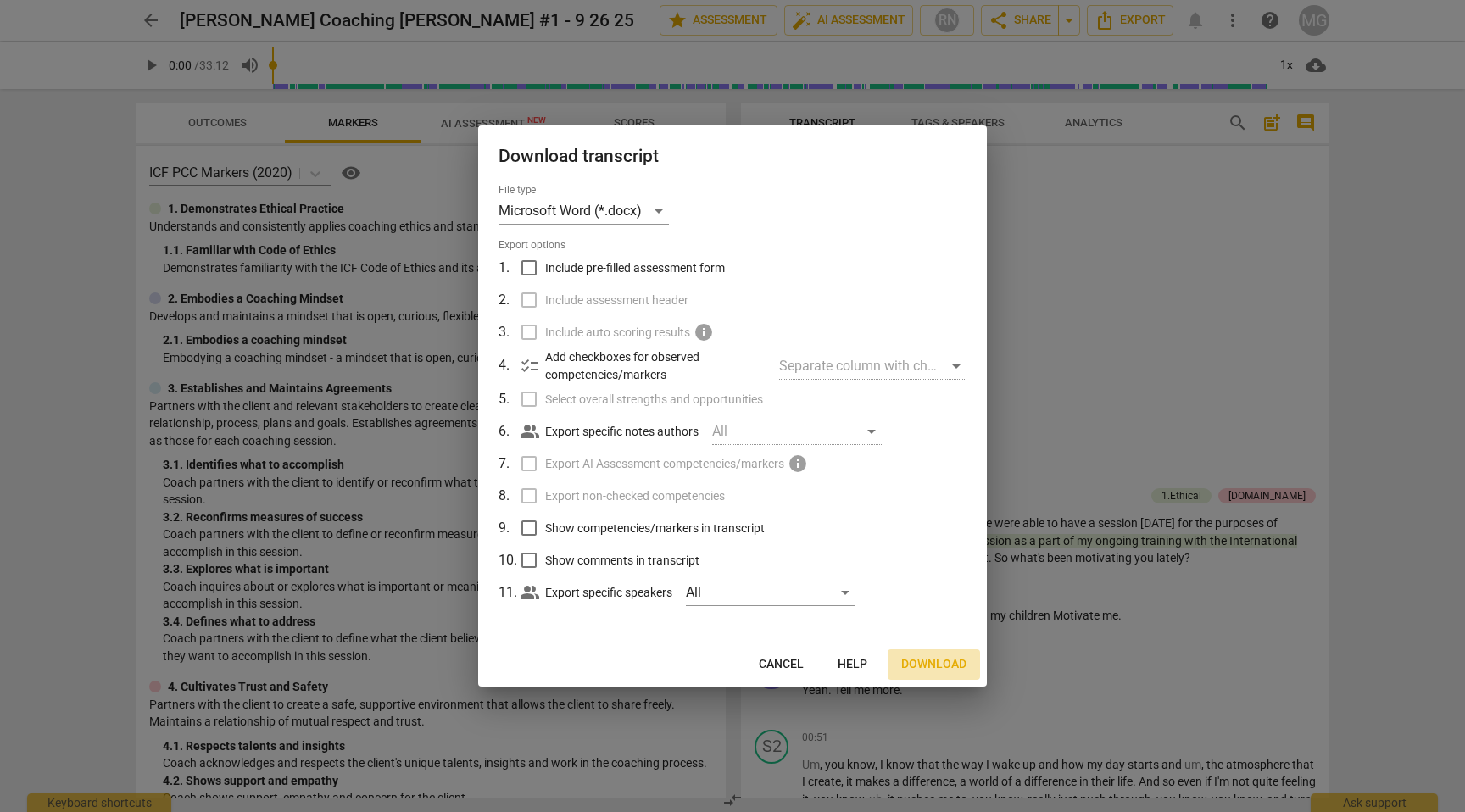
click at [936, 664] on span "Download" at bounding box center [934, 665] width 65 height 17
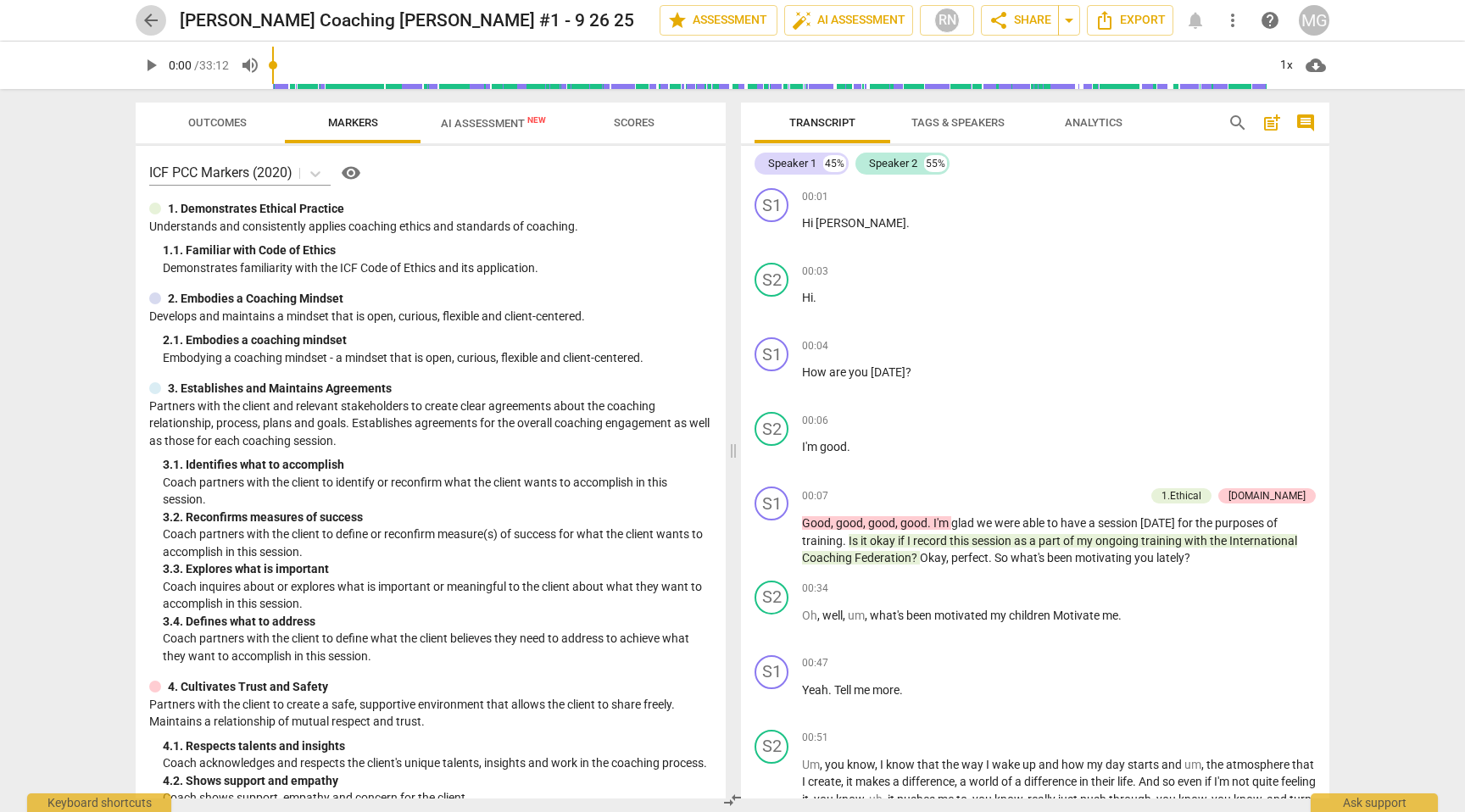
click at [147, 14] on span "arrow_back" at bounding box center [150, 20] width 20 height 20
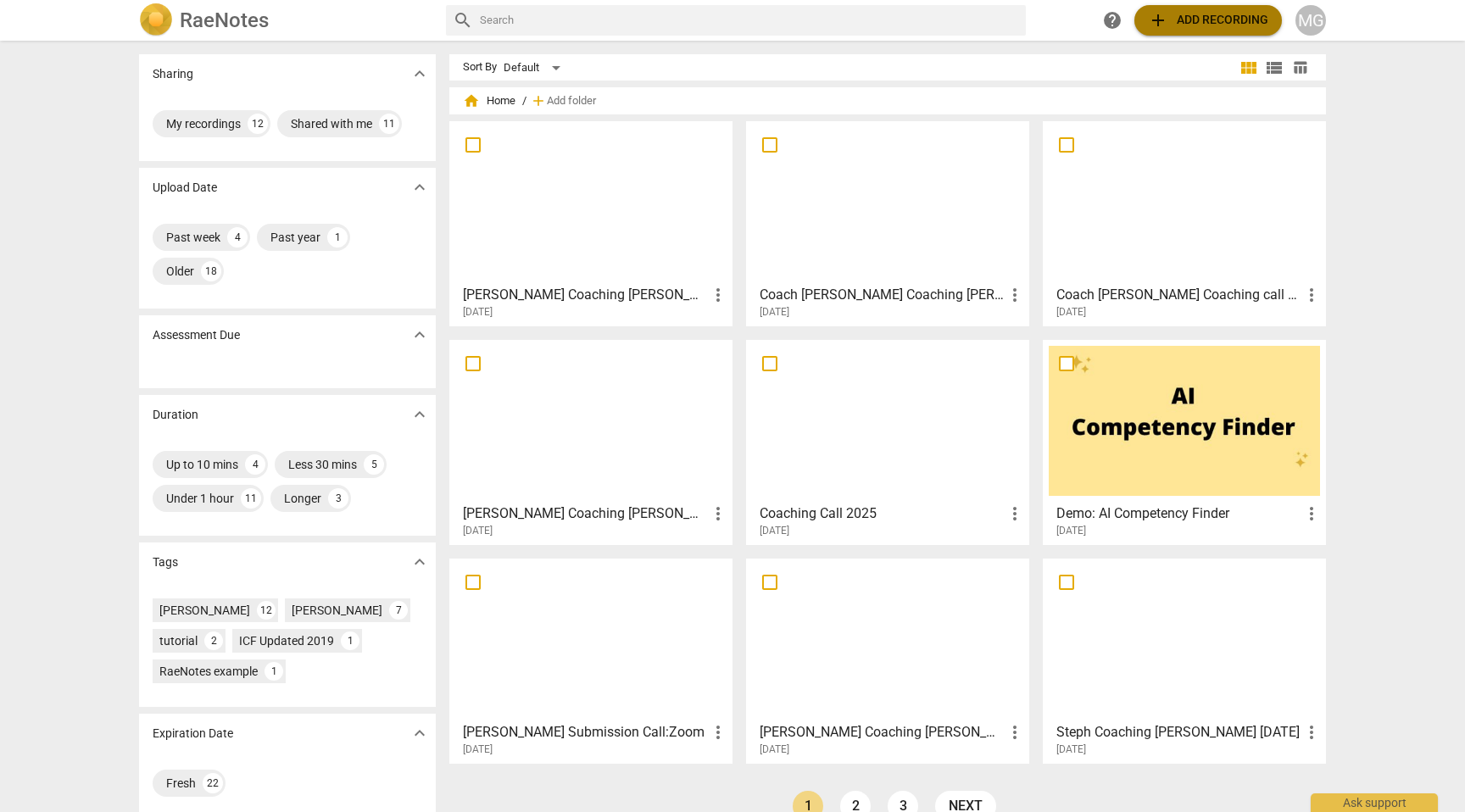
click at [1197, 19] on span "add Add recording" at bounding box center [1208, 20] width 120 height 20
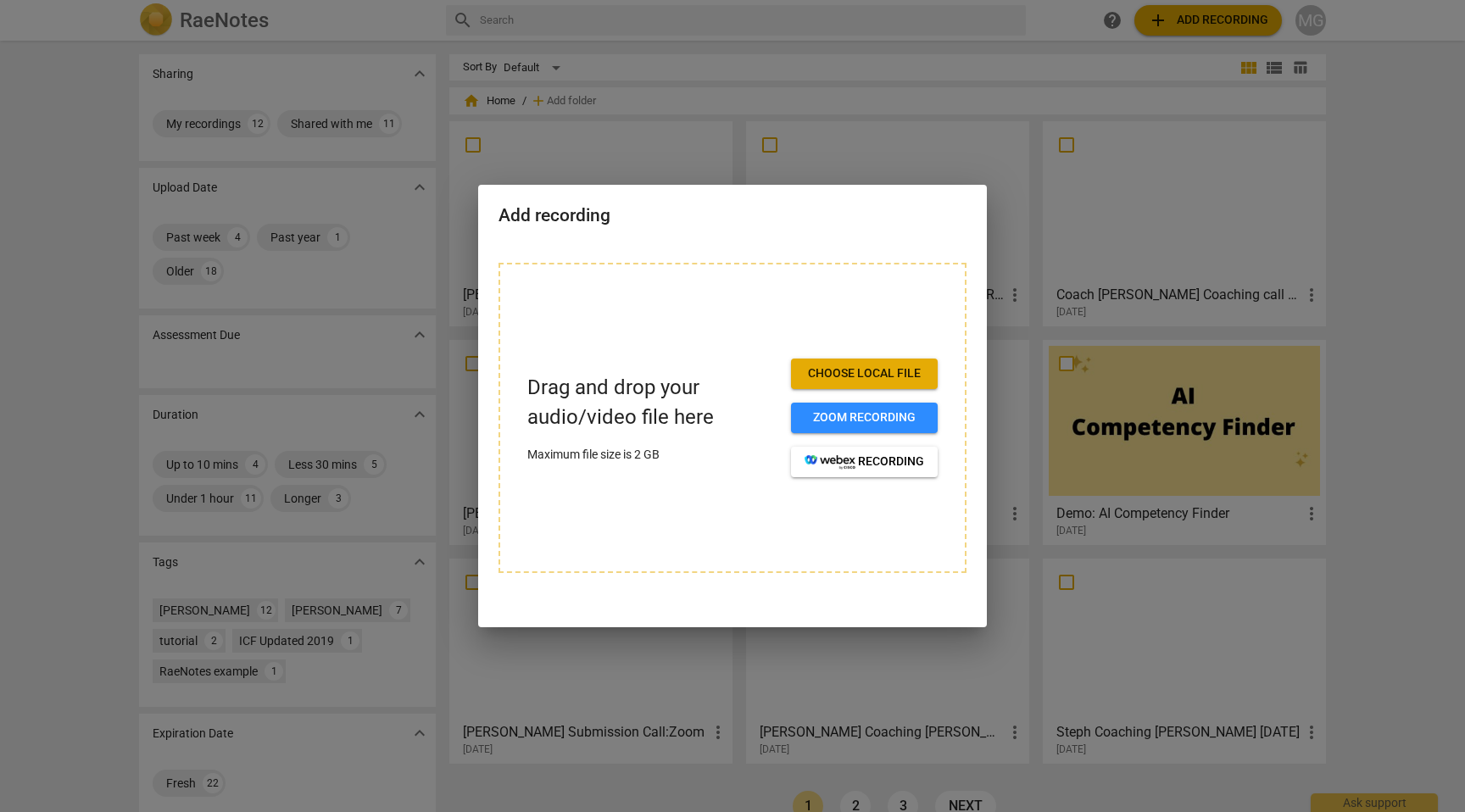
click at [882, 373] on span "Choose local file" at bounding box center [864, 374] width 119 height 17
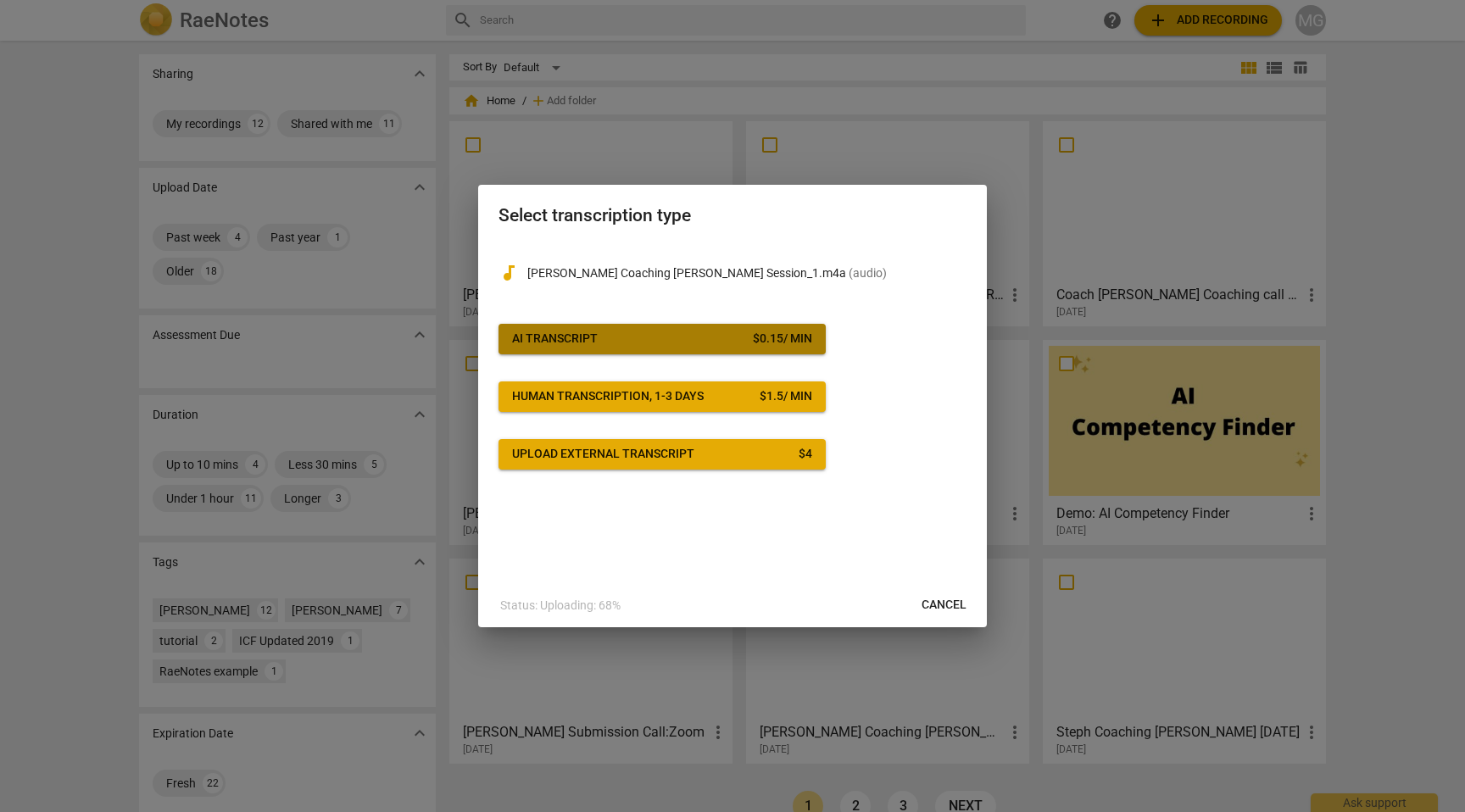
click at [809, 342] on div "$ 0.15 / min" at bounding box center [783, 339] width 59 height 17
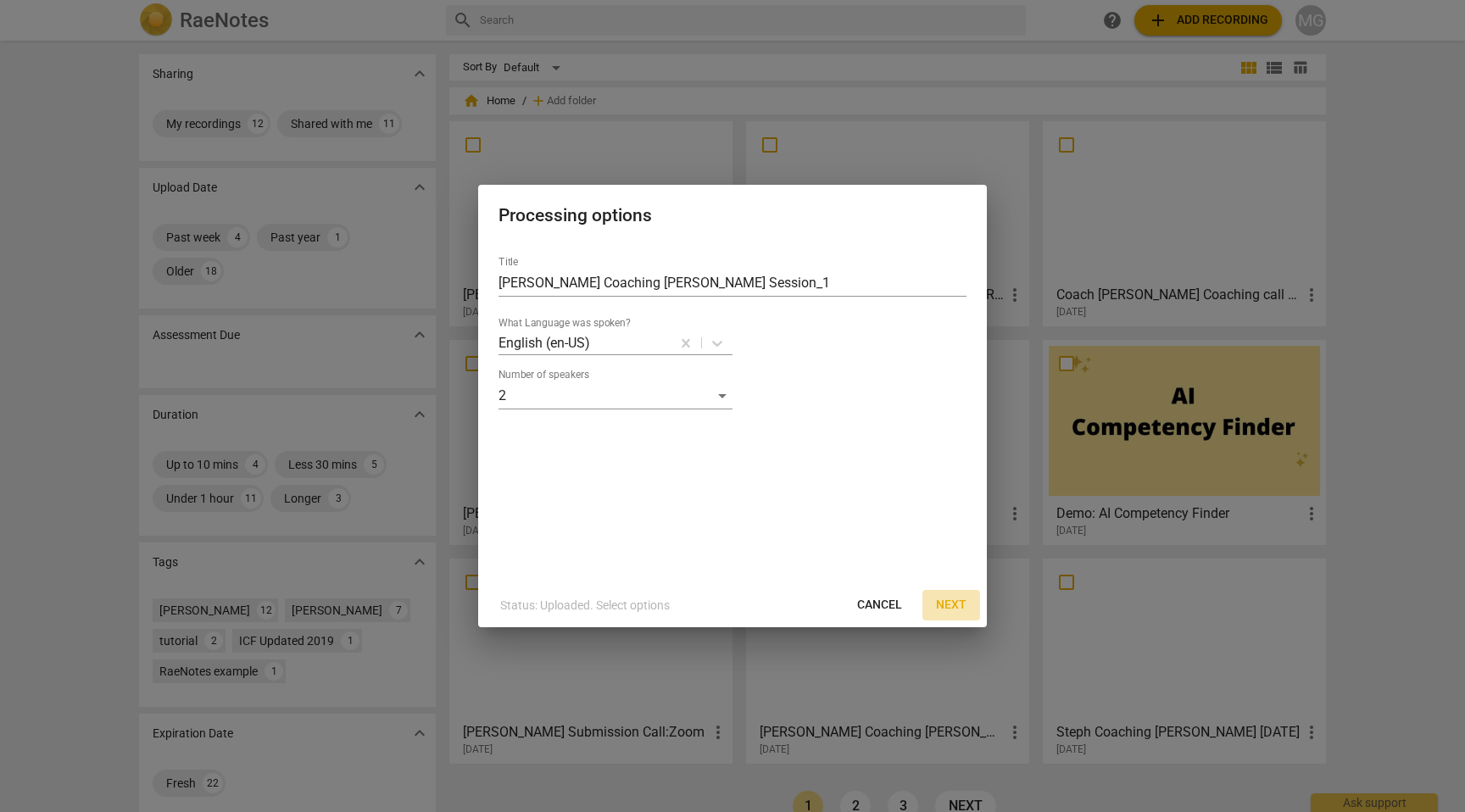
click at [959, 601] on span "Next" at bounding box center [952, 606] width 31 height 17
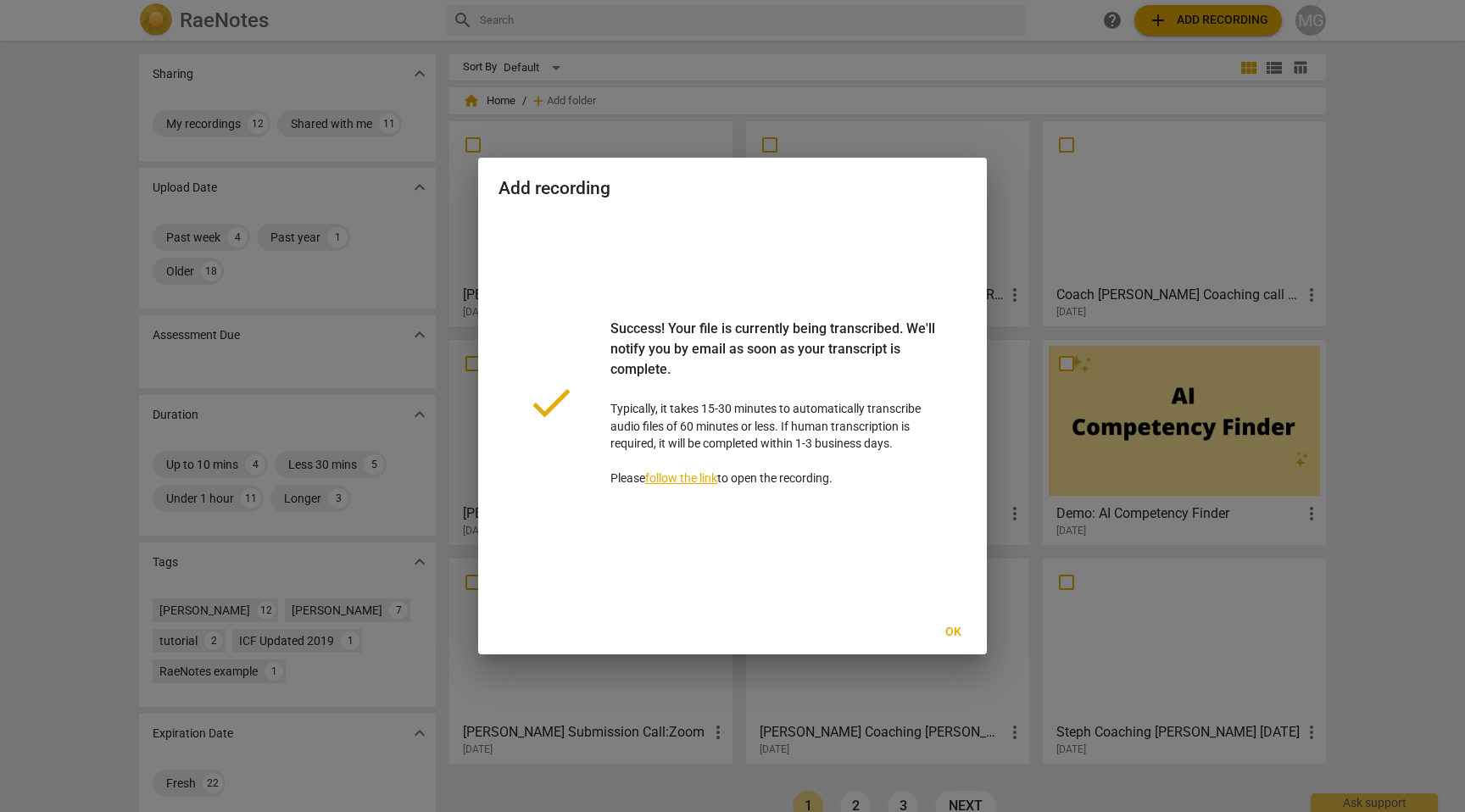
click at [953, 628] on span "Ok" at bounding box center [953, 632] width 27 height 17
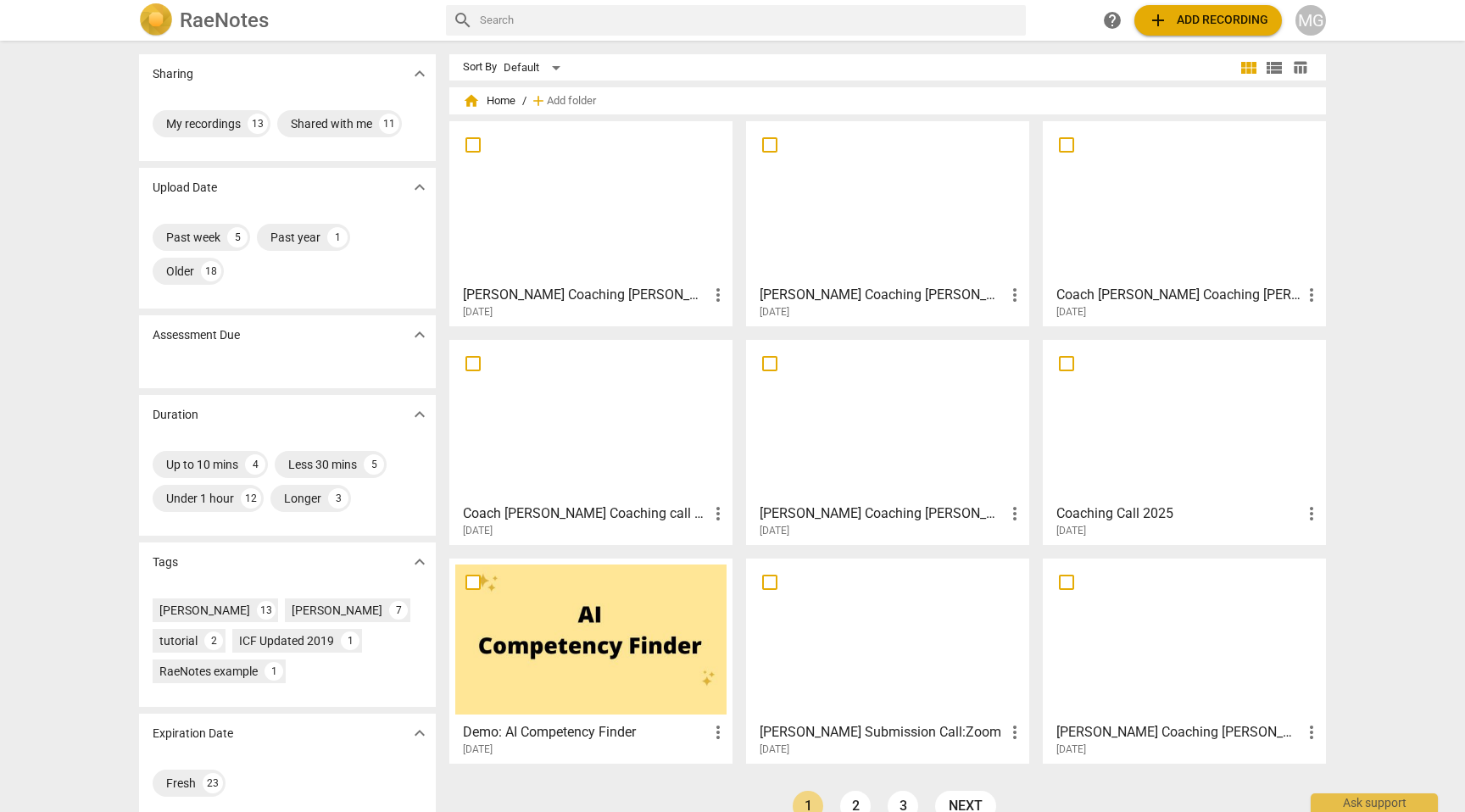
click at [693, 237] on div at bounding box center [591, 202] width 271 height 150
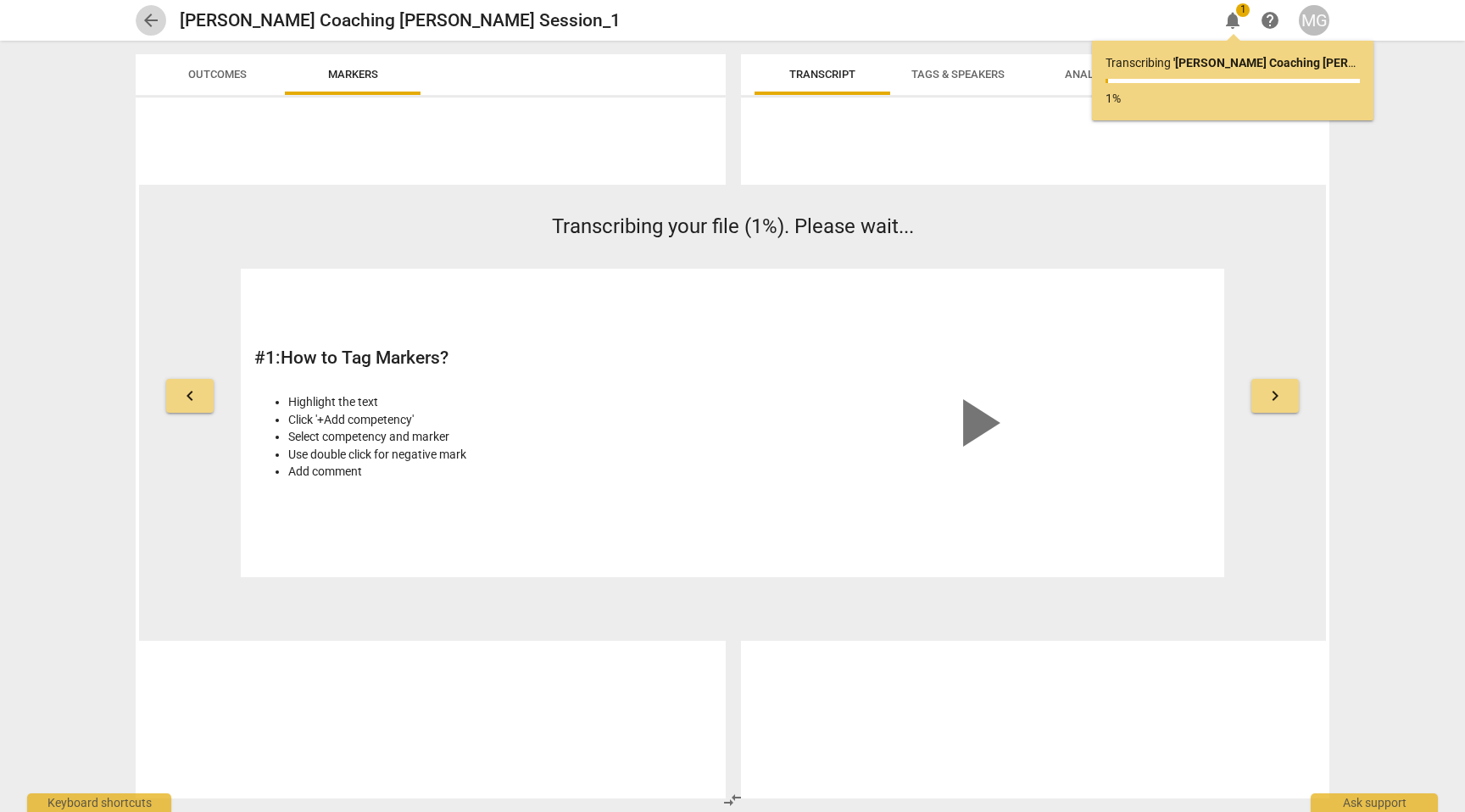
click at [149, 15] on span "arrow_back" at bounding box center [150, 20] width 20 height 20
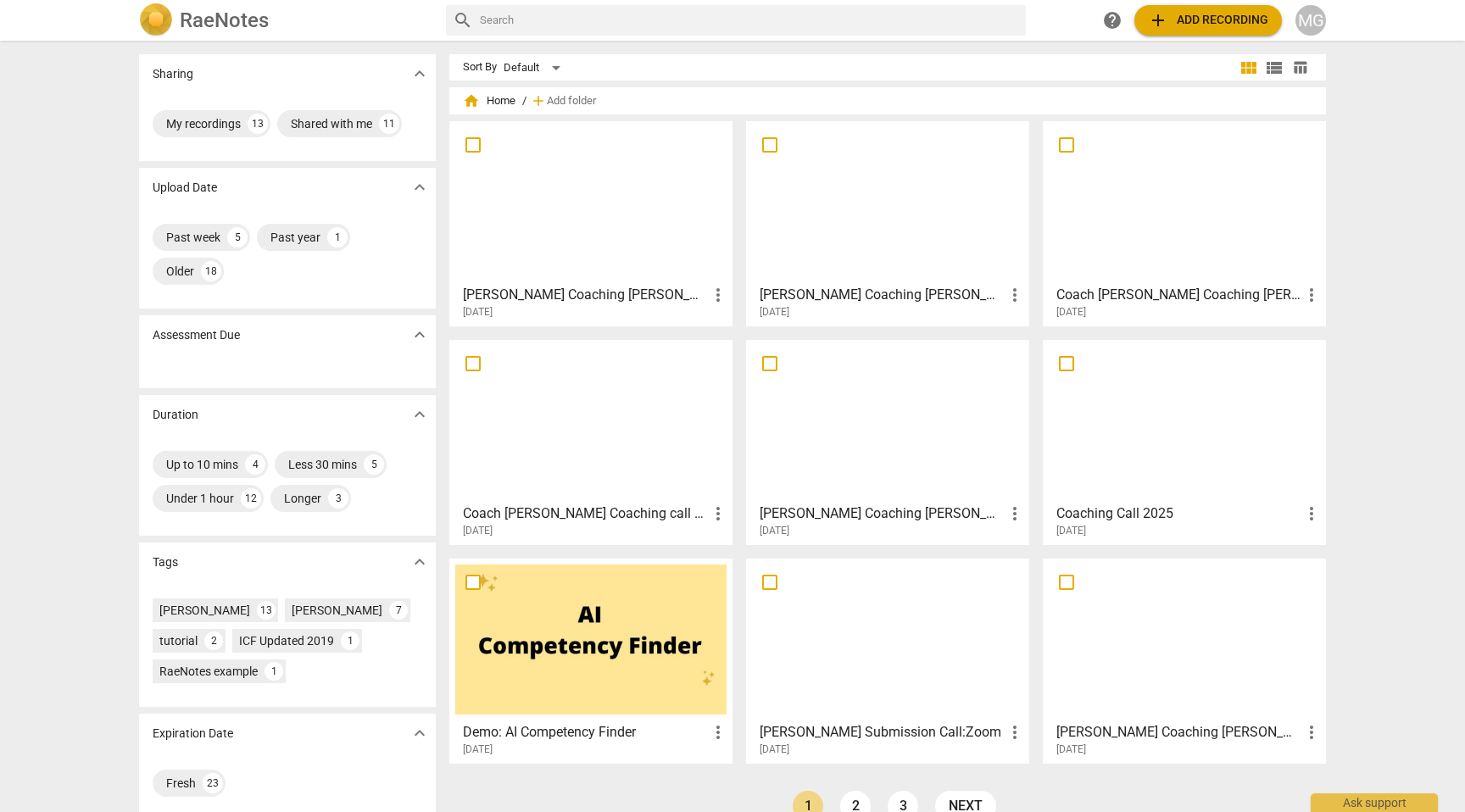
click at [876, 193] on div at bounding box center [888, 202] width 271 height 150
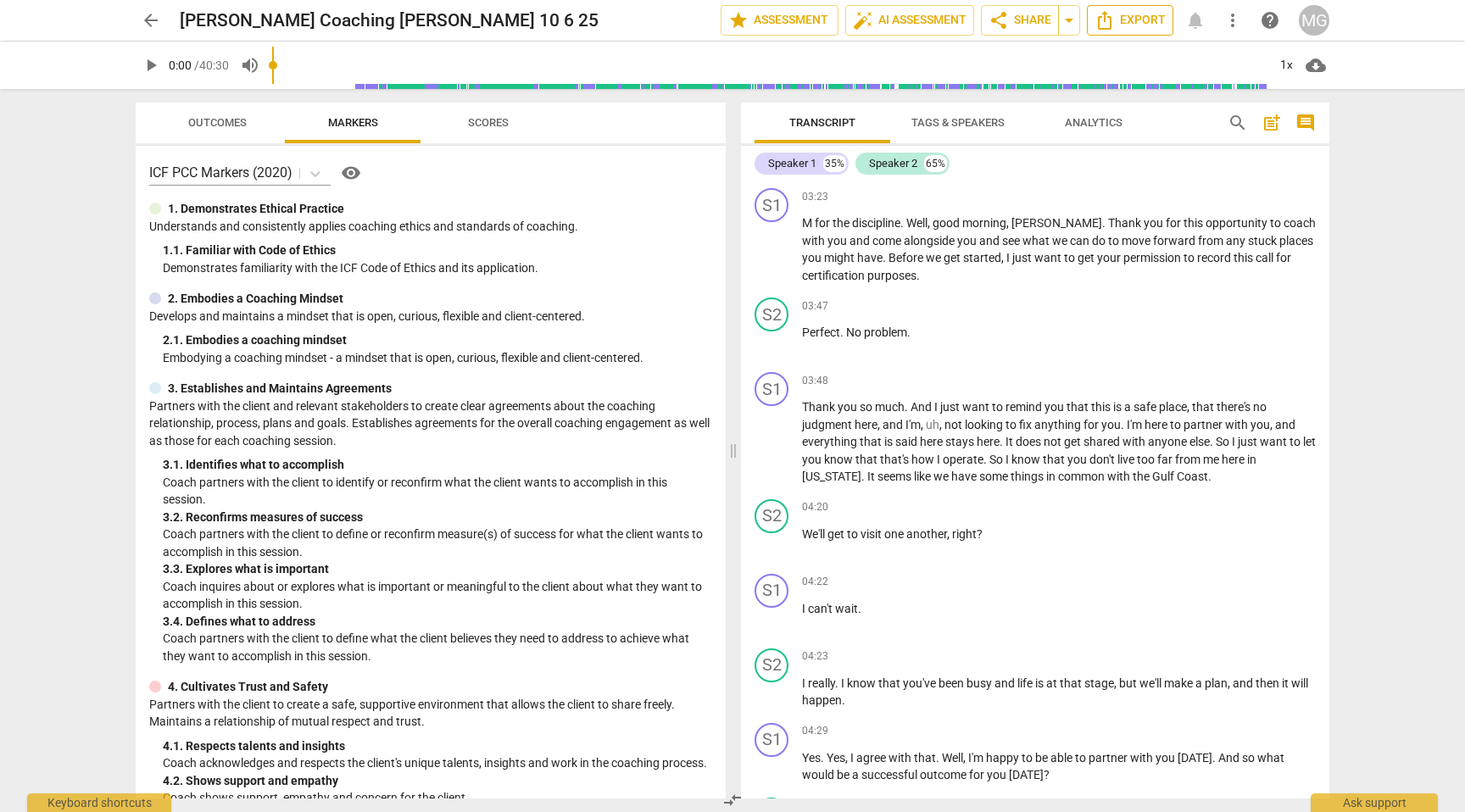
click at [1145, 18] on span "Export" at bounding box center [1130, 20] width 72 height 20
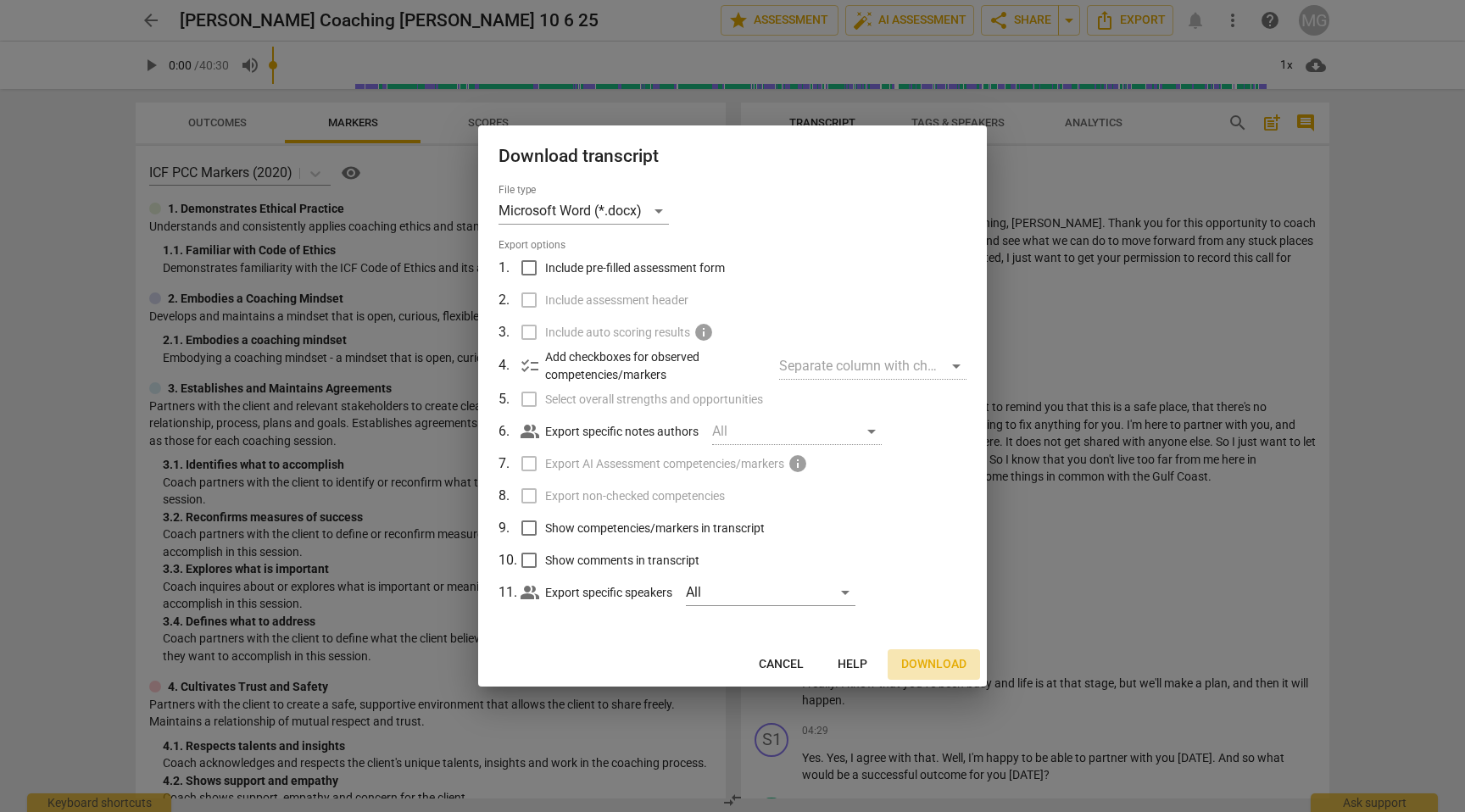
click at [938, 659] on span "Download" at bounding box center [934, 665] width 65 height 17
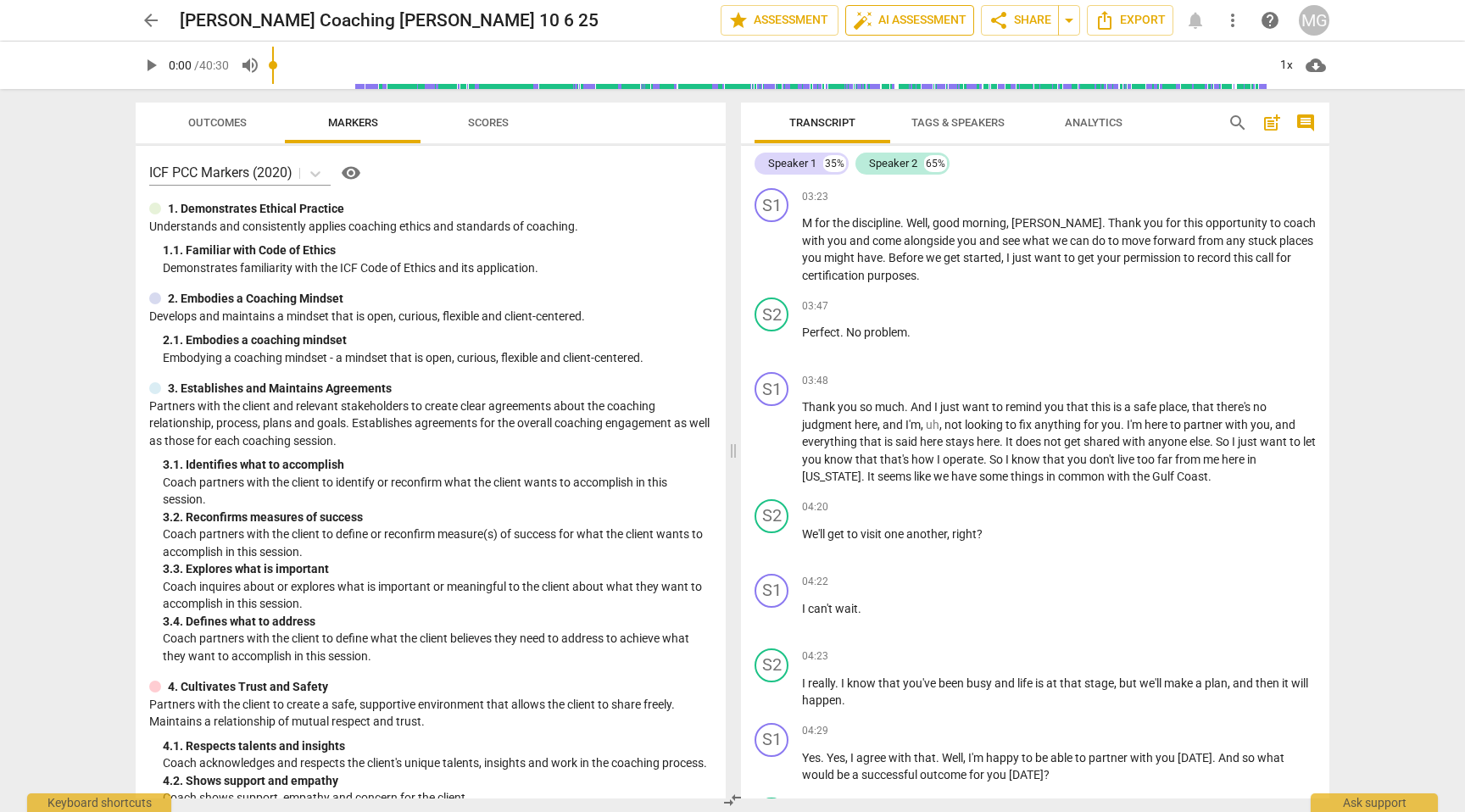
click at [925, 16] on span "auto_fix_high AI Assessment" at bounding box center [910, 20] width 114 height 20
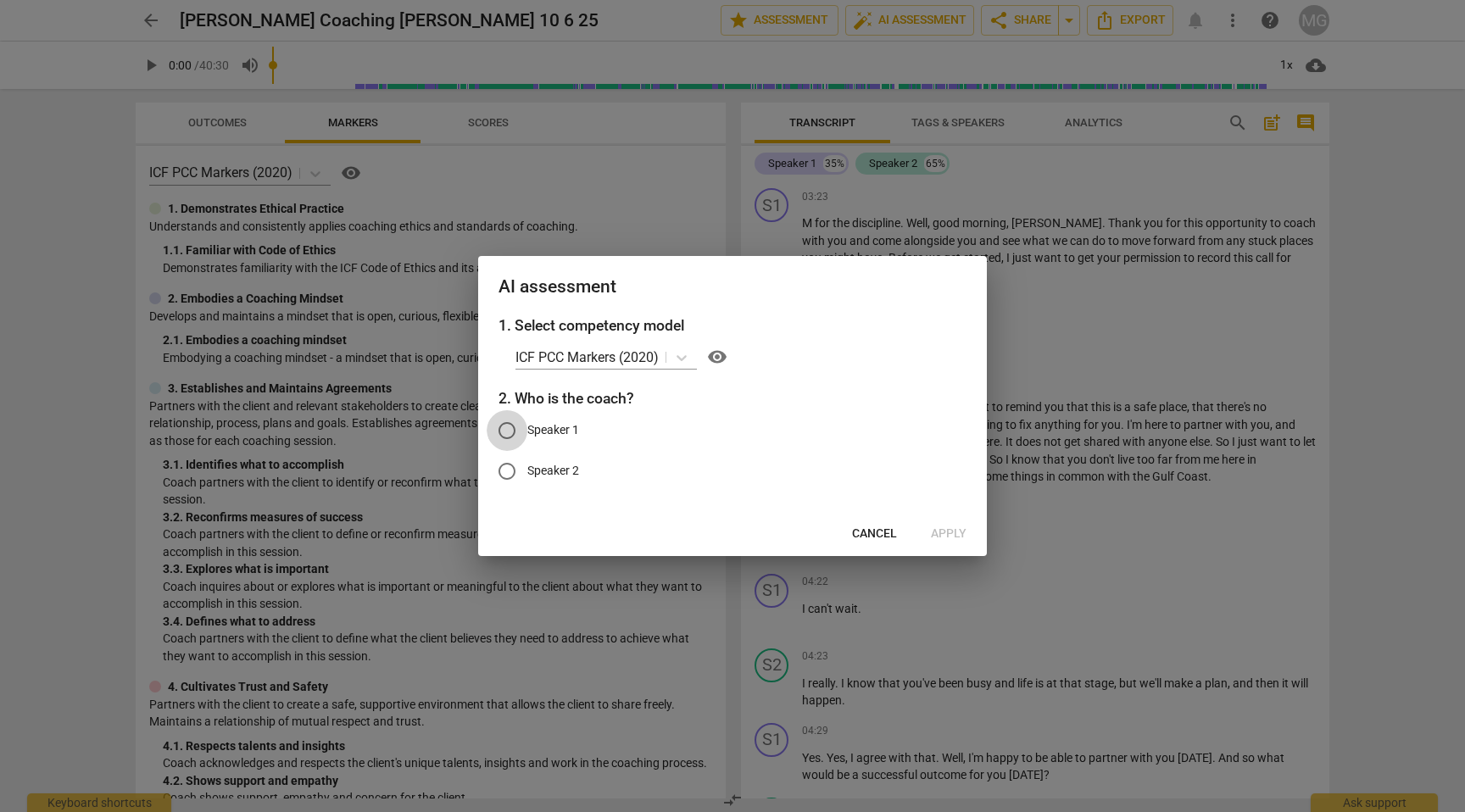
click at [511, 436] on input "Speaker 1" at bounding box center [506, 430] width 41 height 41
radio input "true"
click at [954, 538] on span "Apply" at bounding box center [948, 534] width 35 height 17
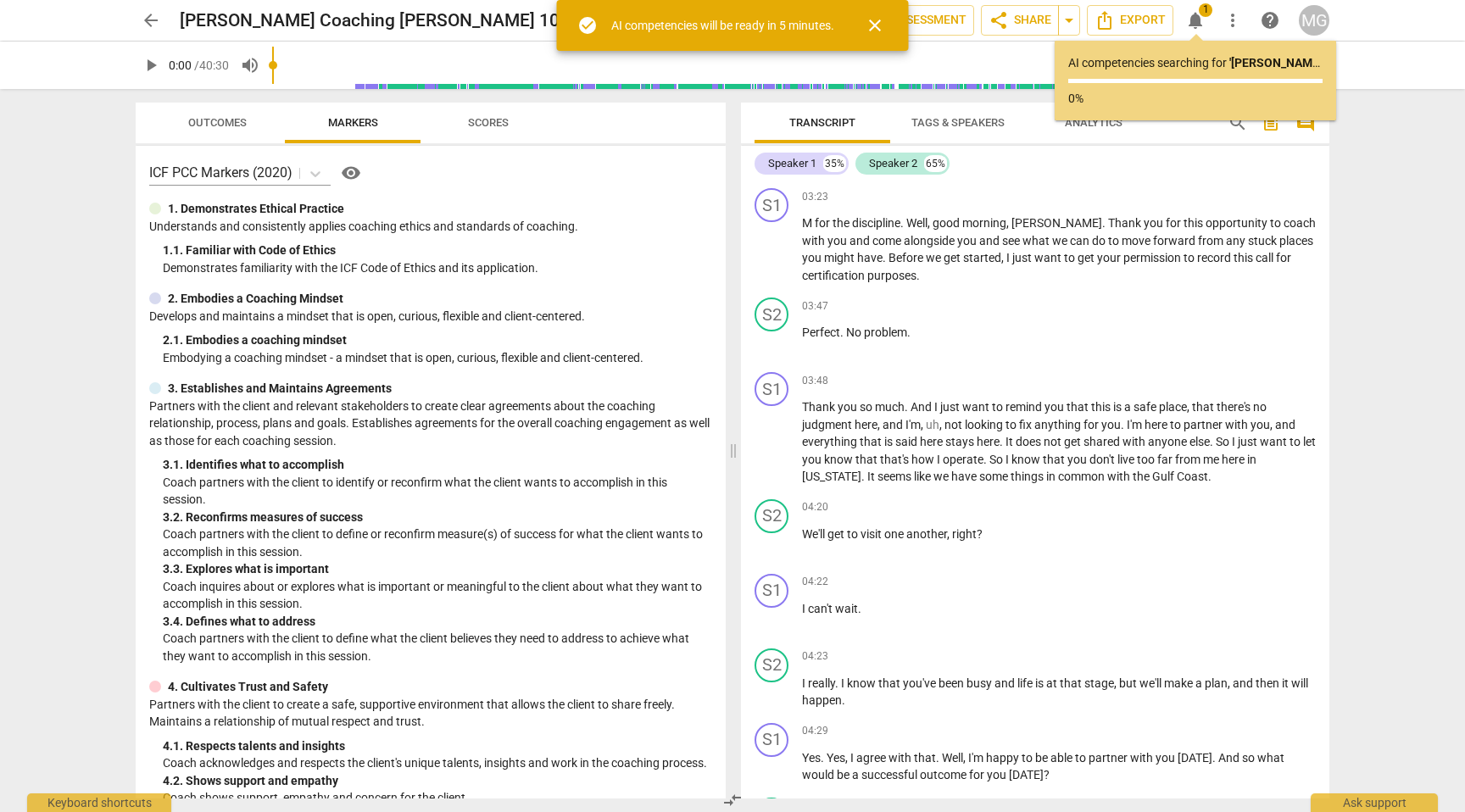
click at [154, 22] on span "arrow_back" at bounding box center [150, 20] width 20 height 20
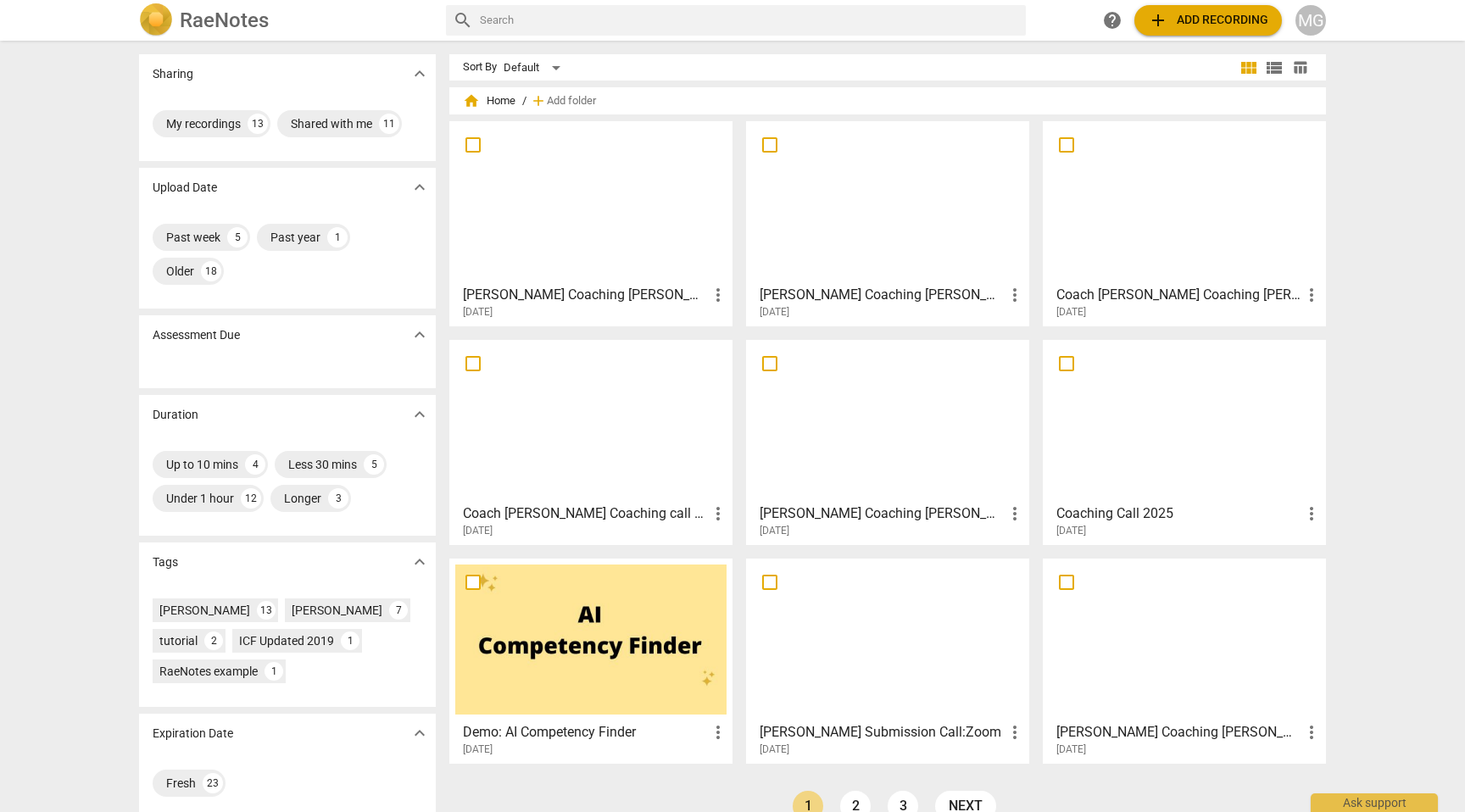
click at [1163, 238] on div at bounding box center [1185, 202] width 271 height 150
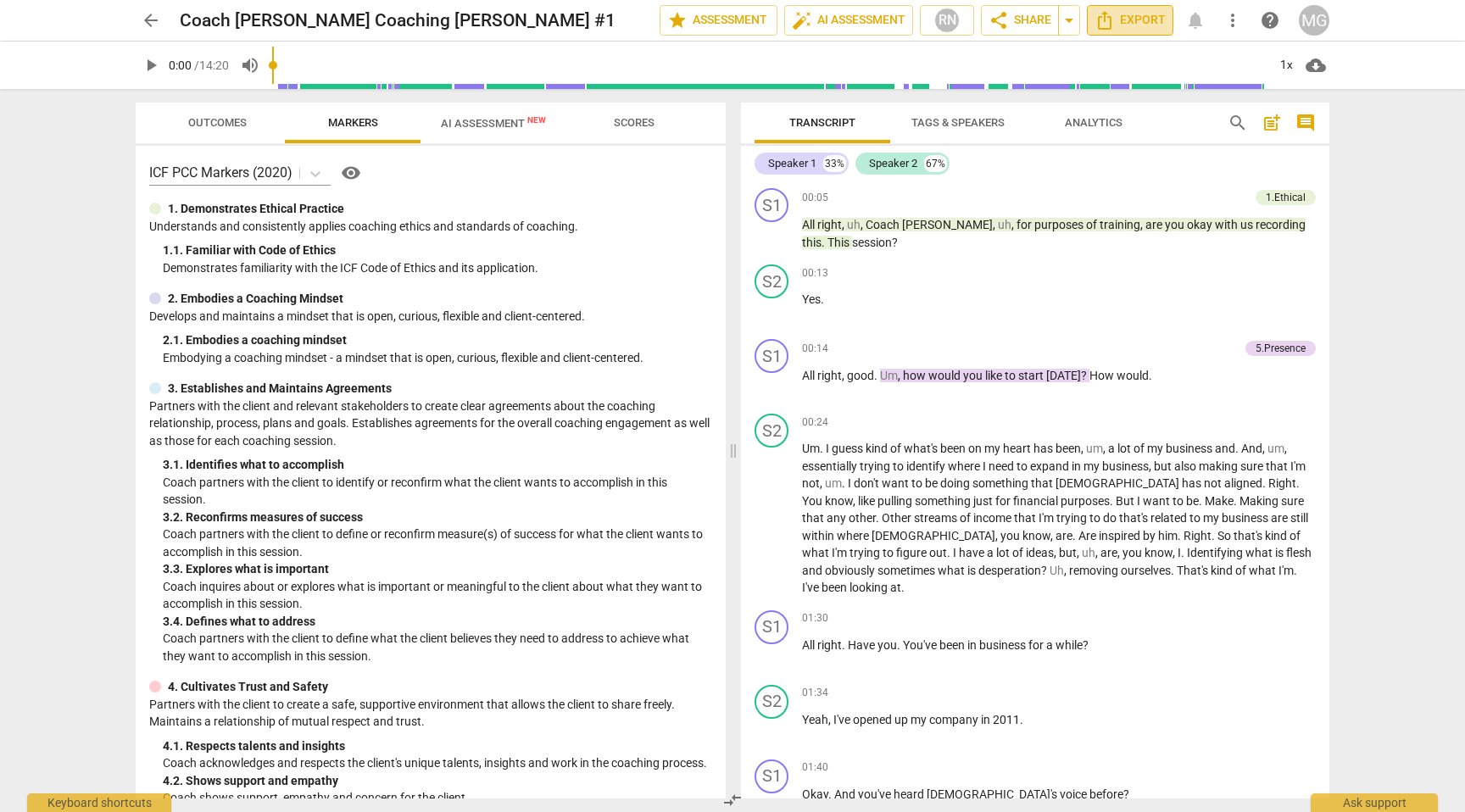
click at [1137, 18] on span "Export" at bounding box center [1130, 20] width 72 height 20
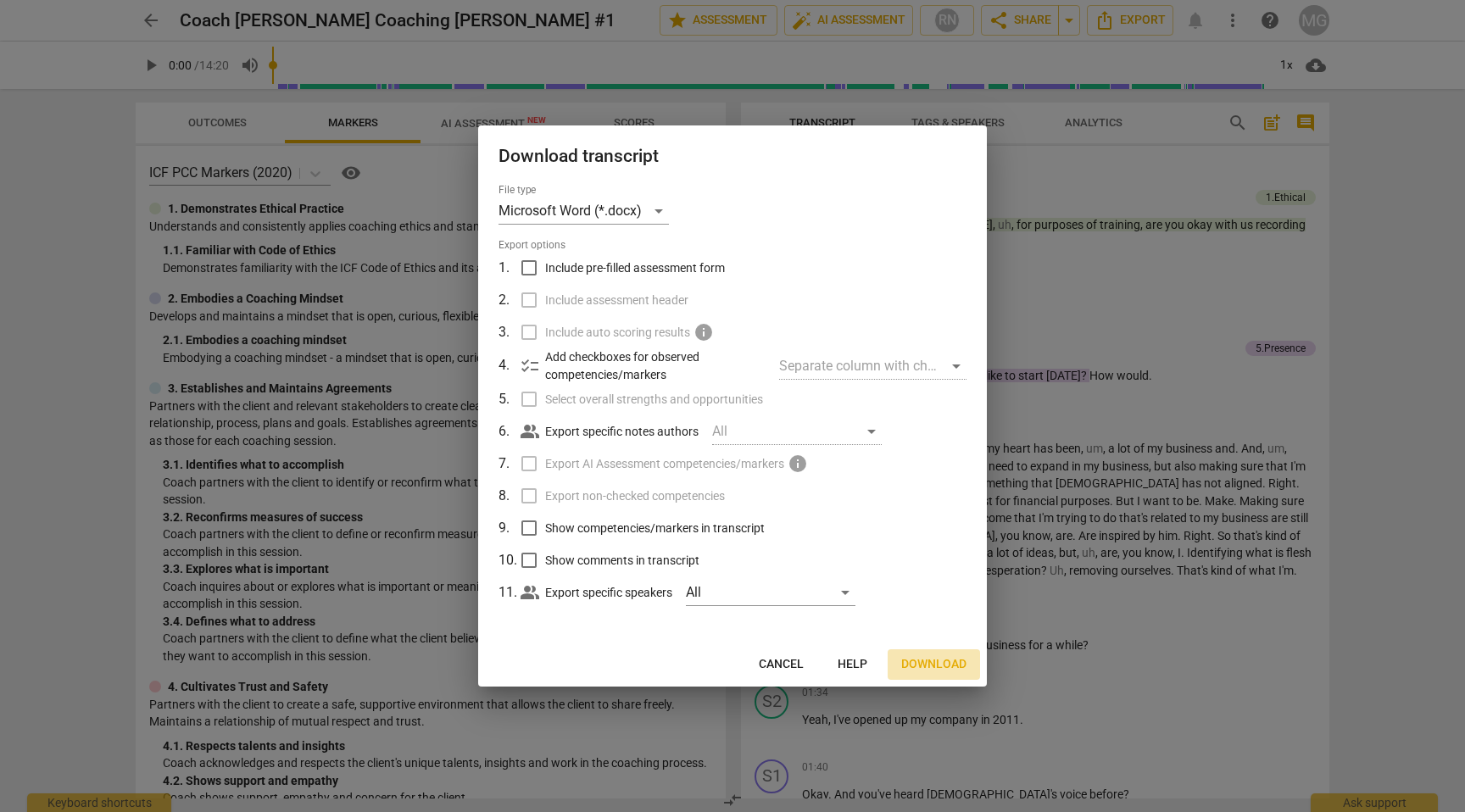
click at [940, 662] on span "Download" at bounding box center [934, 665] width 65 height 17
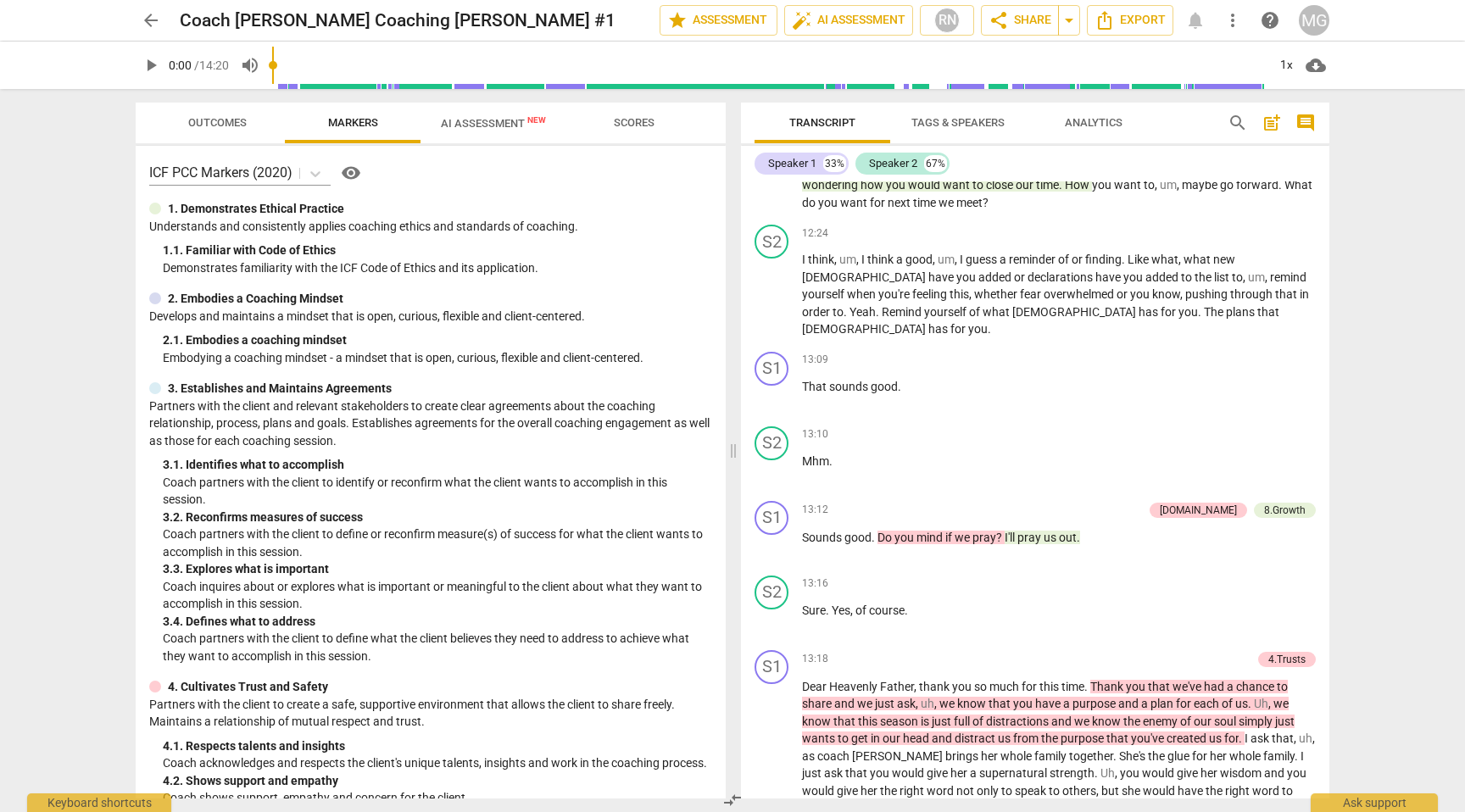
scroll to position [3530, 0]
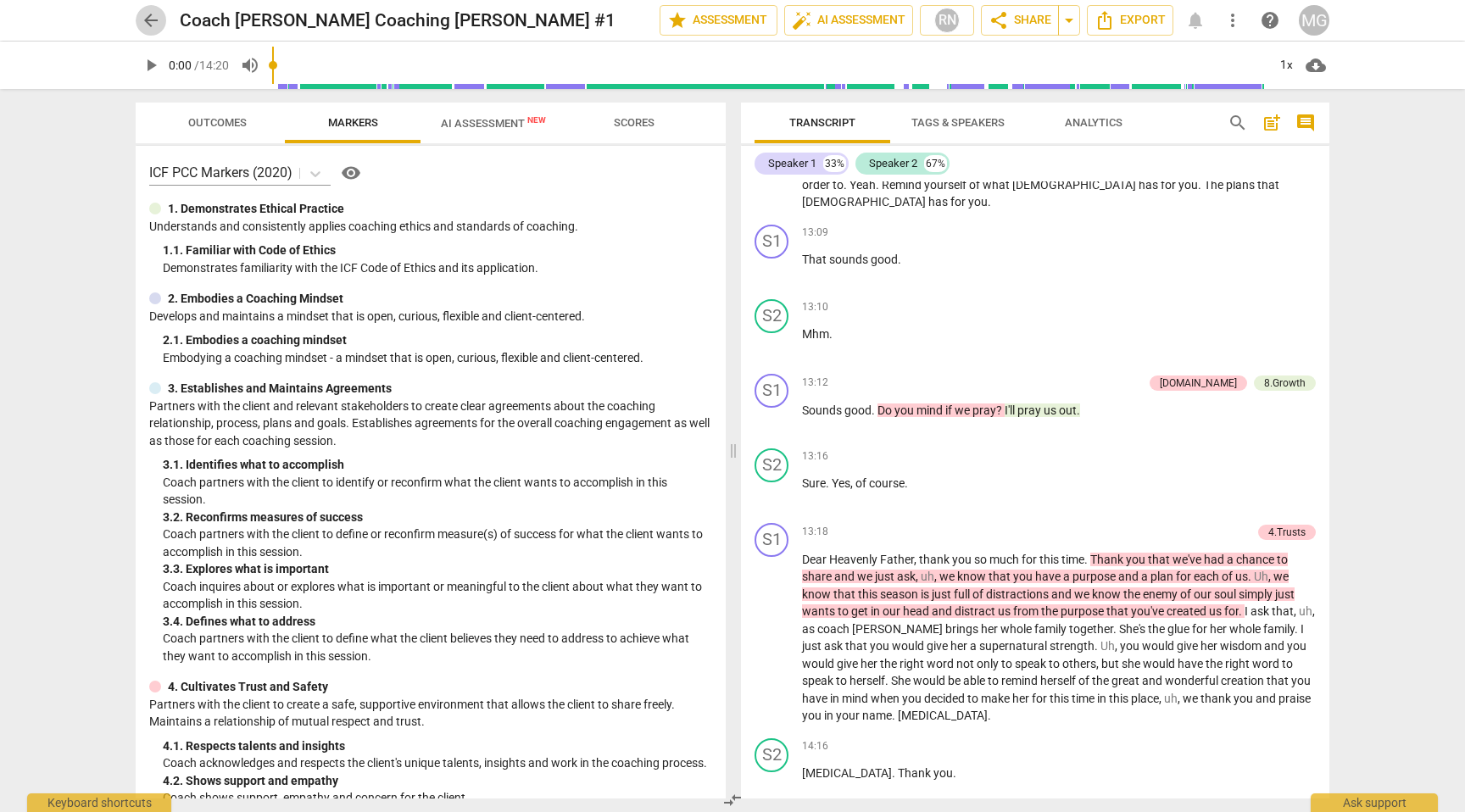
click at [147, 18] on span "arrow_back" at bounding box center [150, 20] width 20 height 20
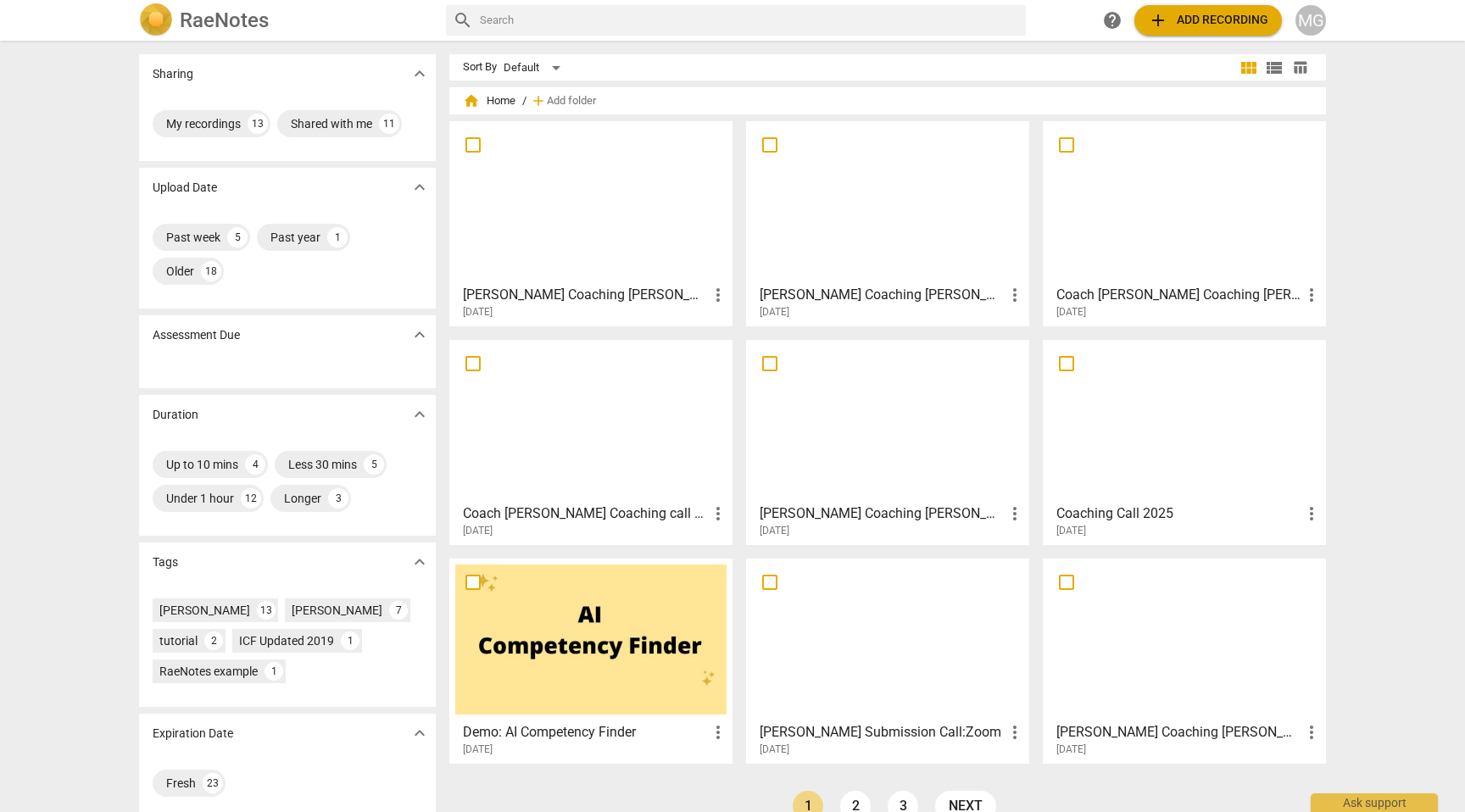
click at [846, 436] on div at bounding box center [888, 420] width 271 height 150
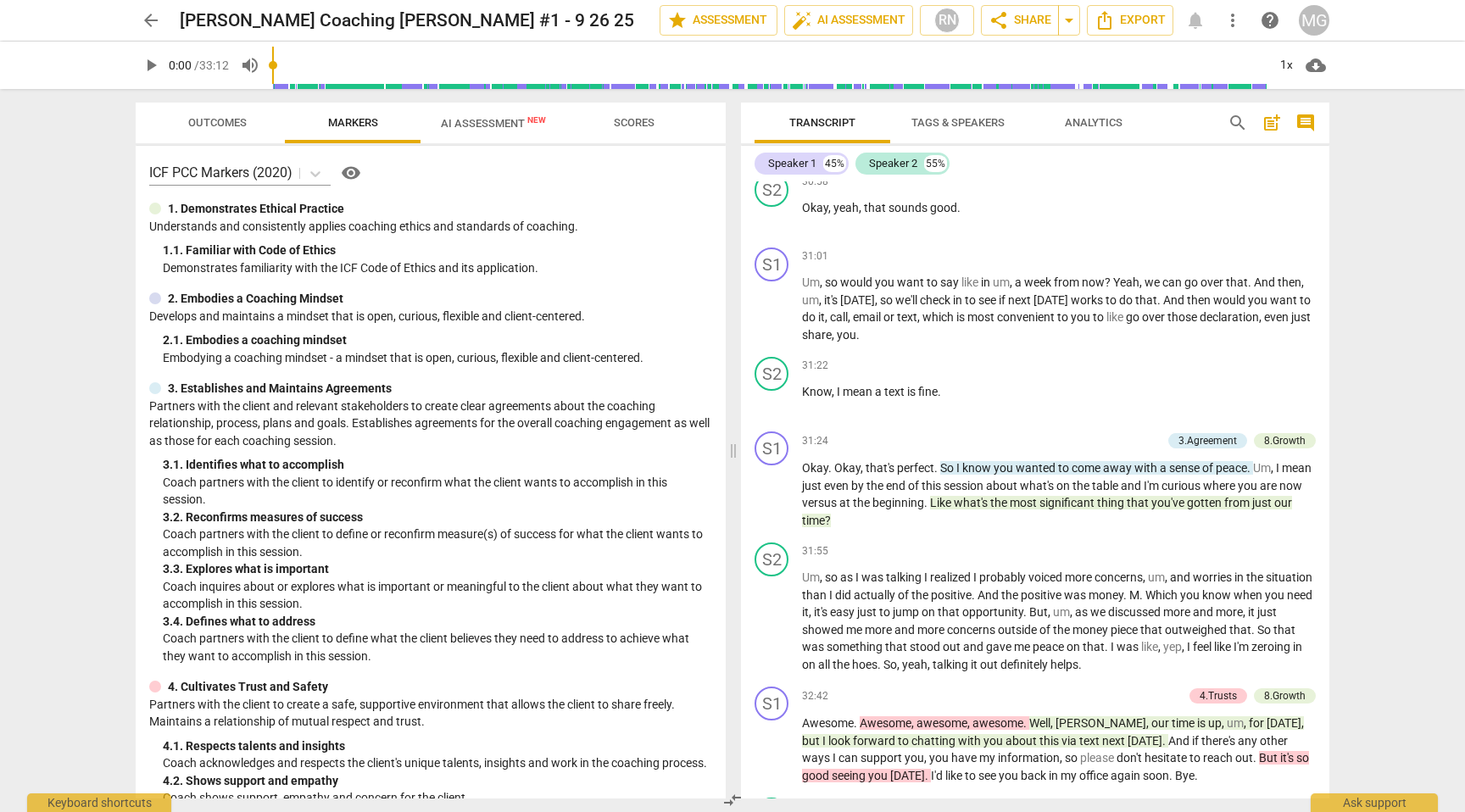
scroll to position [13004, 0]
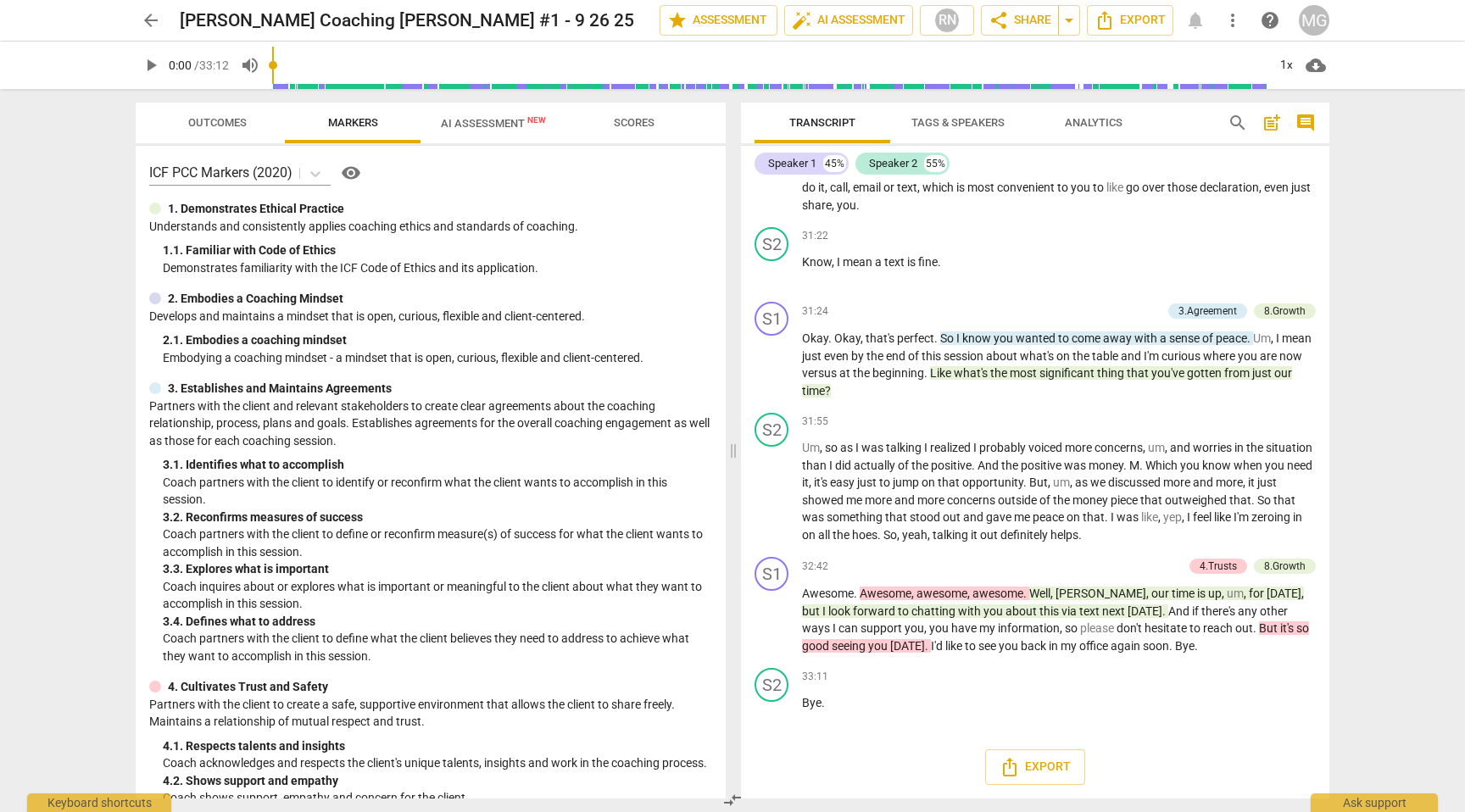
click at [149, 13] on span "arrow_back" at bounding box center [150, 20] width 20 height 20
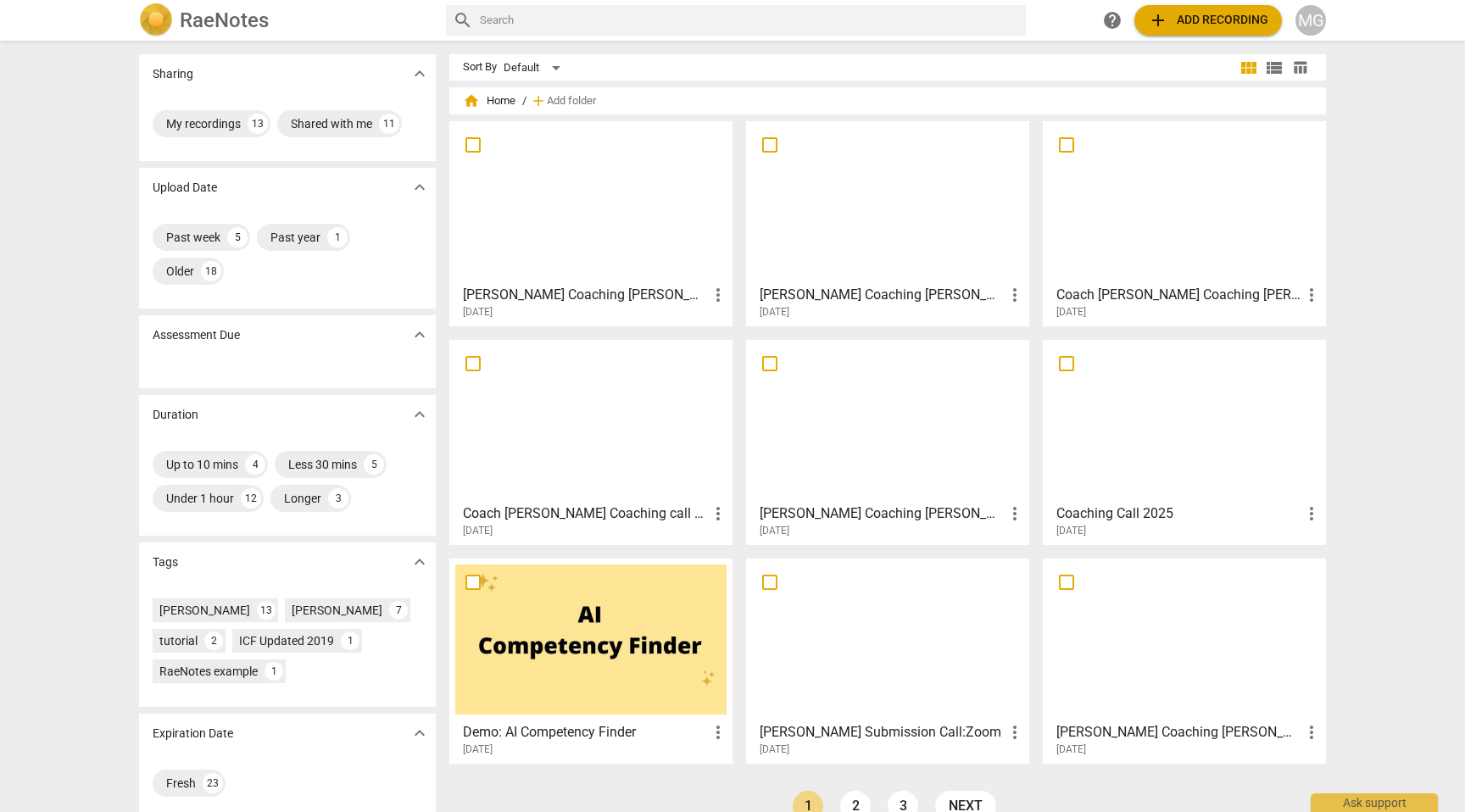
click at [934, 204] on div at bounding box center [888, 202] width 271 height 150
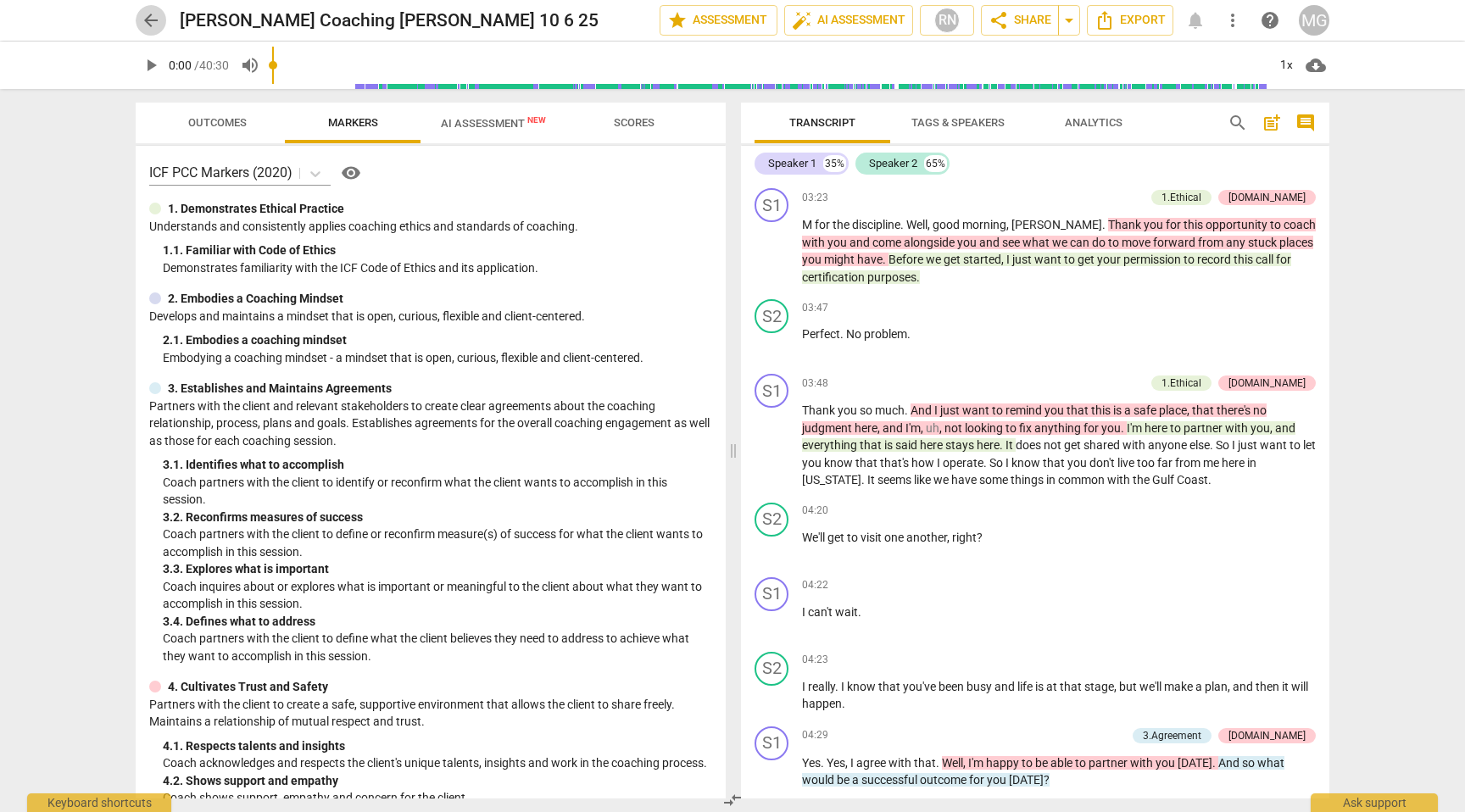
click at [145, 18] on span "arrow_back" at bounding box center [150, 20] width 20 height 20
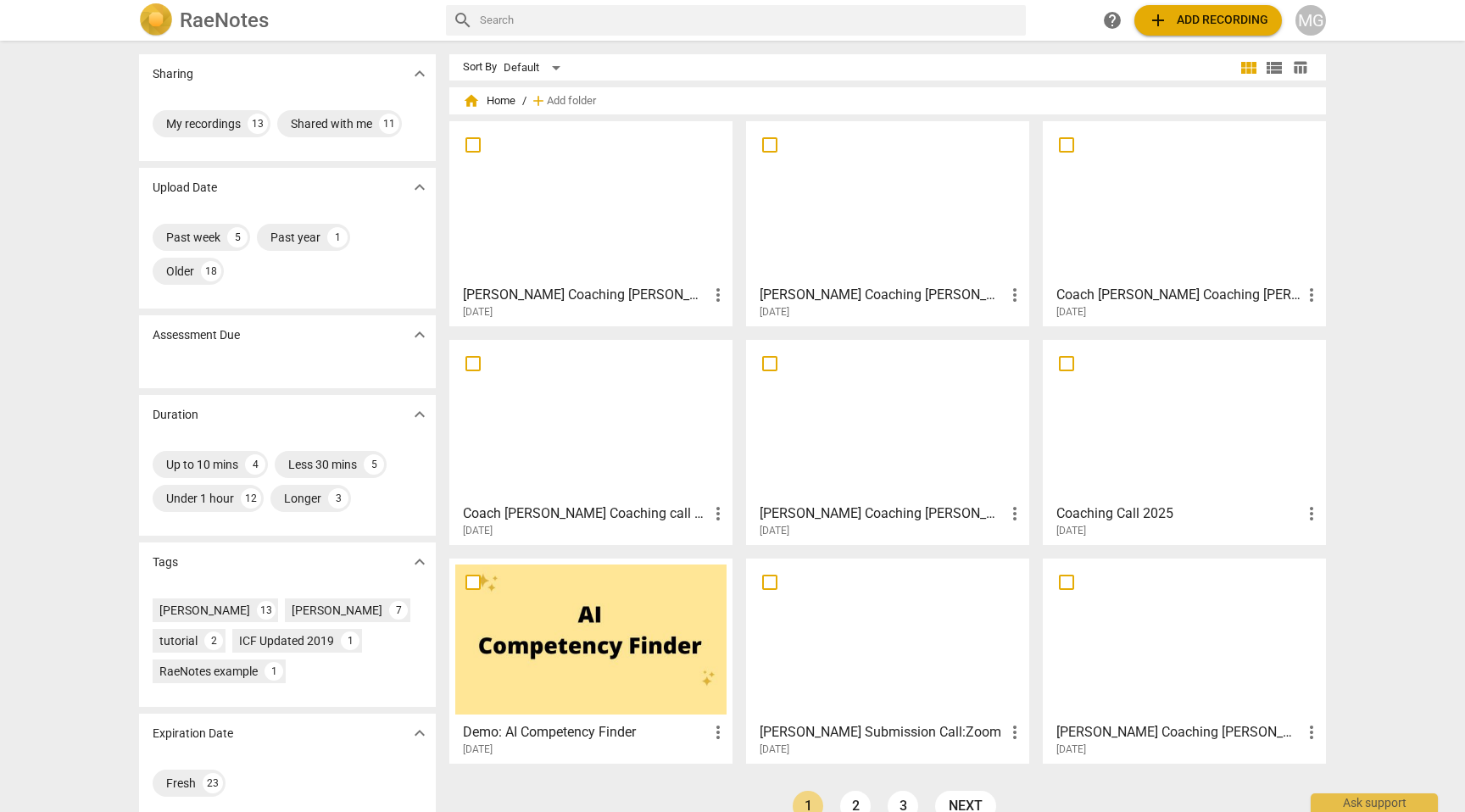
click at [1159, 191] on div at bounding box center [1185, 202] width 271 height 150
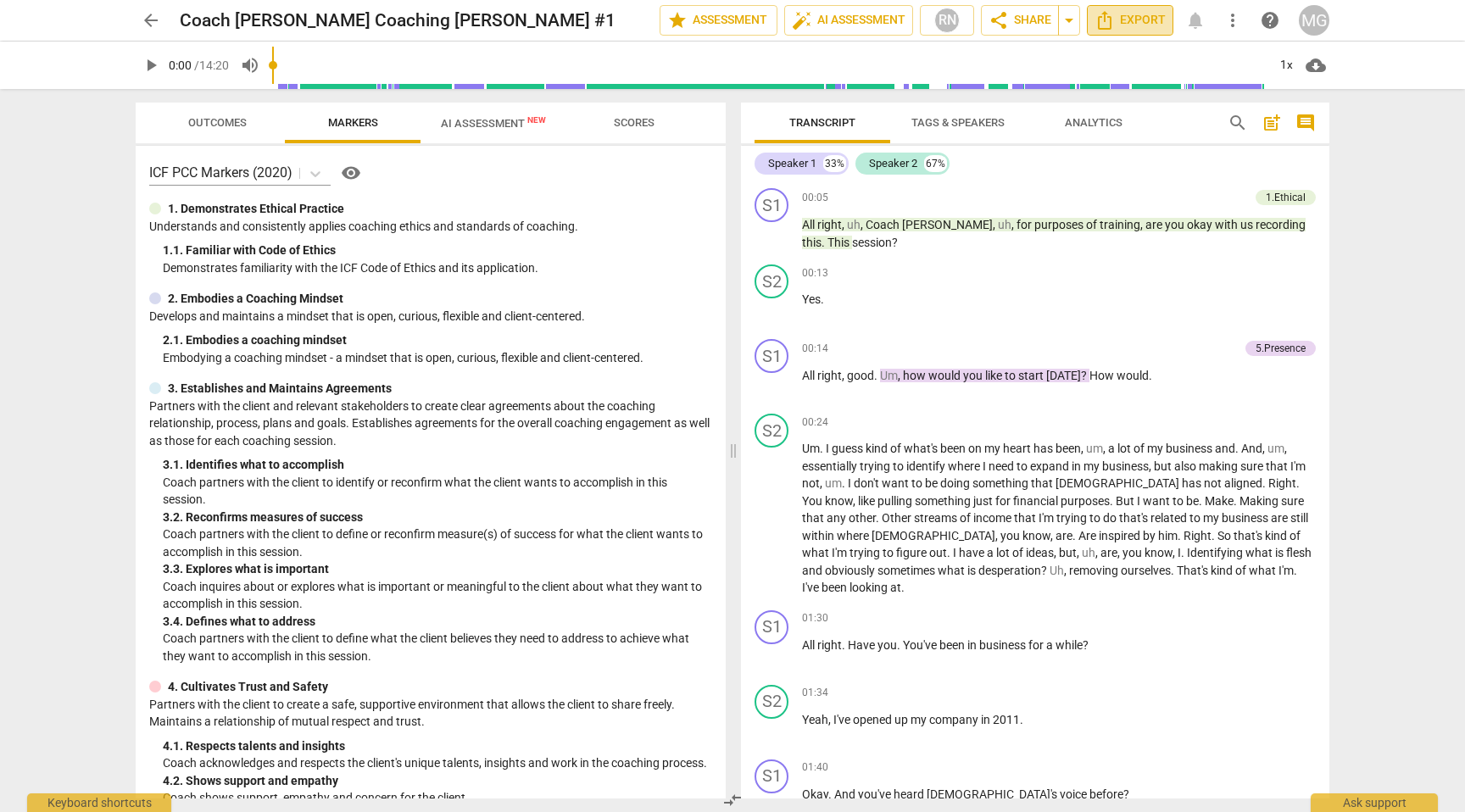
click at [1133, 16] on span "Export" at bounding box center [1130, 20] width 72 height 20
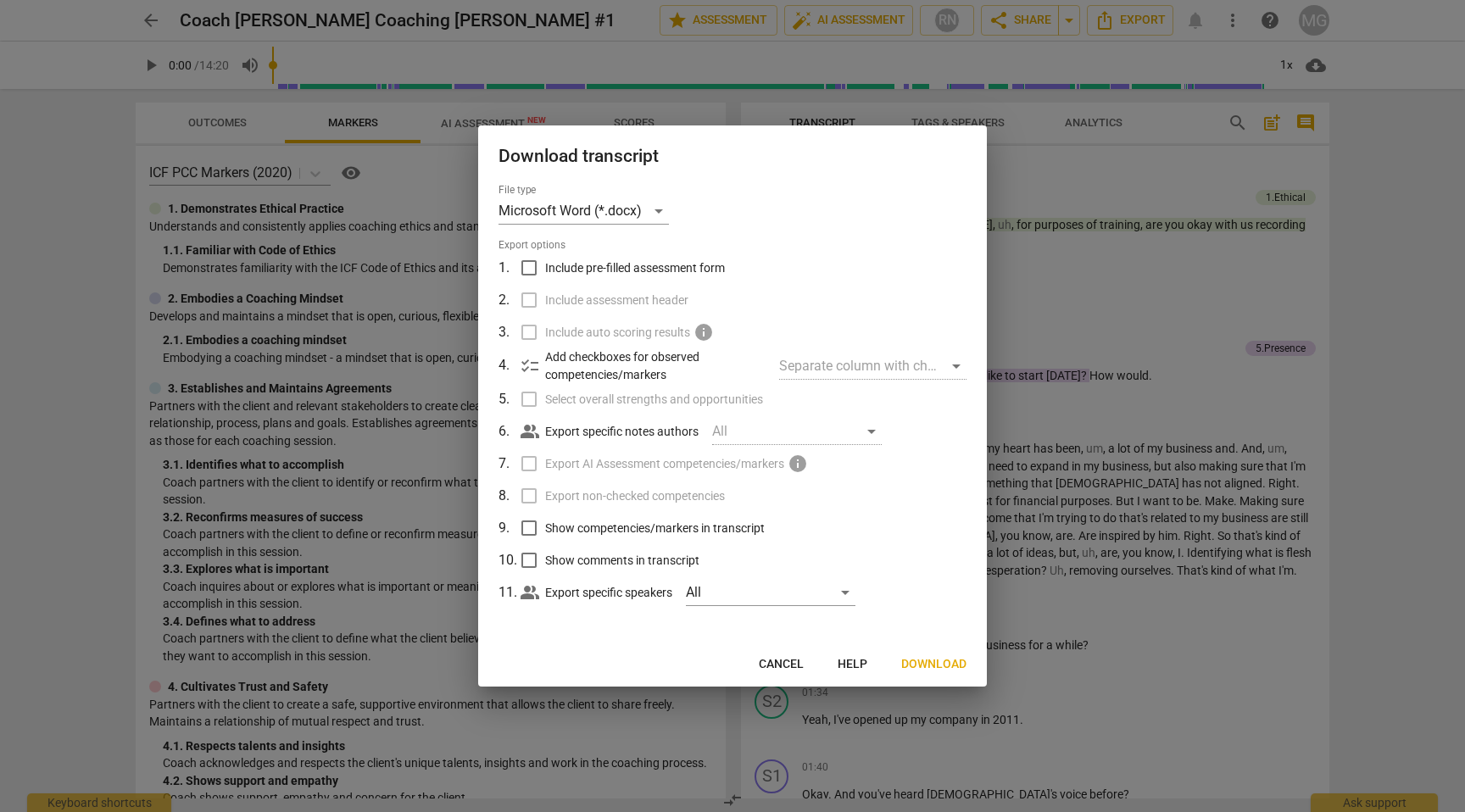
click at [938, 662] on span "Download" at bounding box center [934, 665] width 65 height 17
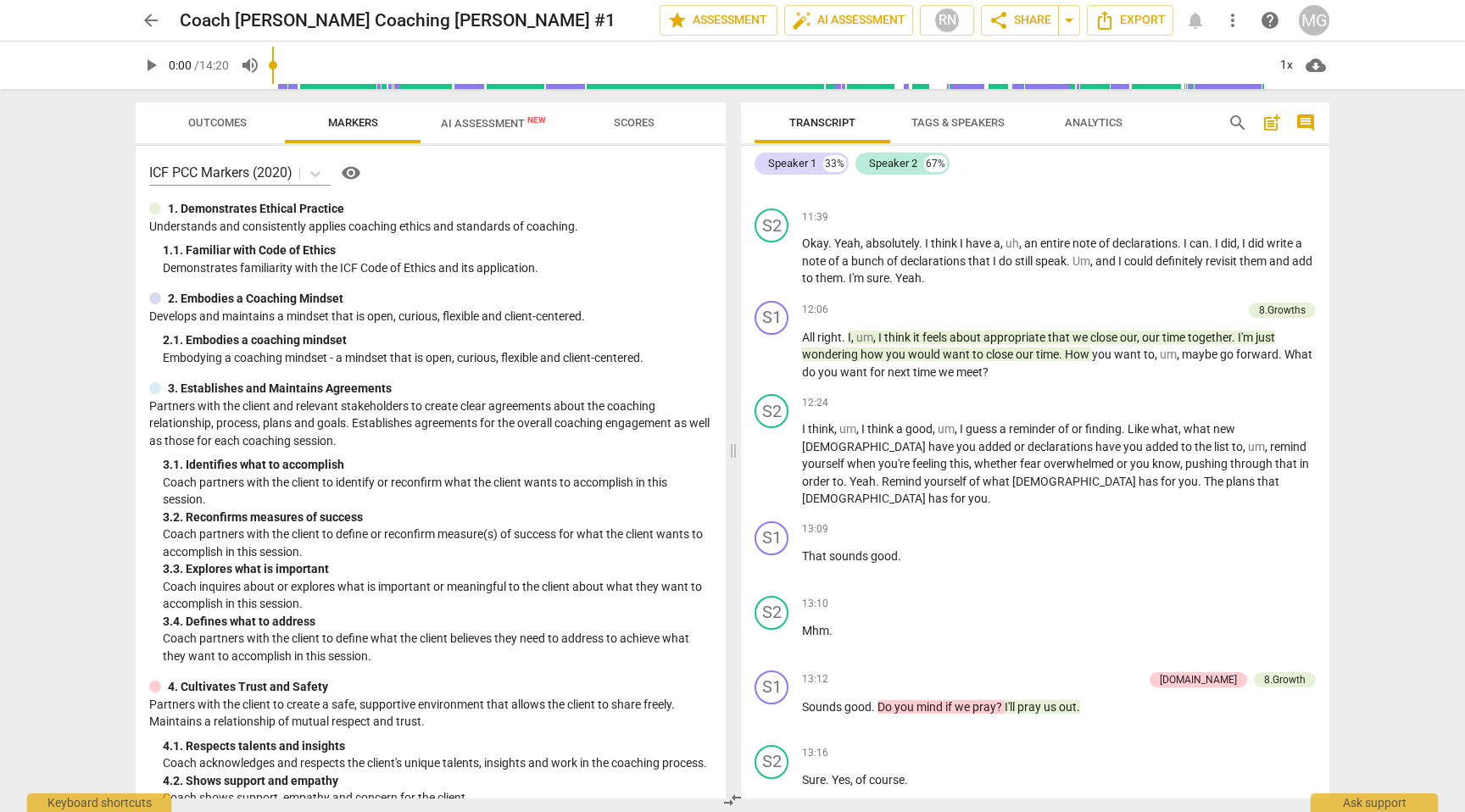
scroll to position [3530, 0]
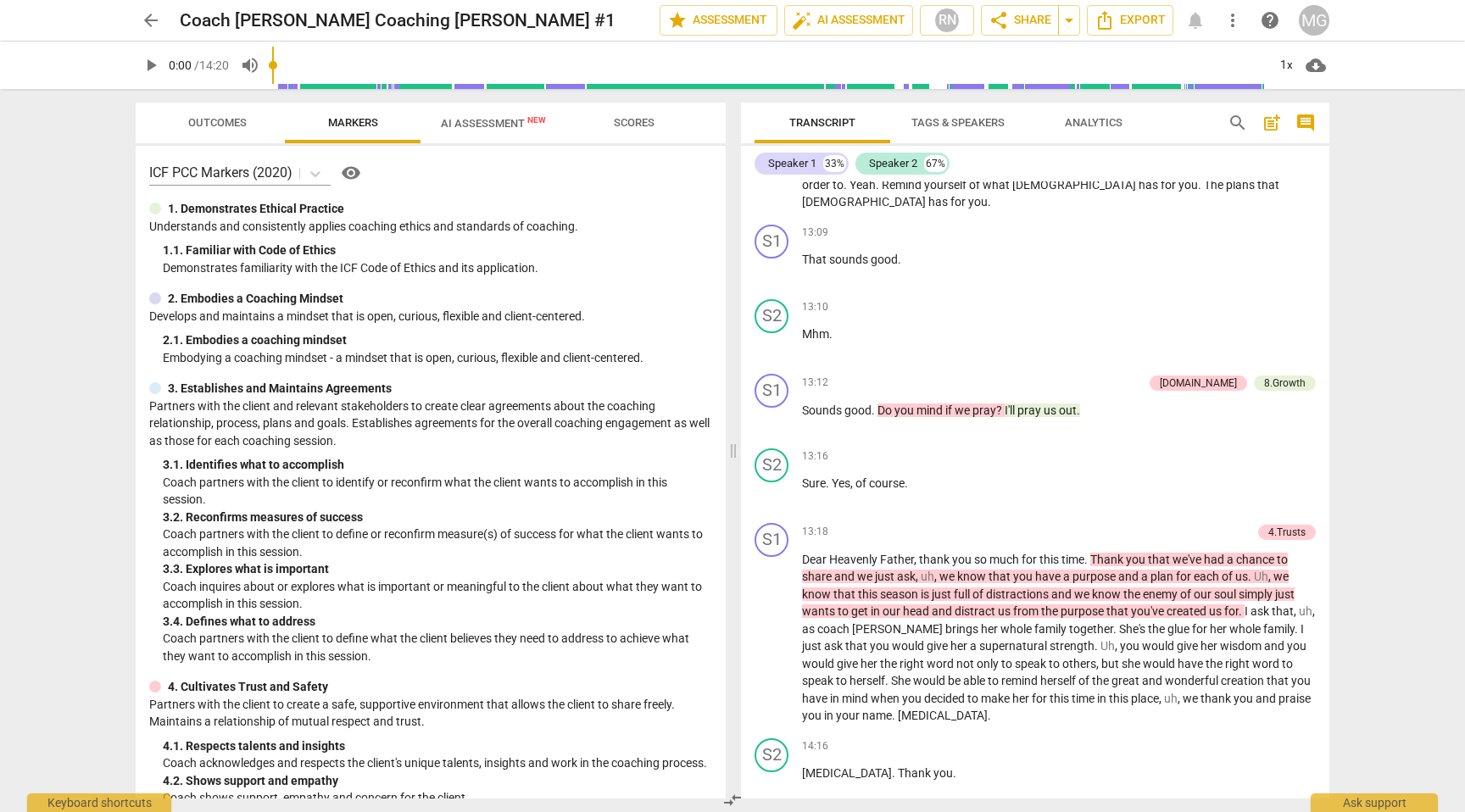
click at [148, 18] on span "arrow_back" at bounding box center [150, 20] width 20 height 20
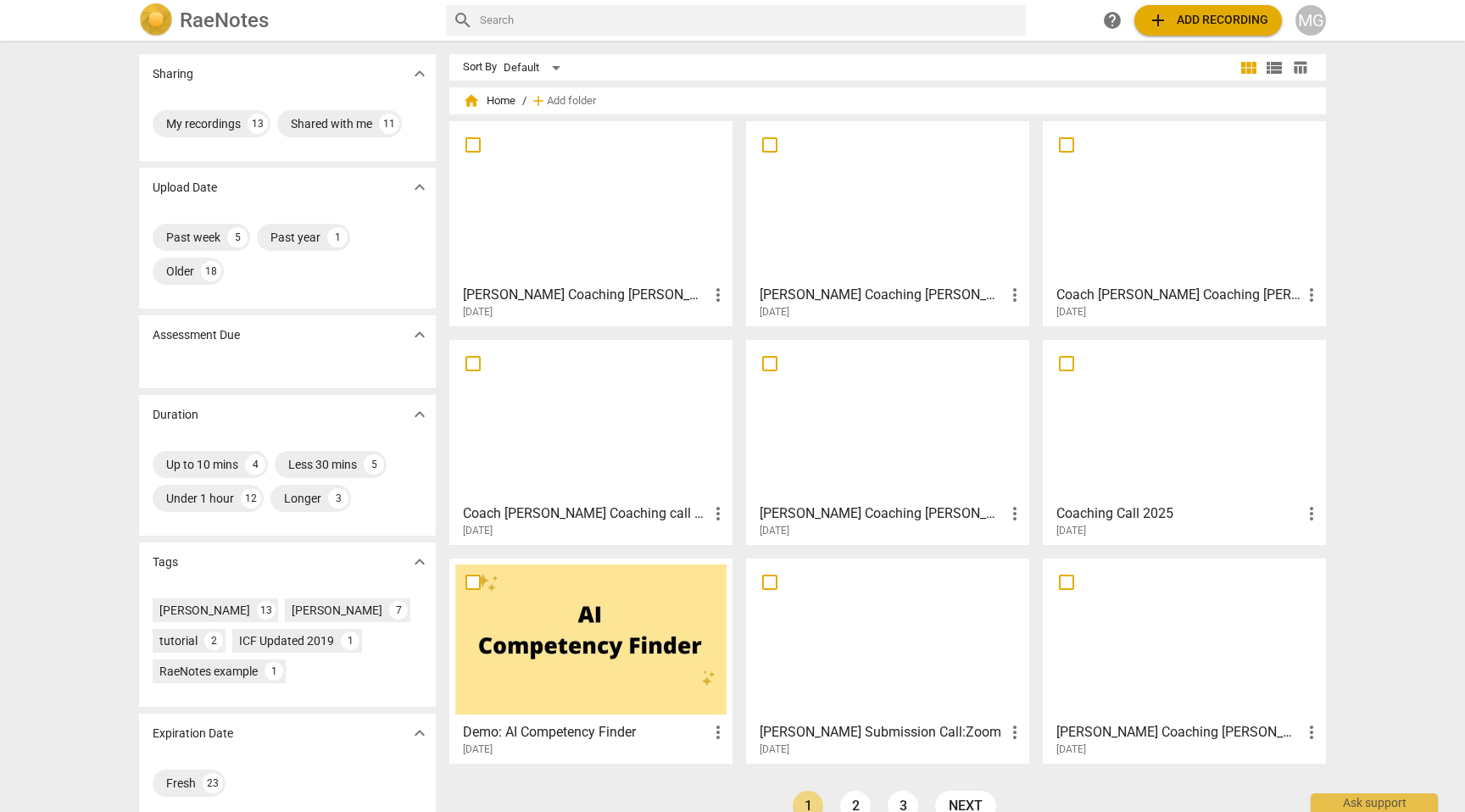
click at [892, 214] on div at bounding box center [888, 202] width 271 height 150
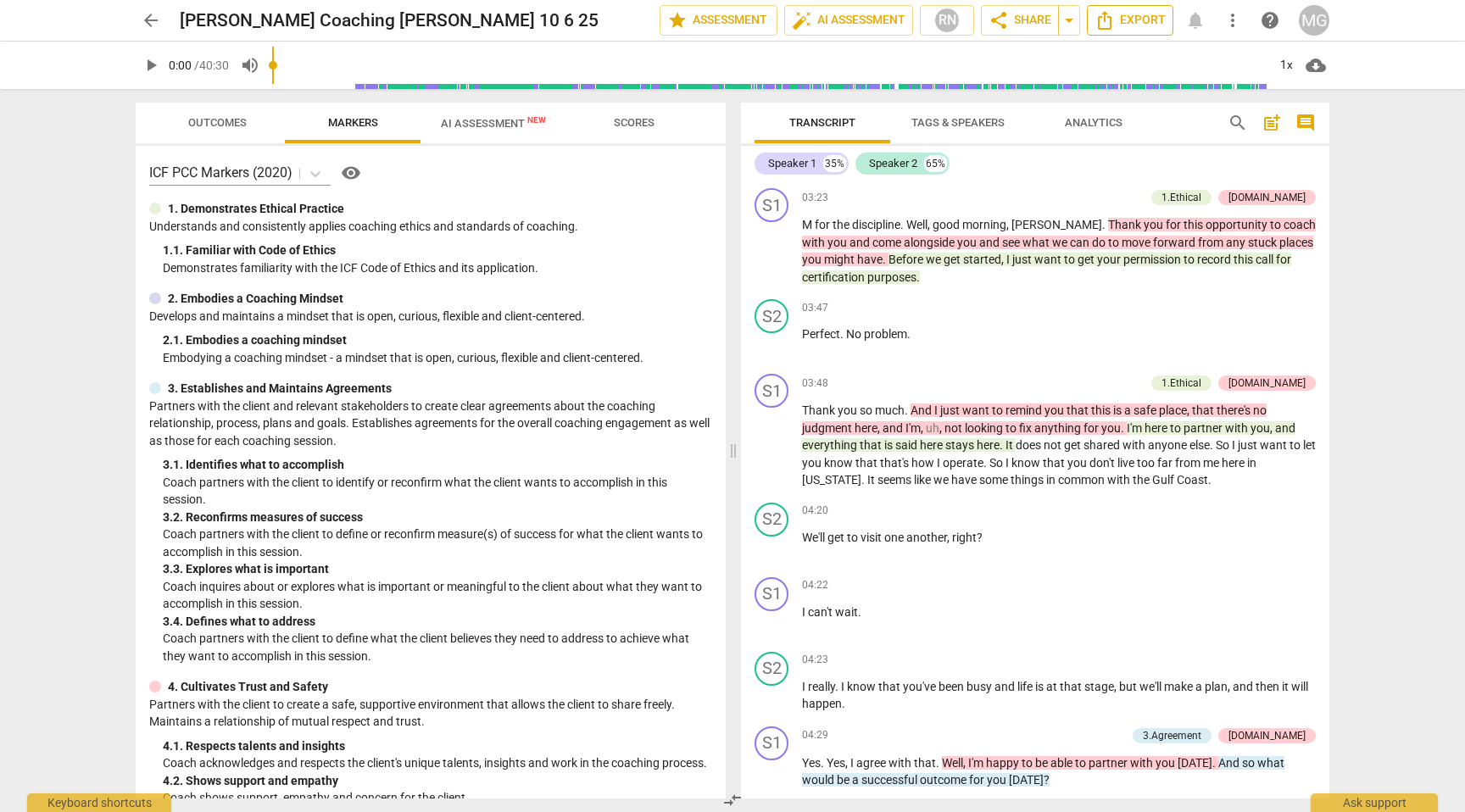
click at [1129, 18] on span "Export" at bounding box center [1130, 20] width 72 height 20
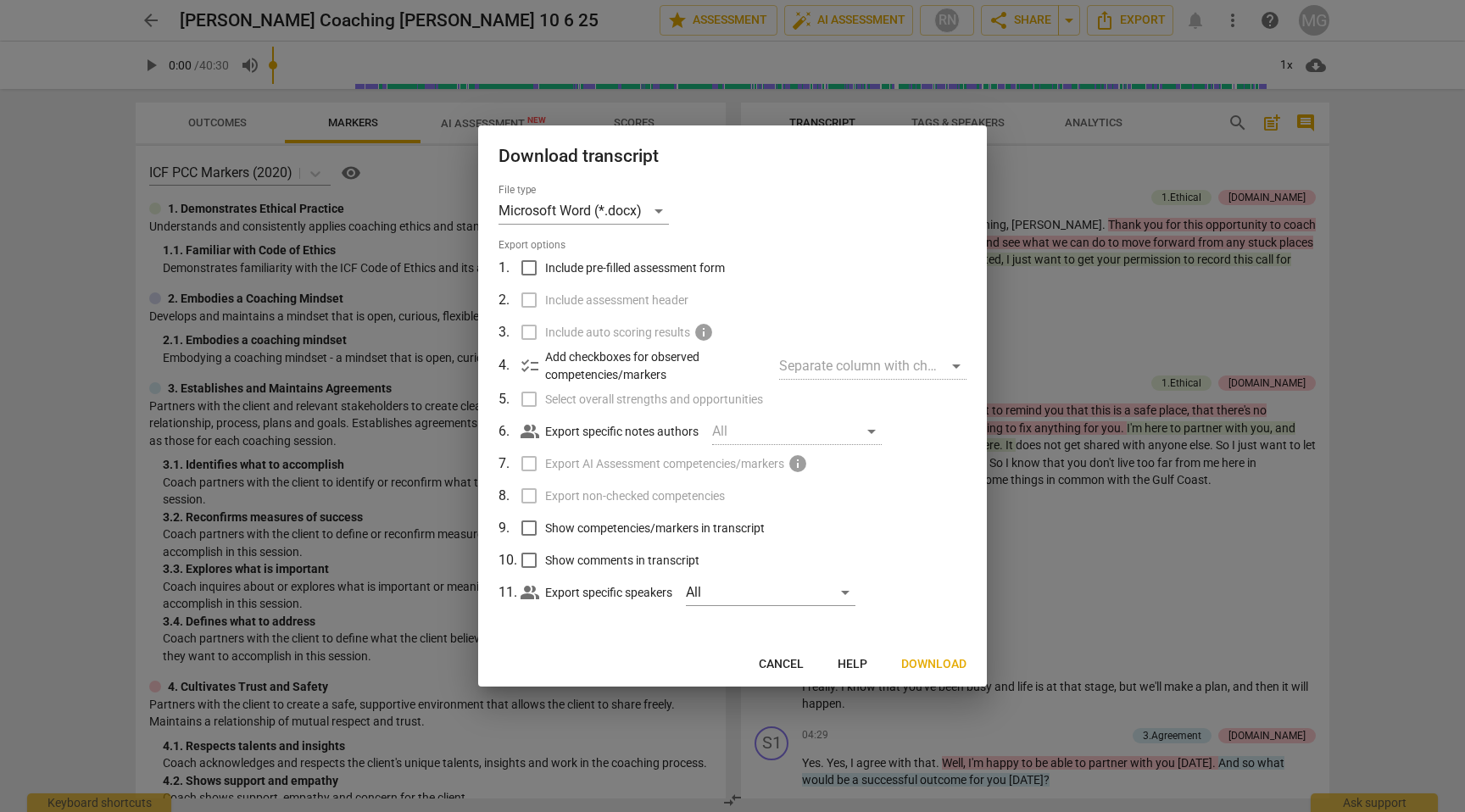
click at [948, 660] on span "Download" at bounding box center [934, 665] width 65 height 17
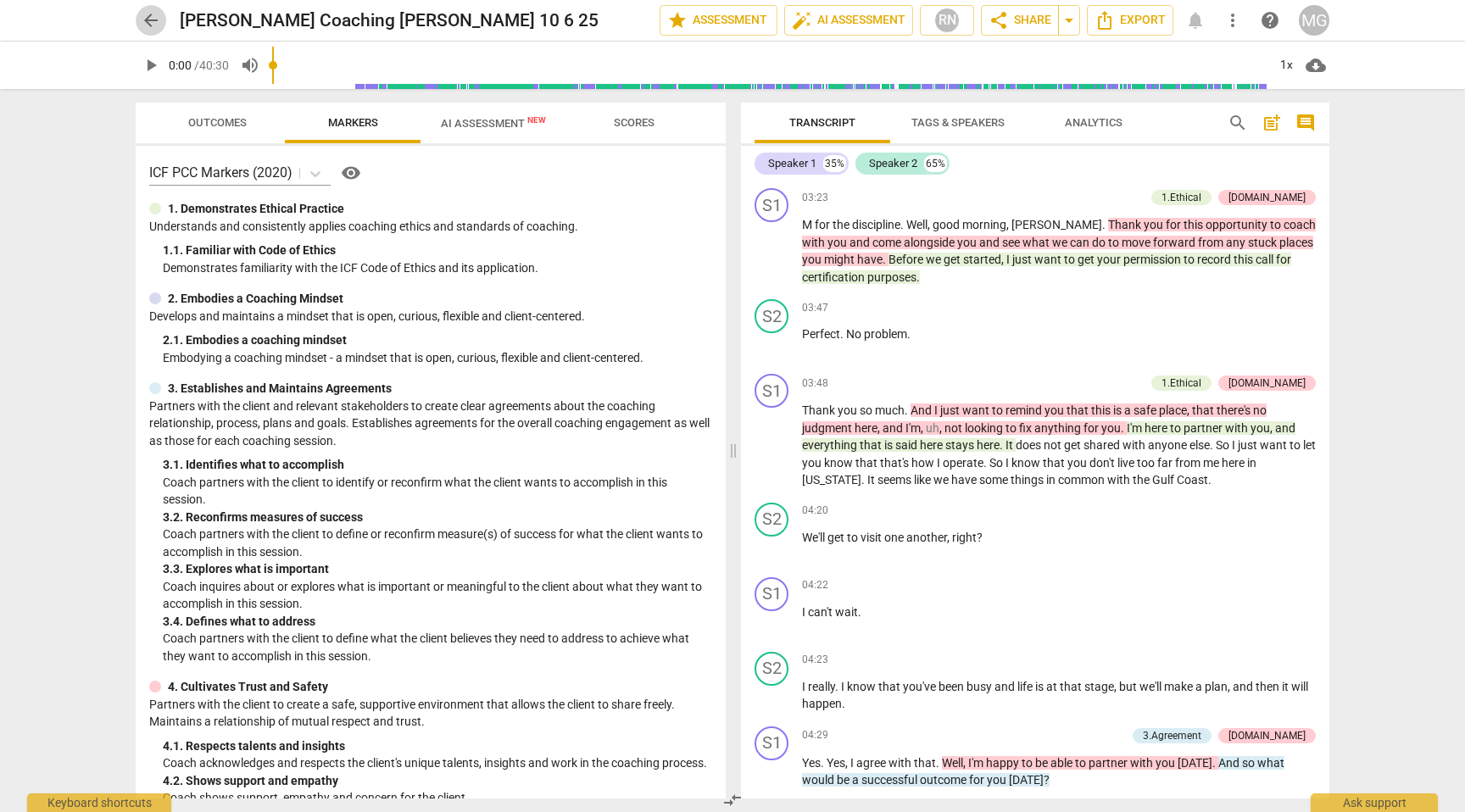
click at [146, 18] on span "arrow_back" at bounding box center [150, 20] width 20 height 20
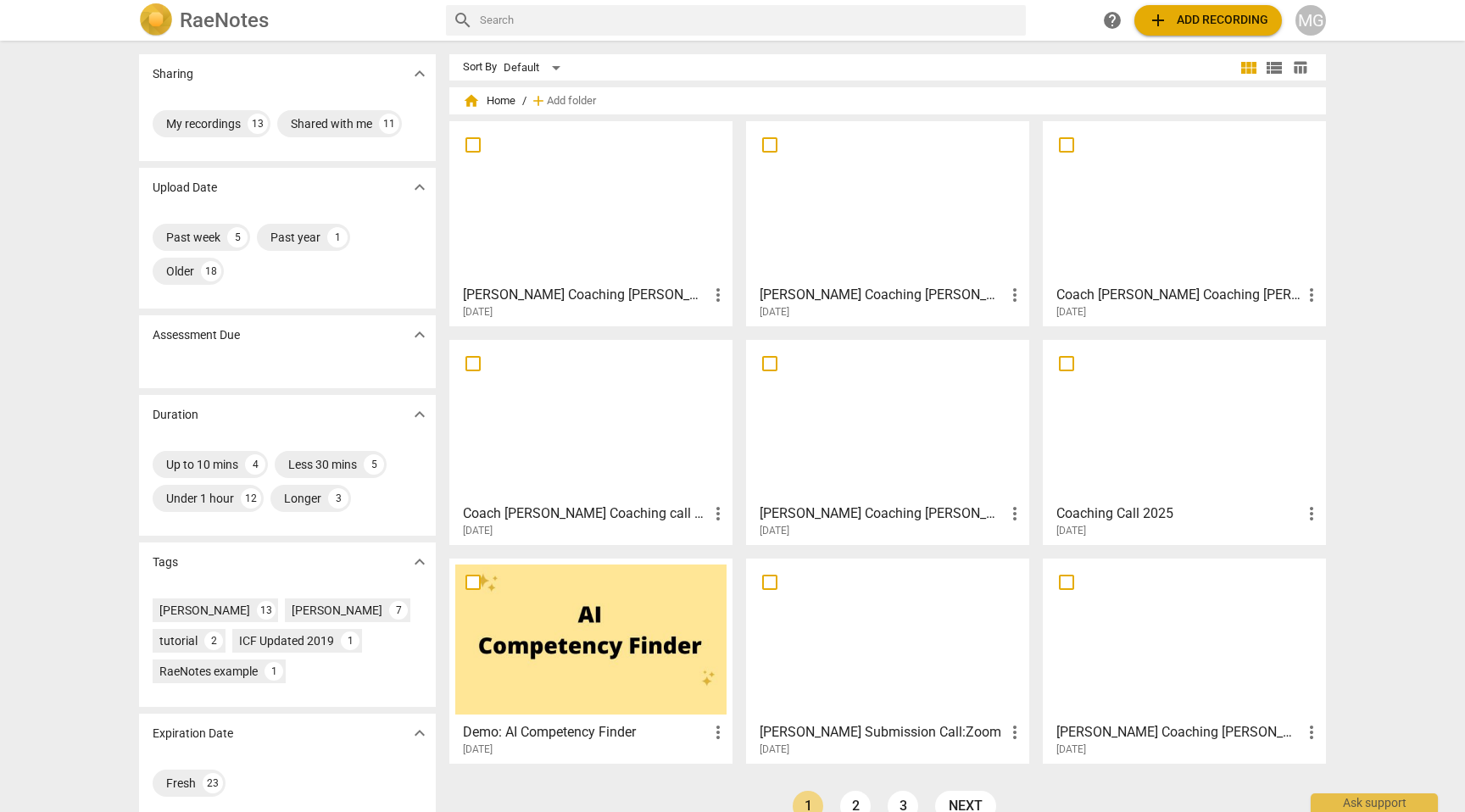
click at [594, 224] on div at bounding box center [591, 202] width 271 height 150
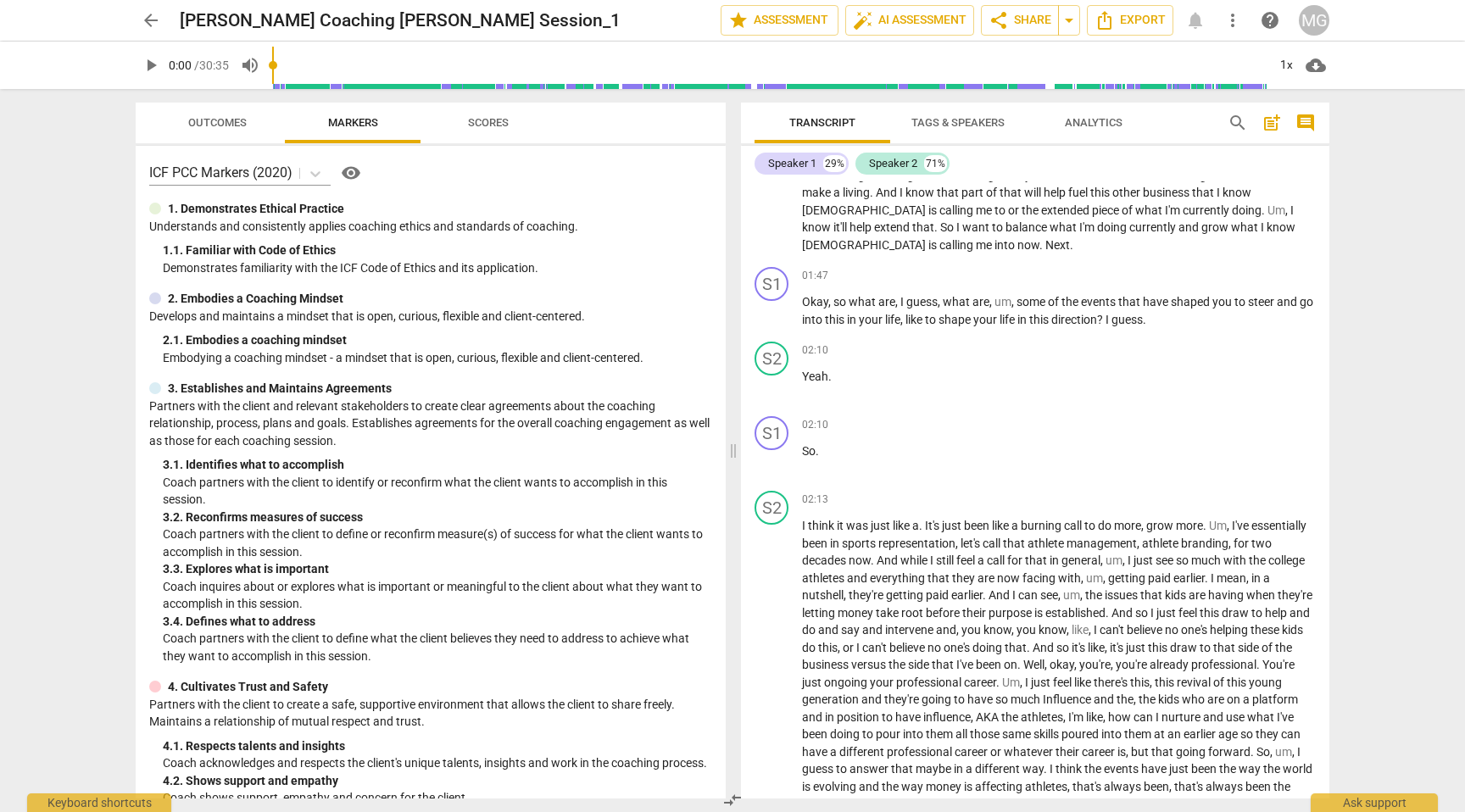
scroll to position [508, 0]
click at [898, 20] on span "auto_fix_high AI Assessment" at bounding box center [910, 20] width 114 height 20
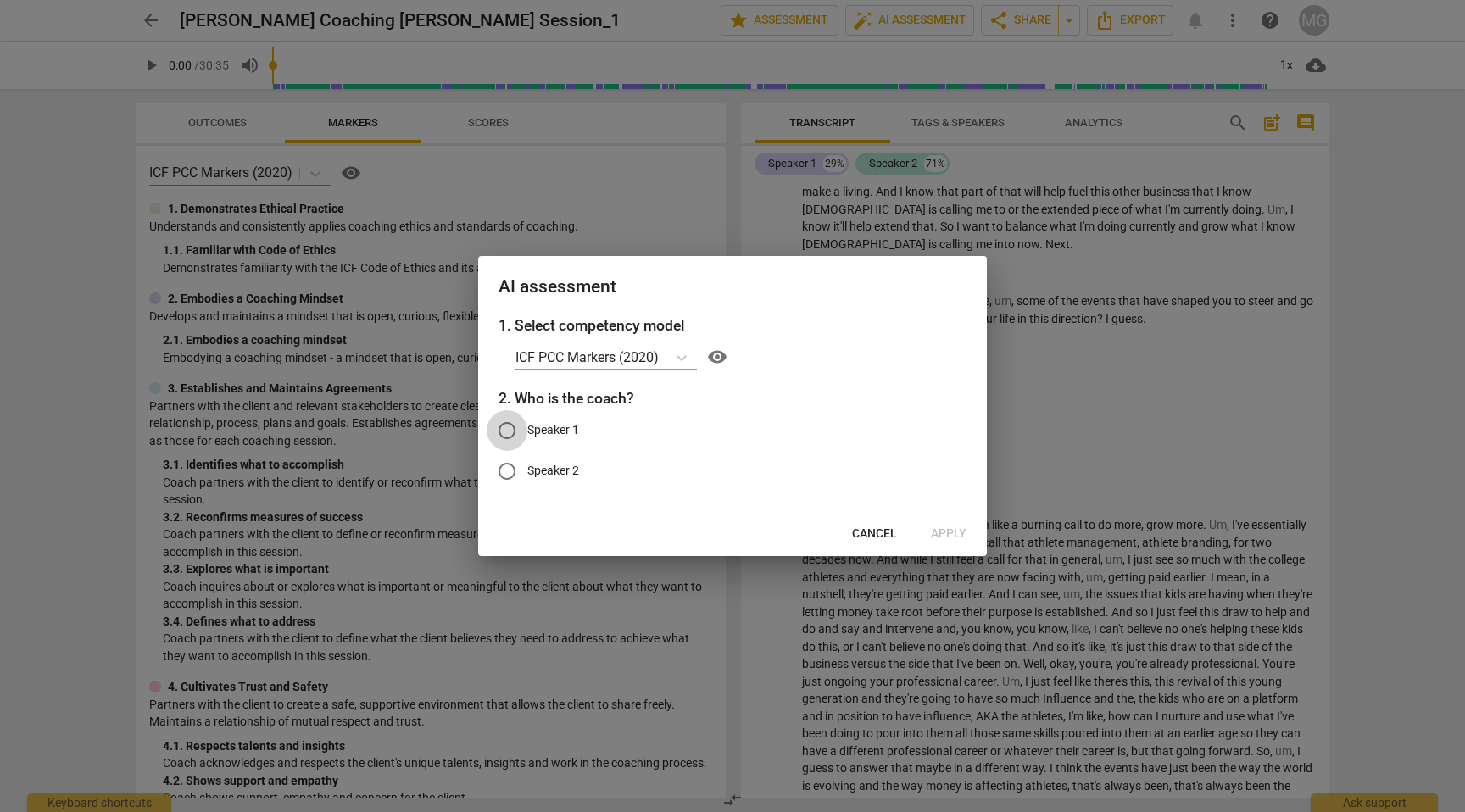
click at [508, 426] on input "Speaker 1" at bounding box center [506, 430] width 41 height 41
radio input "true"
click at [861, 538] on span "Cancel" at bounding box center [874, 534] width 45 height 17
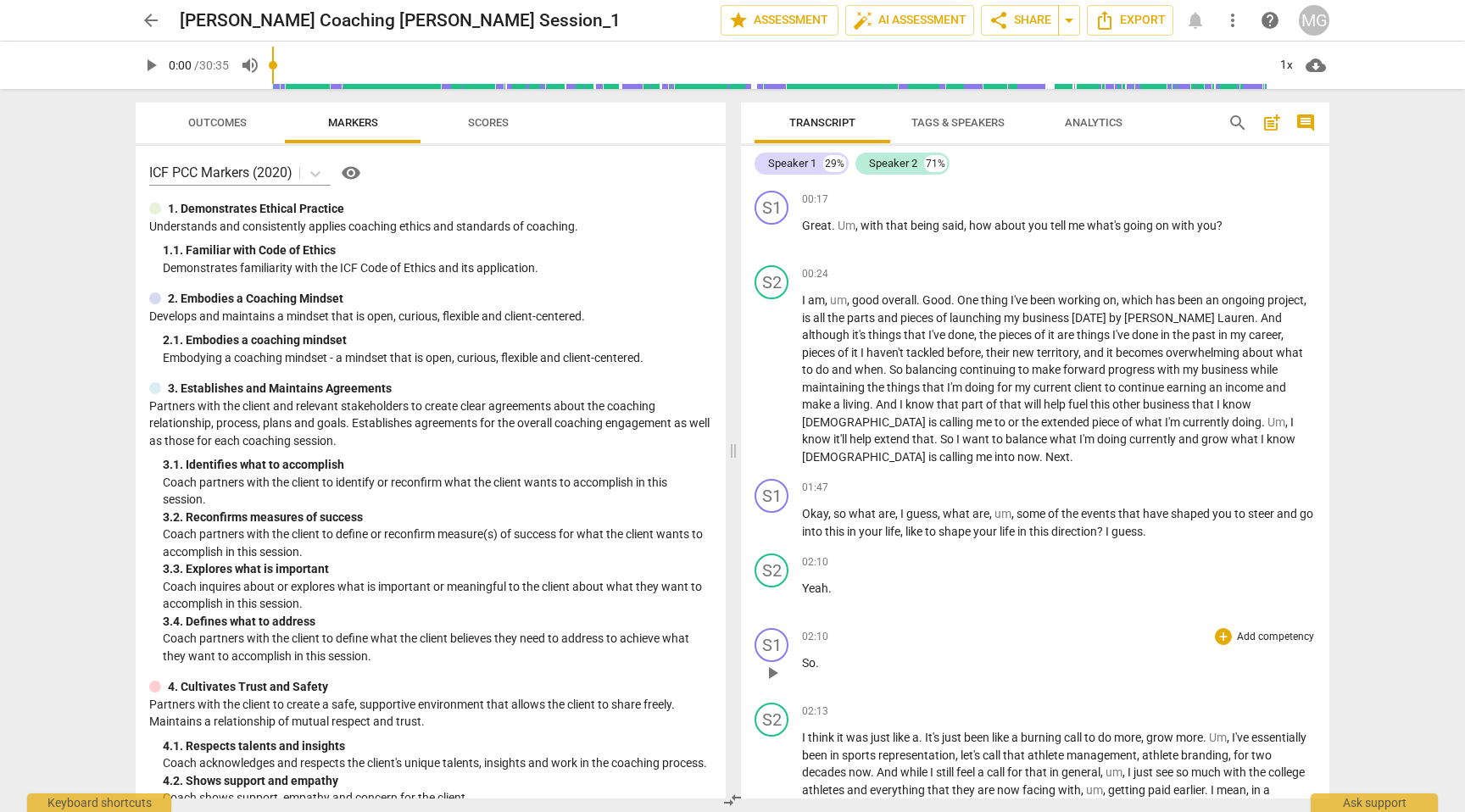
scroll to position [0, 0]
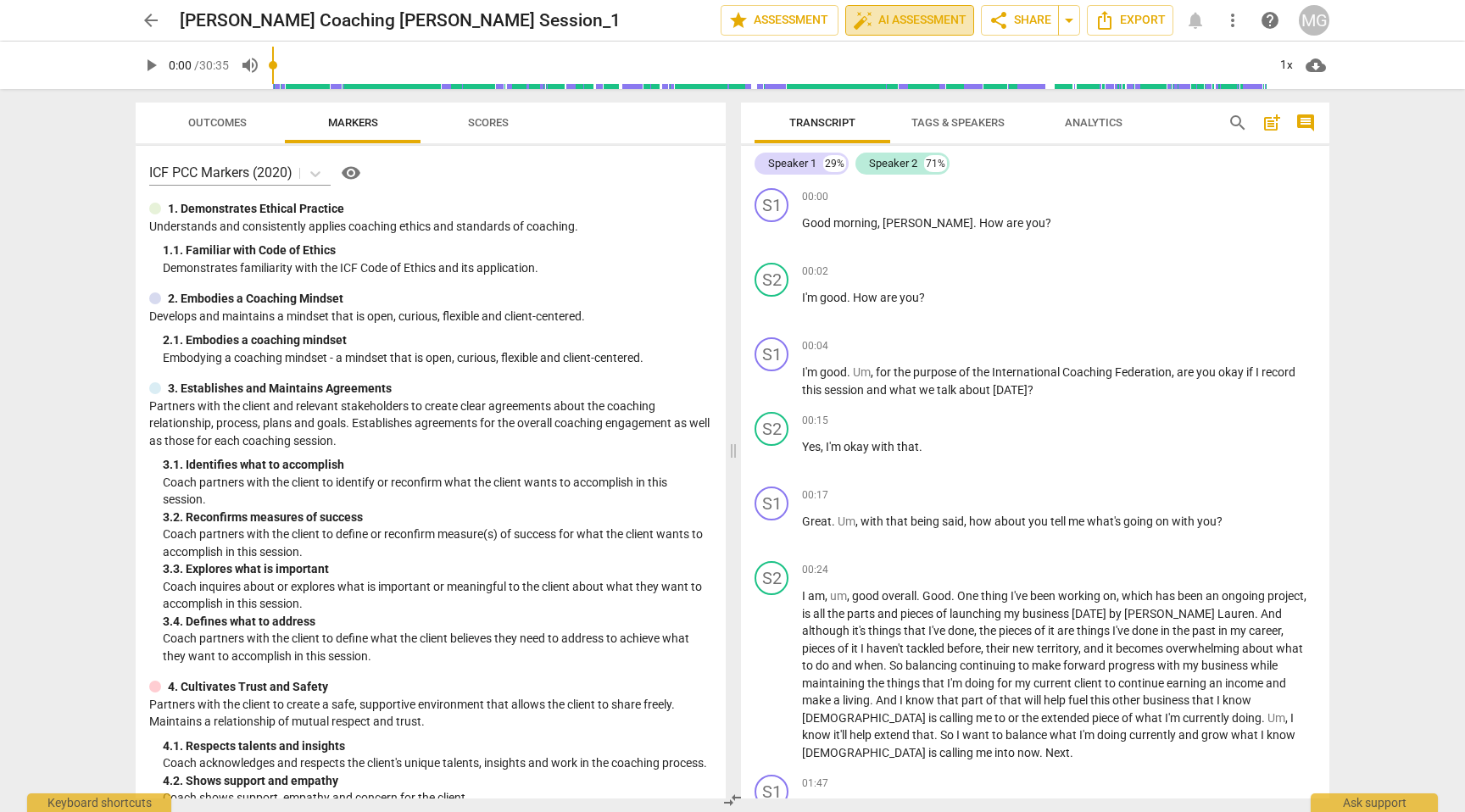
click at [937, 19] on span "auto_fix_high AI Assessment" at bounding box center [910, 20] width 114 height 20
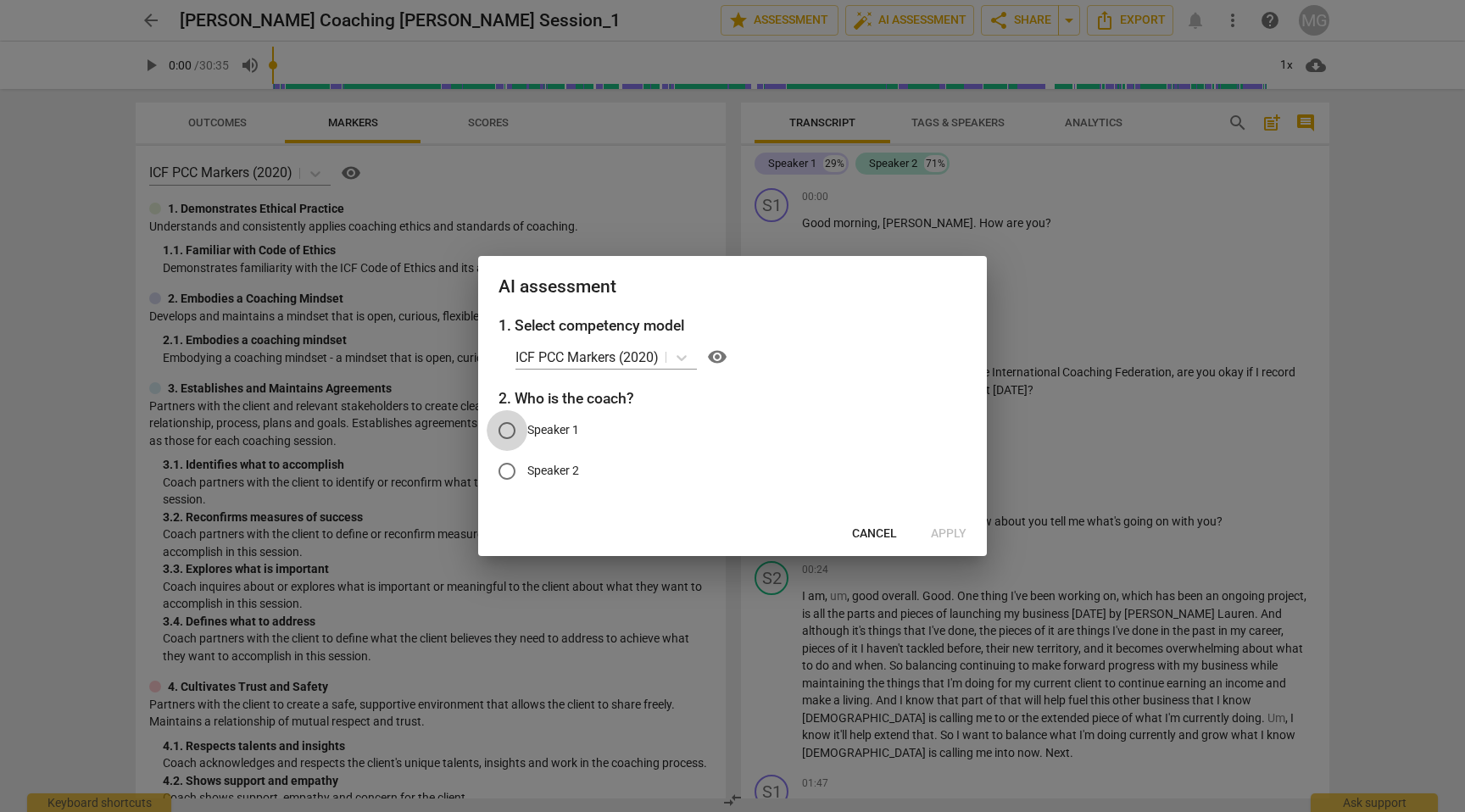
click at [507, 429] on input "Speaker 1" at bounding box center [506, 430] width 41 height 41
radio input "true"
click at [943, 535] on span "Apply" at bounding box center [948, 534] width 35 height 17
